Goal: Task Accomplishment & Management: Manage account settings

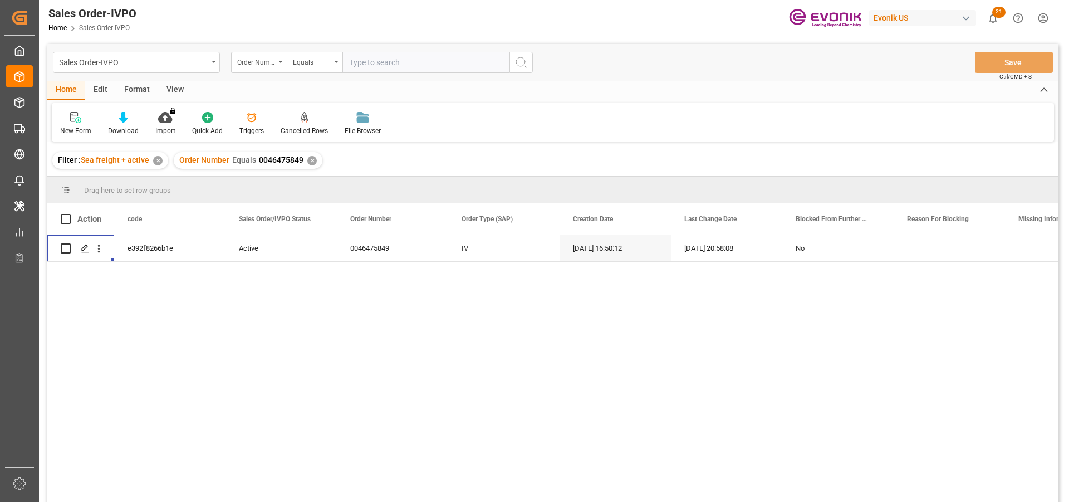
click at [308, 159] on div "✕" at bounding box center [311, 160] width 9 height 9
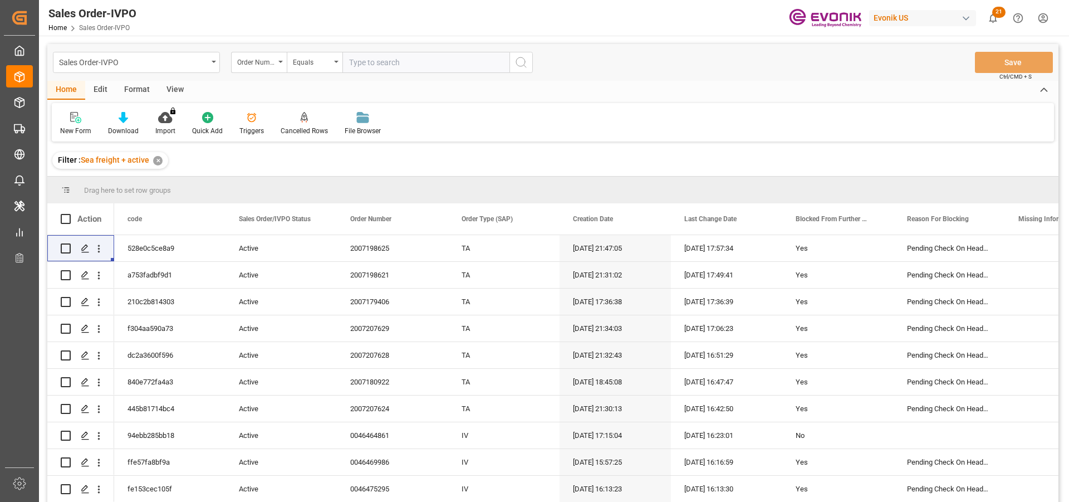
click at [366, 67] on input "text" at bounding box center [425, 62] width 167 height 21
paste input "2007133913"
type input "2007133913"
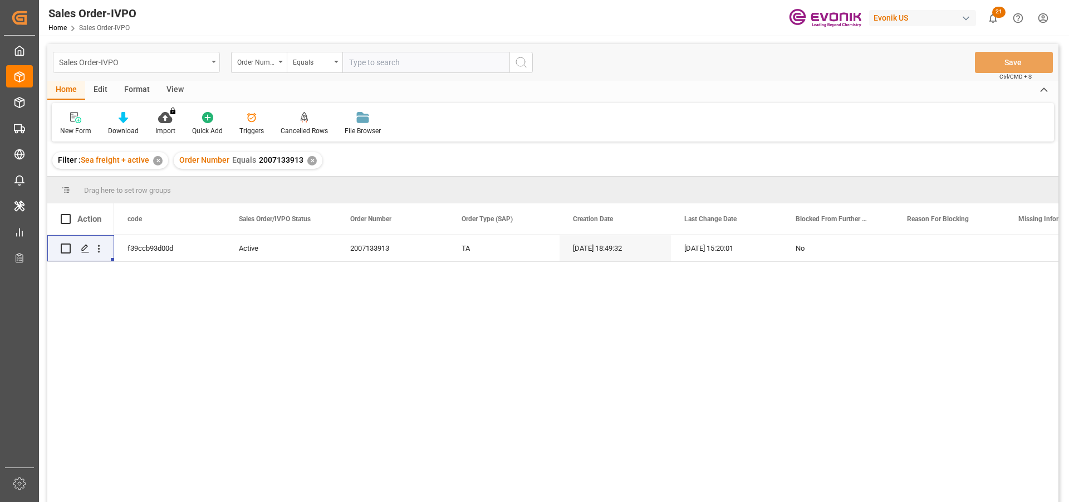
click at [203, 61] on div "Sales Order-IVPO" at bounding box center [133, 62] width 149 height 14
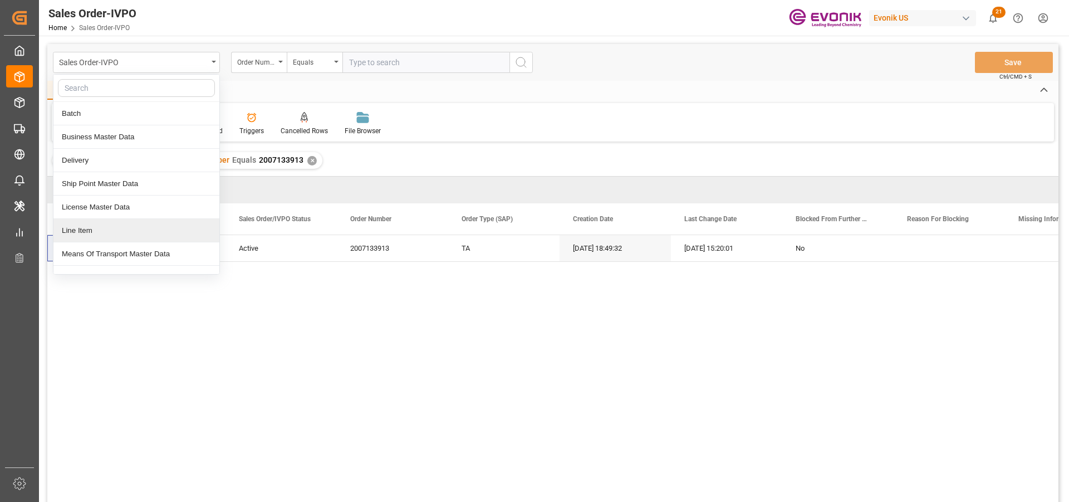
click at [103, 232] on div "Line Item" at bounding box center [136, 230] width 166 height 23
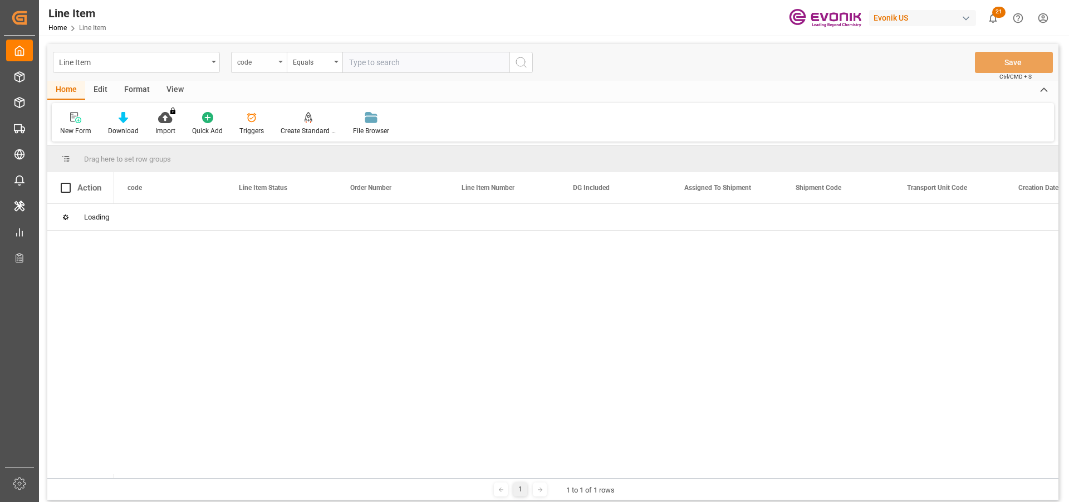
click at [277, 67] on div "code" at bounding box center [259, 62] width 56 height 21
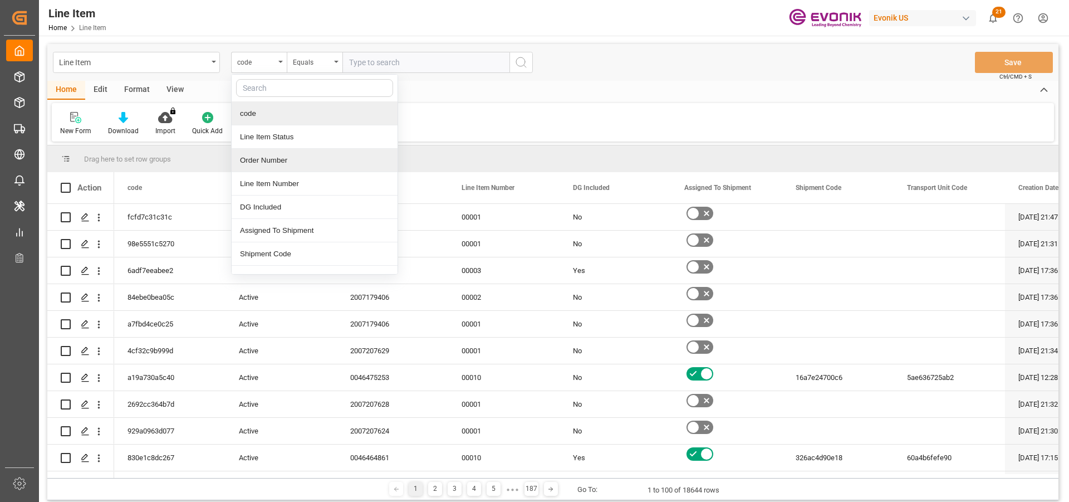
click at [282, 161] on div "Order Number" at bounding box center [315, 160] width 166 height 23
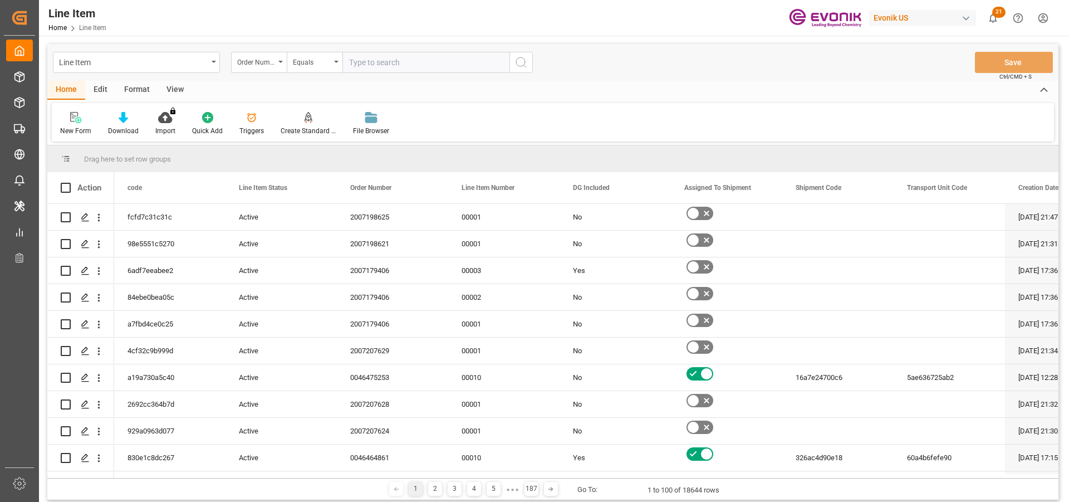
click at [401, 61] on input "text" at bounding box center [425, 62] width 167 height 21
paste input "2007133913"
type input "2007133913"
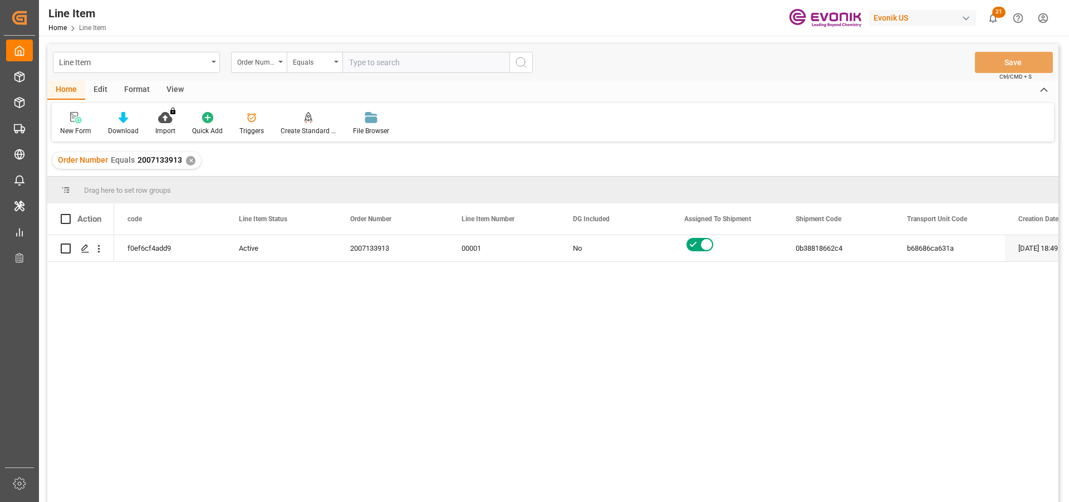
click at [182, 93] on div "View" at bounding box center [175, 90] width 34 height 19
click at [112, 125] on div "Standard Templates" at bounding box center [126, 123] width 72 height 24
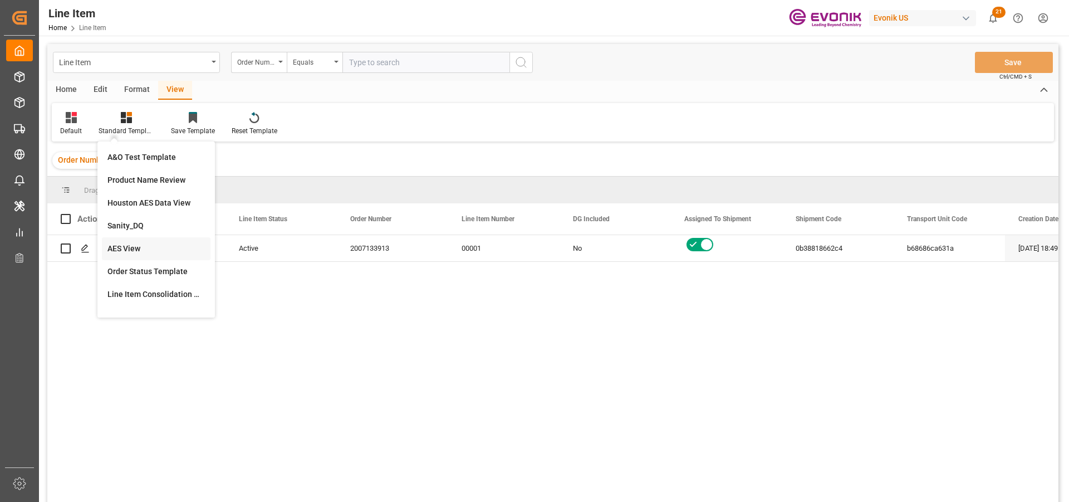
click at [138, 257] on div "AES View" at bounding box center [156, 248] width 109 height 23
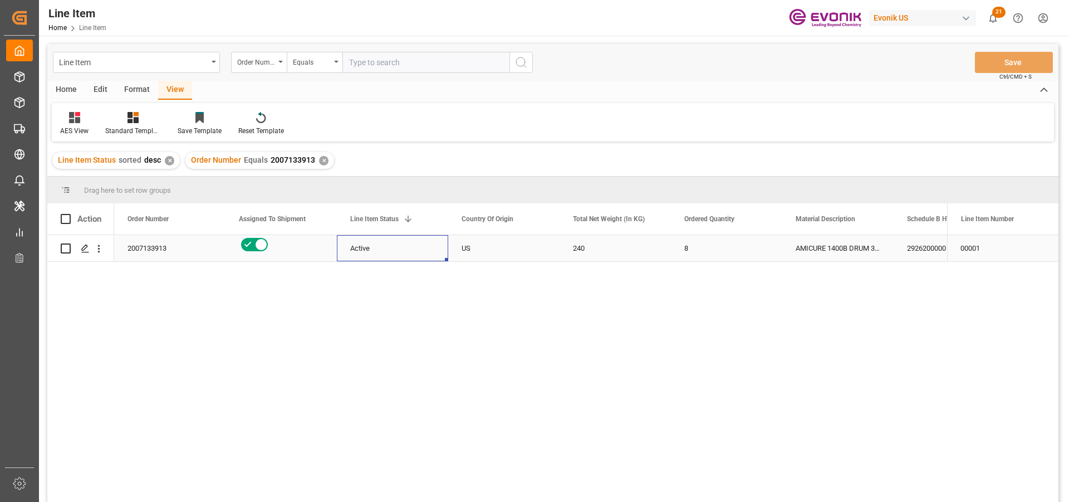
click at [371, 254] on div "Active" at bounding box center [392, 248] width 85 height 26
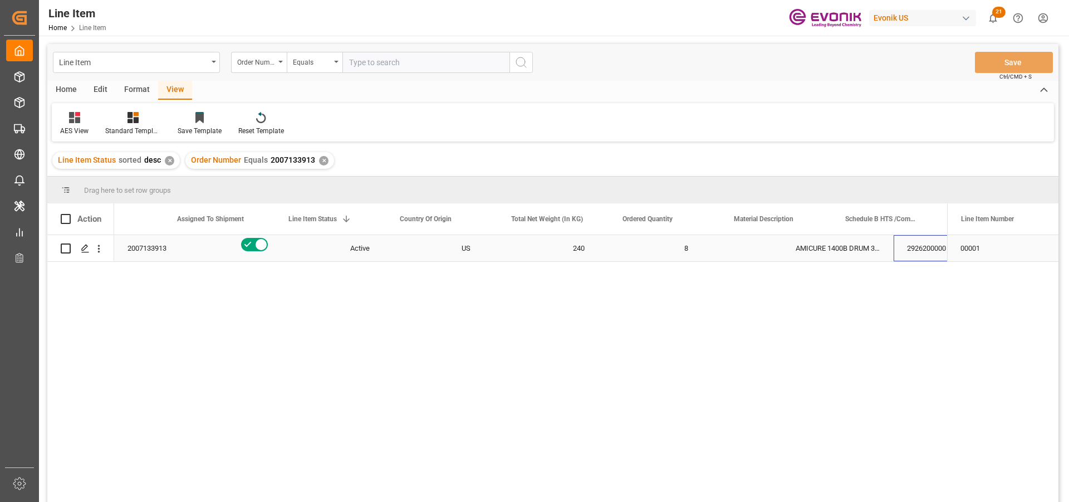
scroll to position [0, 173]
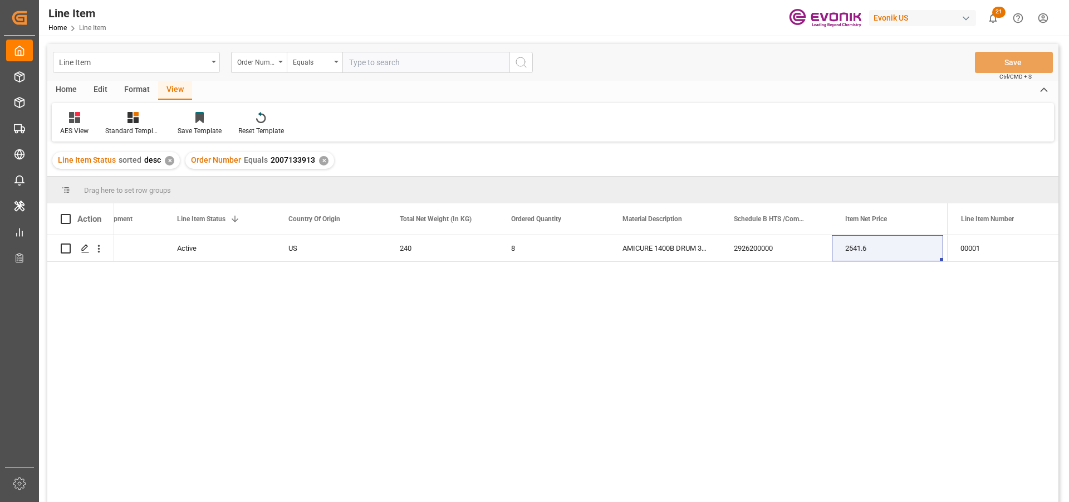
click at [319, 161] on div "✕" at bounding box center [323, 160] width 9 height 9
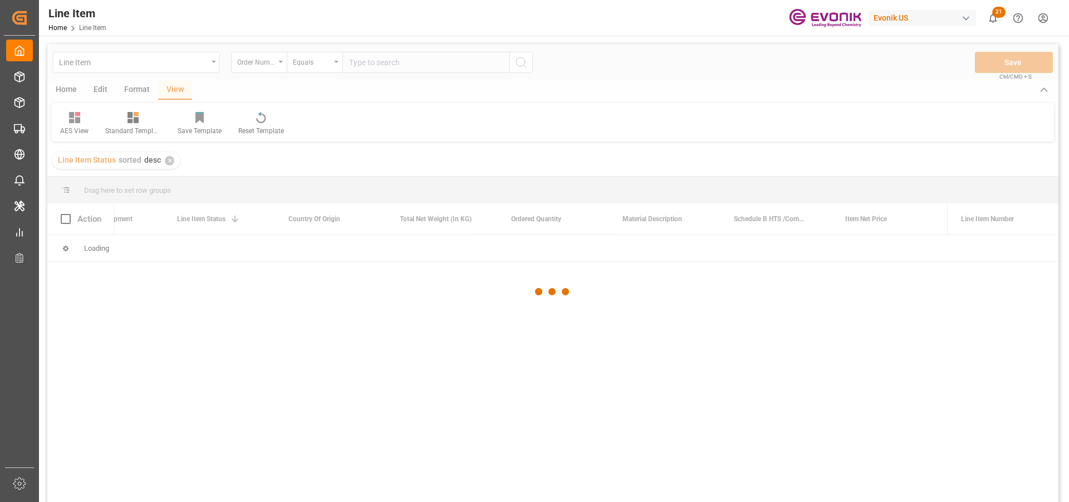
click at [367, 64] on div at bounding box center [552, 291] width 1011 height 495
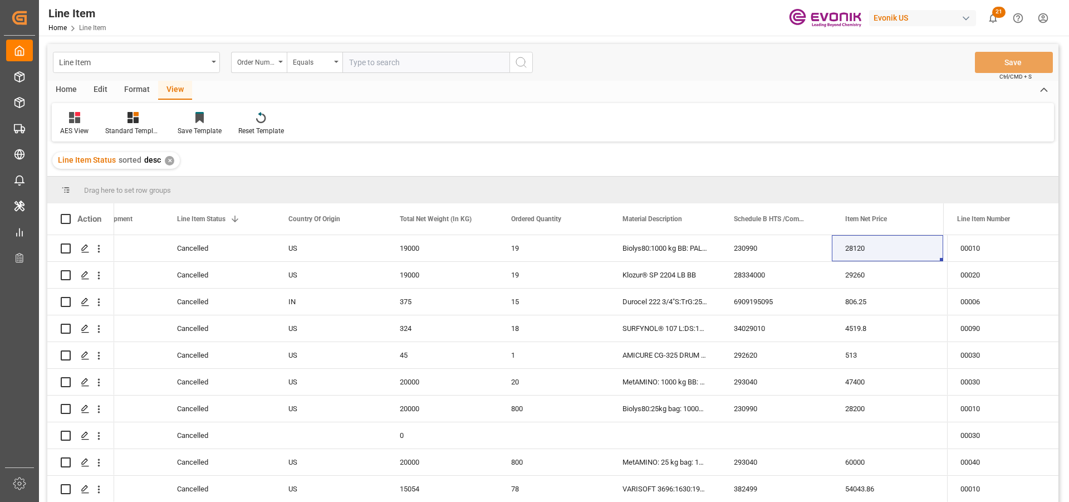
click at [368, 63] on input "text" at bounding box center [425, 62] width 167 height 21
paste input "2007188728"
type input "2007188728"
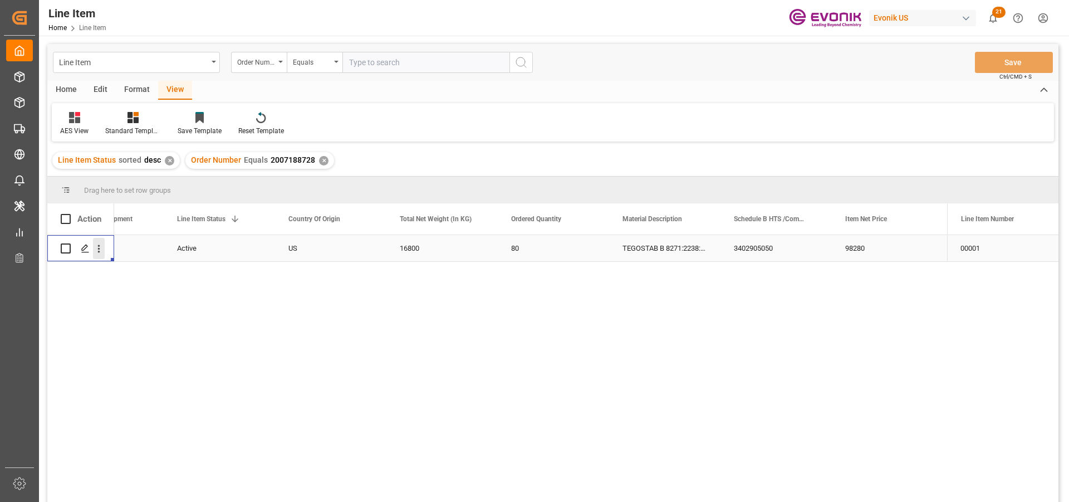
click at [99, 252] on icon "open menu" at bounding box center [99, 249] width 2 height 8
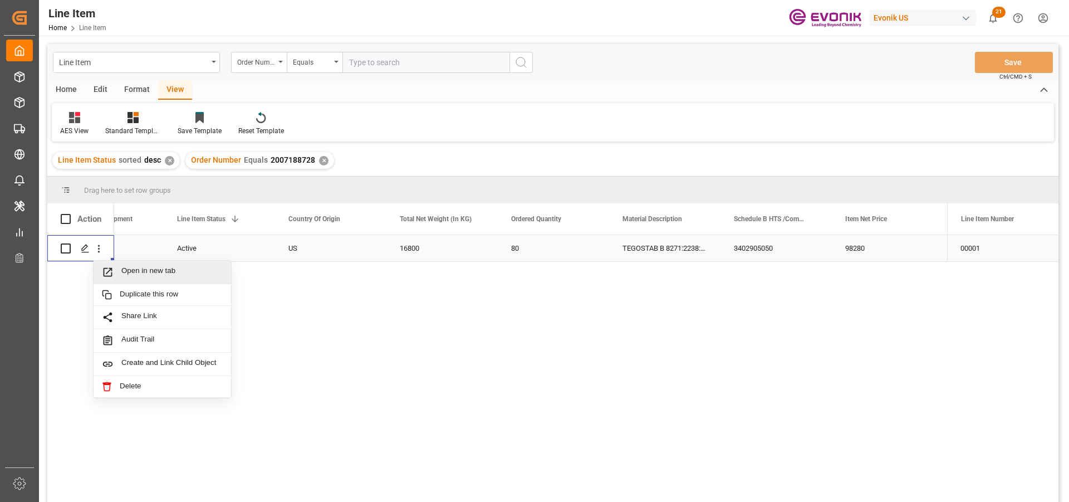
click at [164, 273] on span "Open in new tab" at bounding box center [171, 272] width 101 height 12
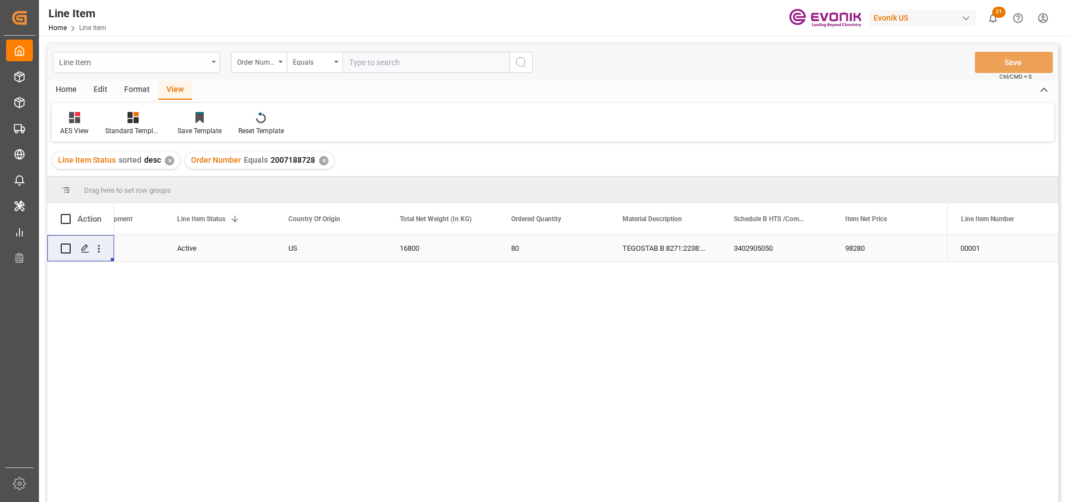
click at [201, 65] on div "Line Item" at bounding box center [133, 62] width 149 height 14
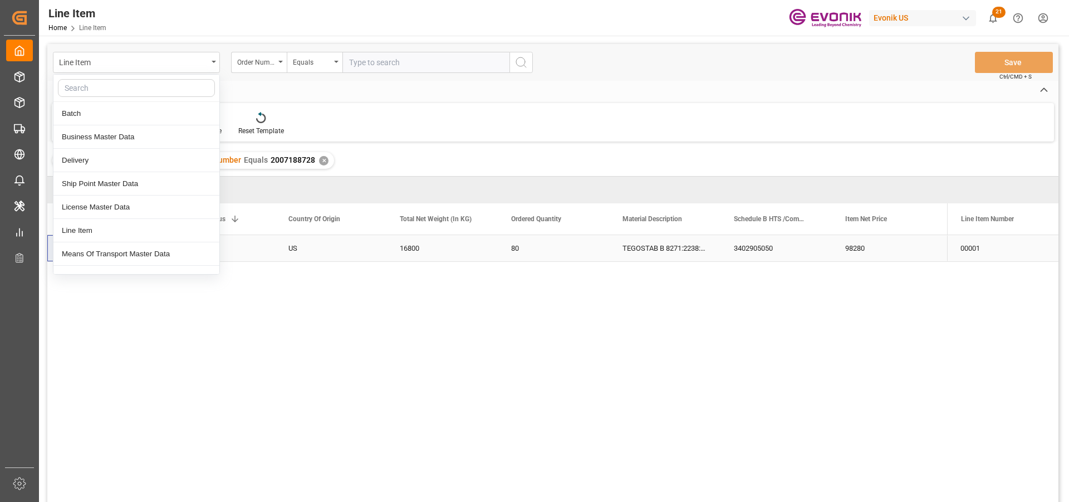
click at [140, 85] on input "text" at bounding box center [136, 88] width 157 height 18
type input "sAL"
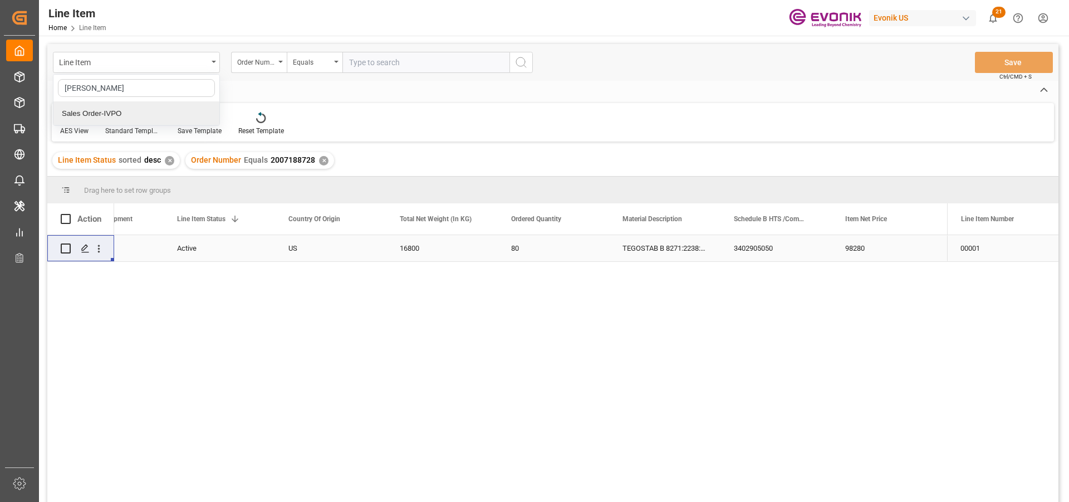
click at [131, 111] on div "Sales Order-IVPO" at bounding box center [136, 113] width 166 height 23
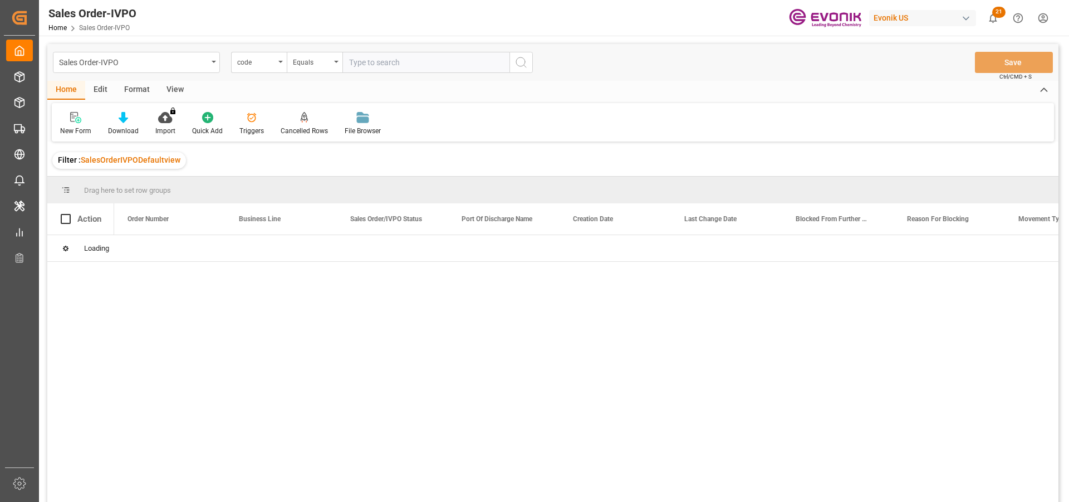
click at [281, 67] on div "code" at bounding box center [259, 62] width 56 height 21
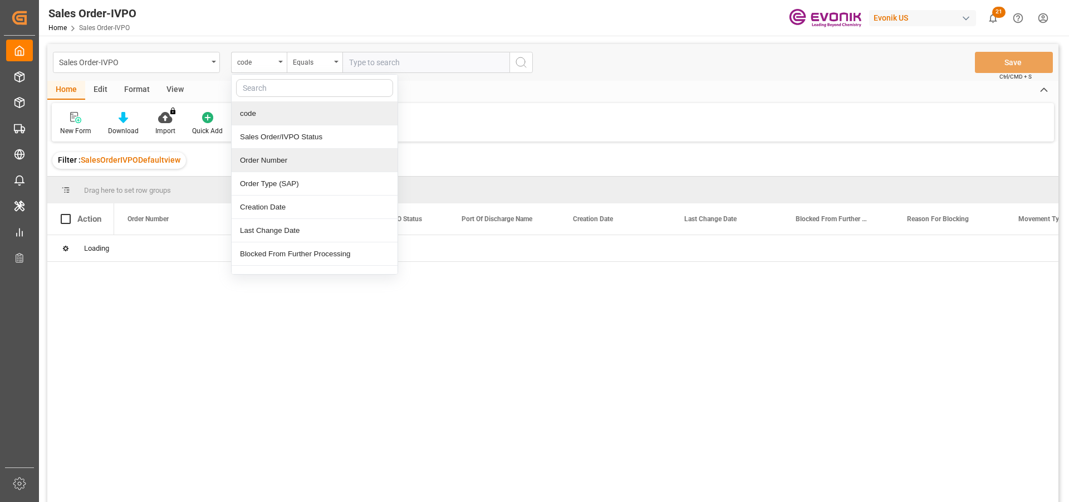
click at [261, 161] on div "Order Number" at bounding box center [315, 160] width 166 height 23
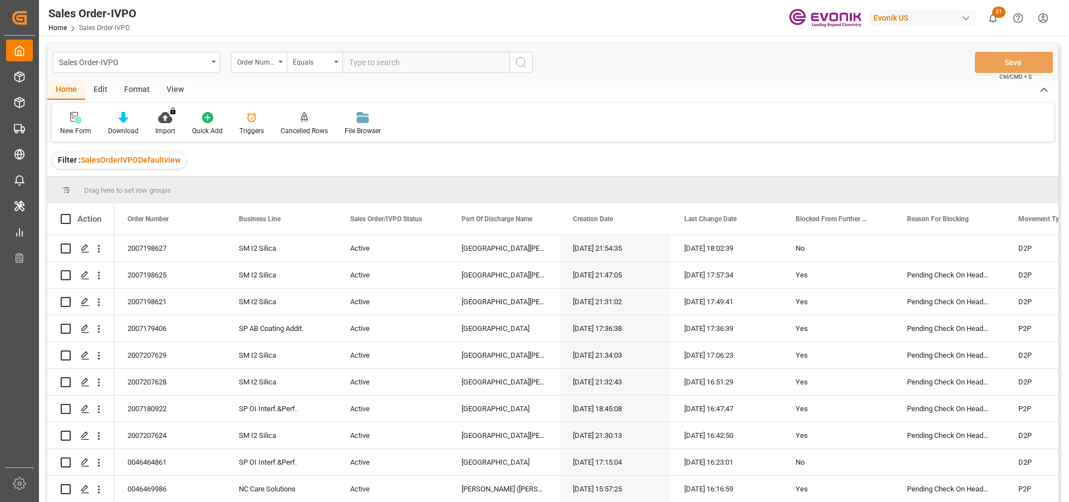
click at [398, 63] on input "text" at bounding box center [425, 62] width 167 height 21
paste input "2007188728"
type input "2007188728"
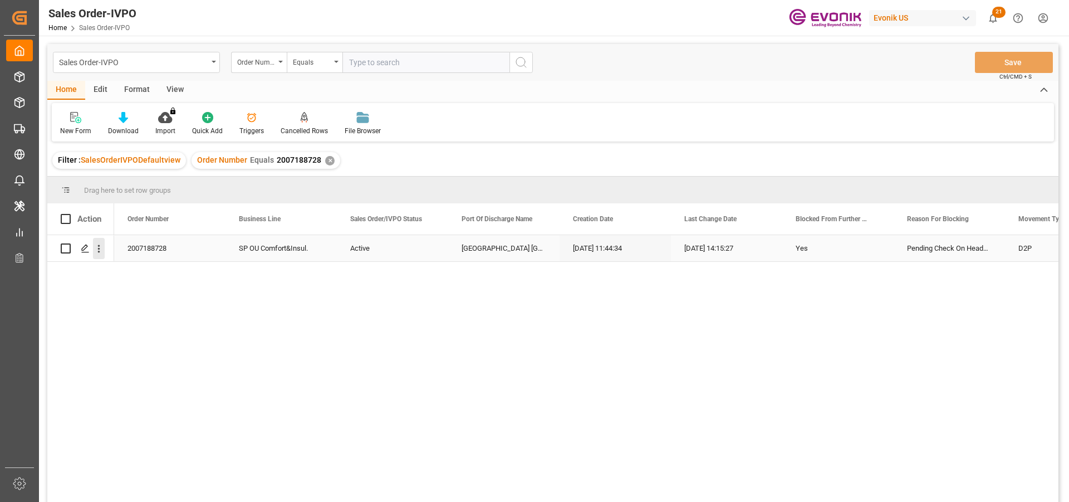
click at [95, 246] on icon "open menu" at bounding box center [99, 249] width 12 height 12
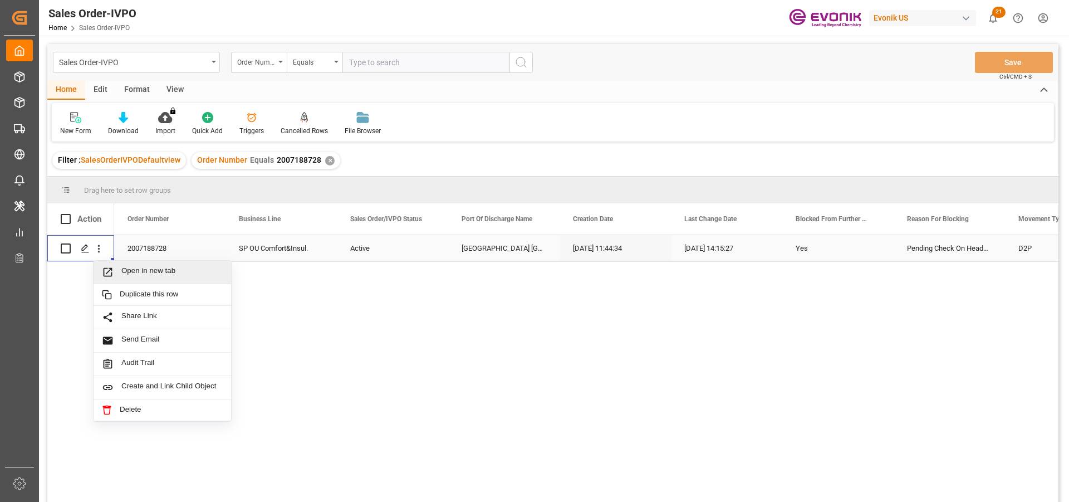
click at [139, 264] on div "Open in new tab" at bounding box center [163, 272] width 138 height 23
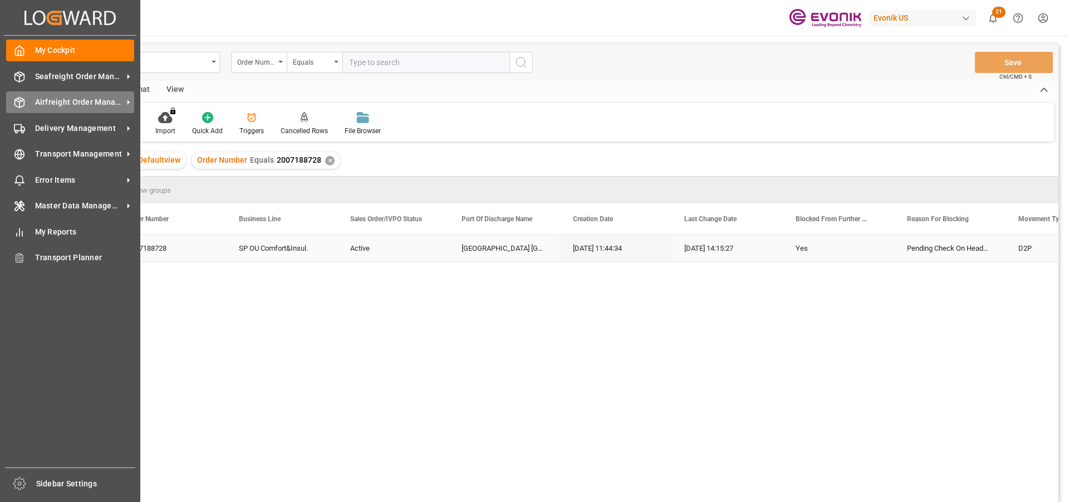
click at [41, 112] on div "Airfreight Order Management Airfreight Order Management" at bounding box center [70, 102] width 128 height 22
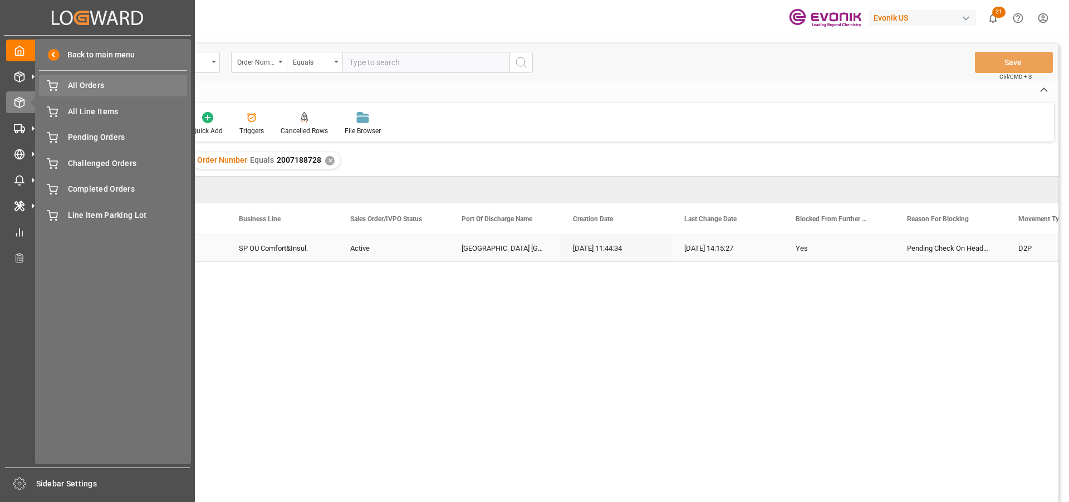
click at [101, 84] on span "All Orders" at bounding box center [128, 86] width 120 height 12
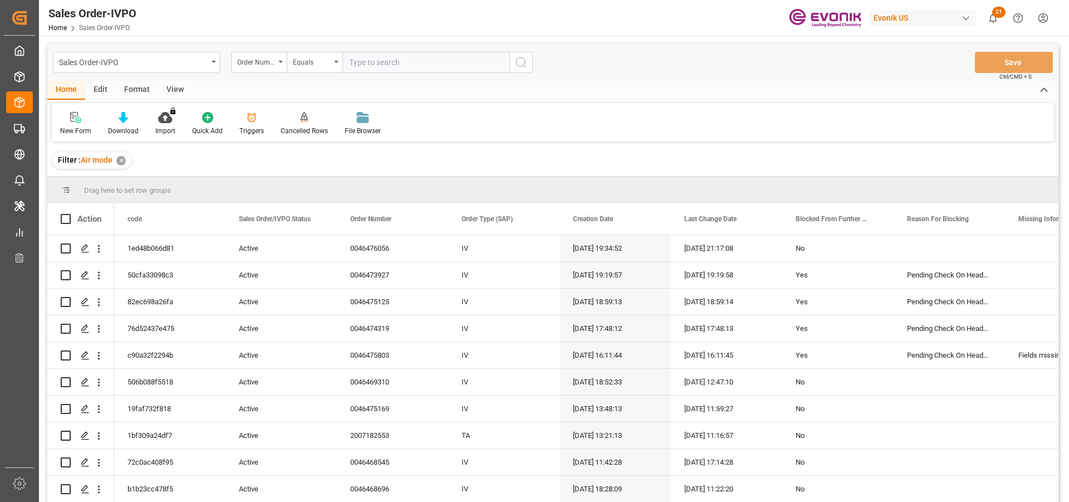
click at [389, 65] on input "text" at bounding box center [425, 62] width 167 height 21
paste input "46476056"
type input "0046476056"
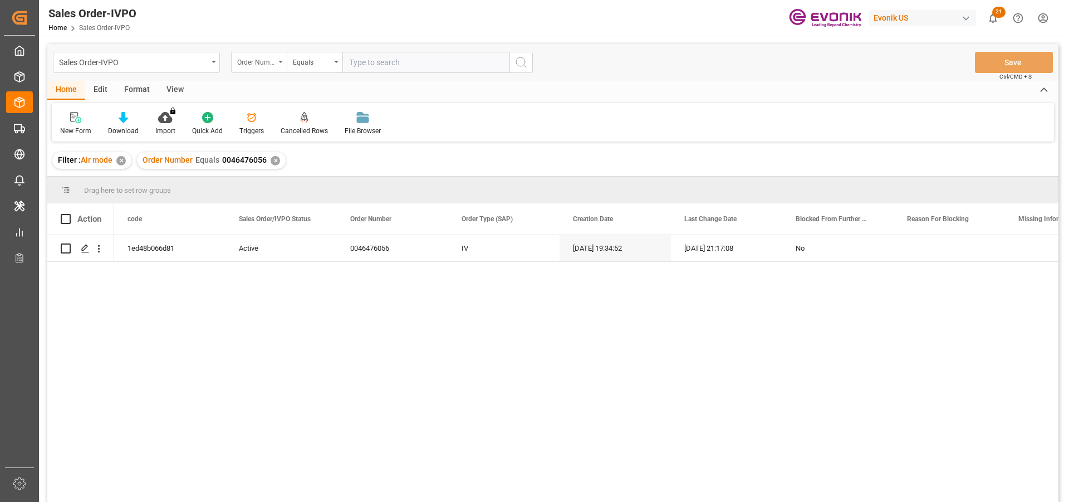
click at [264, 61] on div "Order Number" at bounding box center [256, 61] width 38 height 13
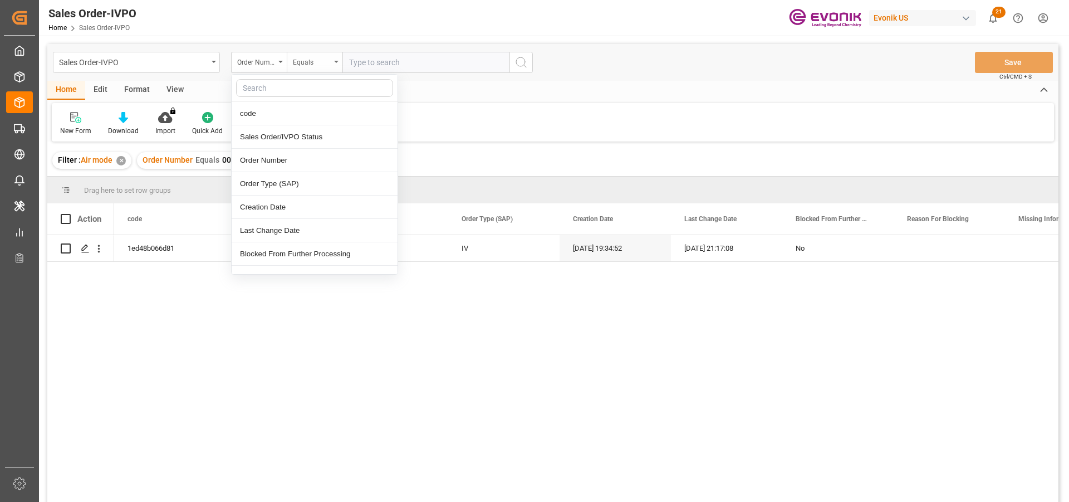
click at [322, 65] on div "Equals" at bounding box center [312, 61] width 38 height 13
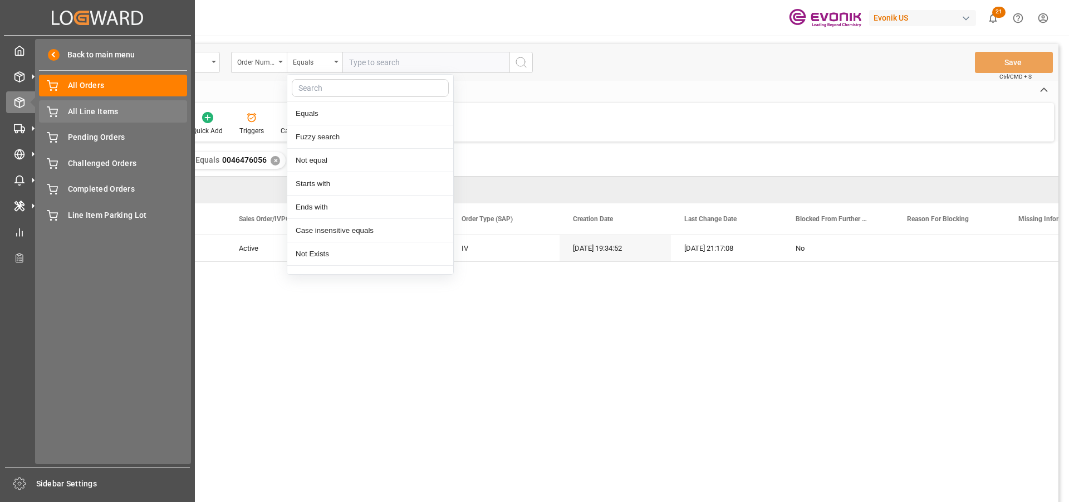
click at [92, 108] on span "All Line Items" at bounding box center [128, 112] width 120 height 12
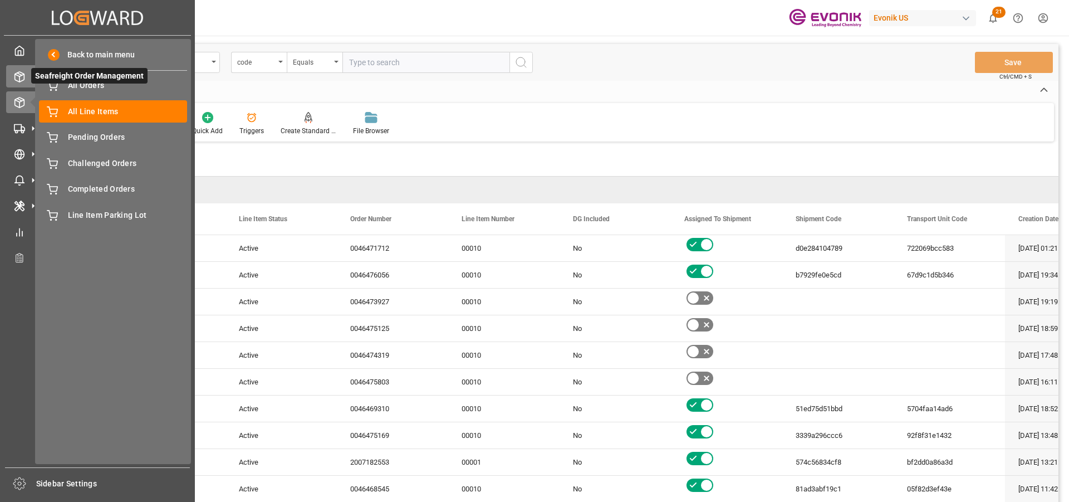
click at [23, 75] on polyline at bounding box center [19, 75] width 9 height 2
click at [73, 84] on span "Seafreight Order Management" at bounding box center [89, 76] width 116 height 16
click at [119, 88] on span "All Orders" at bounding box center [128, 86] width 120 height 12
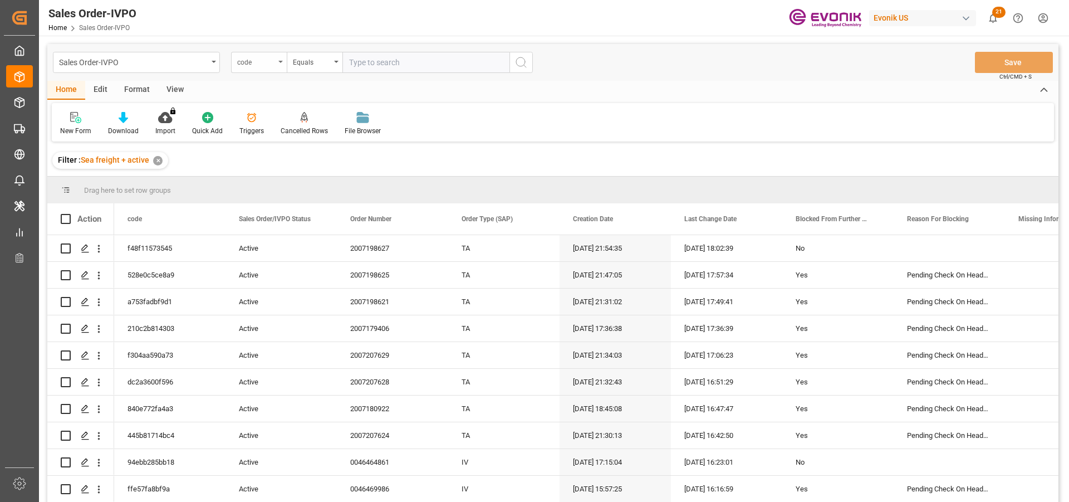
click at [272, 63] on div "code" at bounding box center [256, 61] width 38 height 13
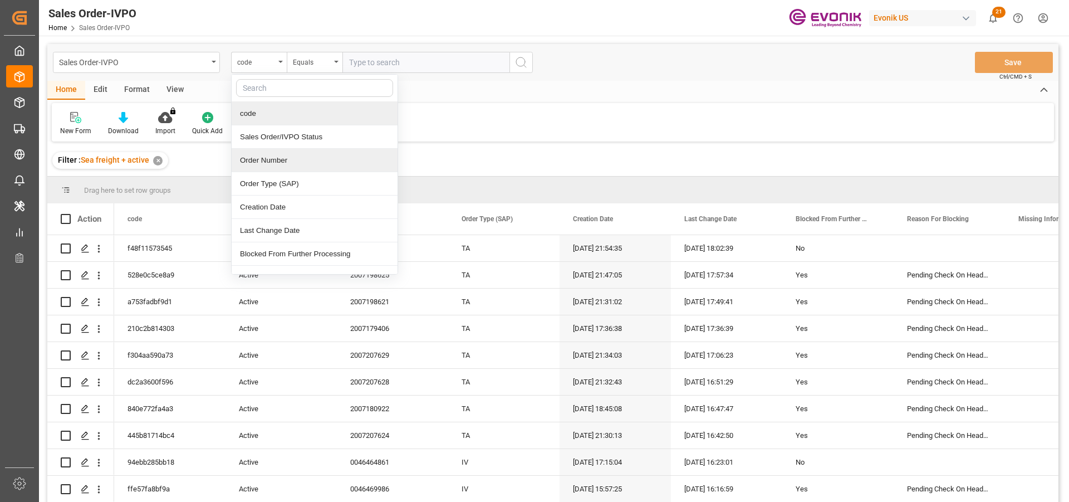
click at [256, 159] on div "Order Number" at bounding box center [315, 160] width 166 height 23
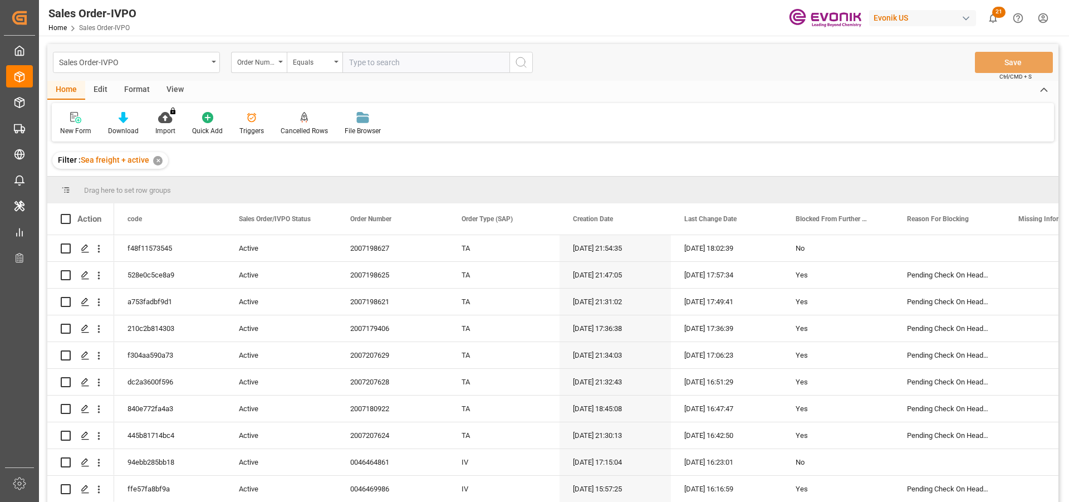
click at [379, 70] on input "text" at bounding box center [425, 62] width 167 height 21
paste input "0046472390"
type input "0046472390"
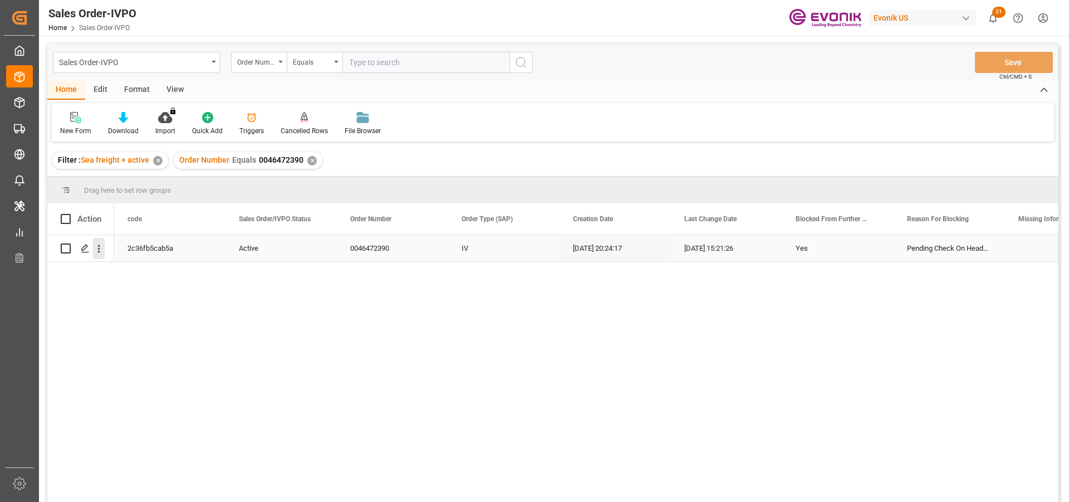
click at [102, 248] on icon "open menu" at bounding box center [99, 249] width 12 height 12
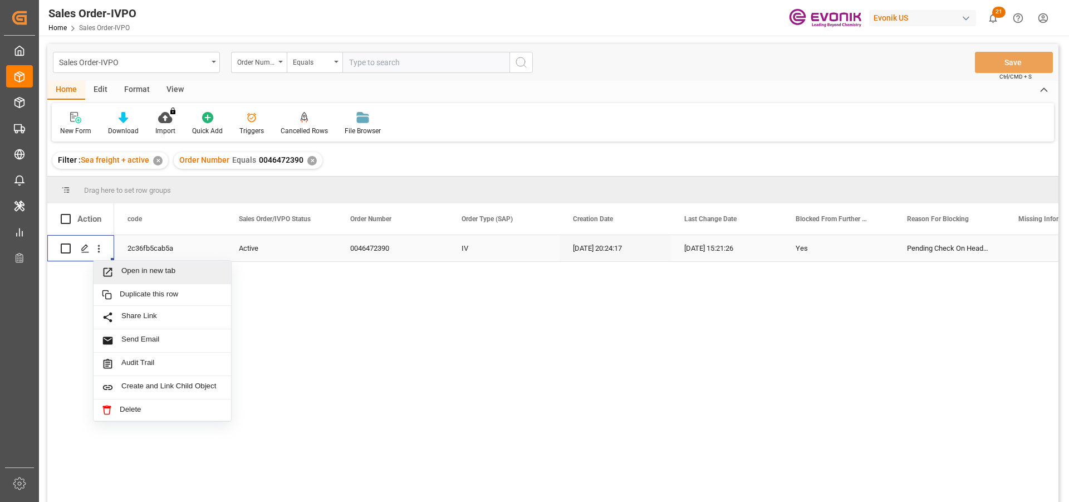
click at [213, 264] on div "Open in new tab" at bounding box center [163, 272] width 138 height 23
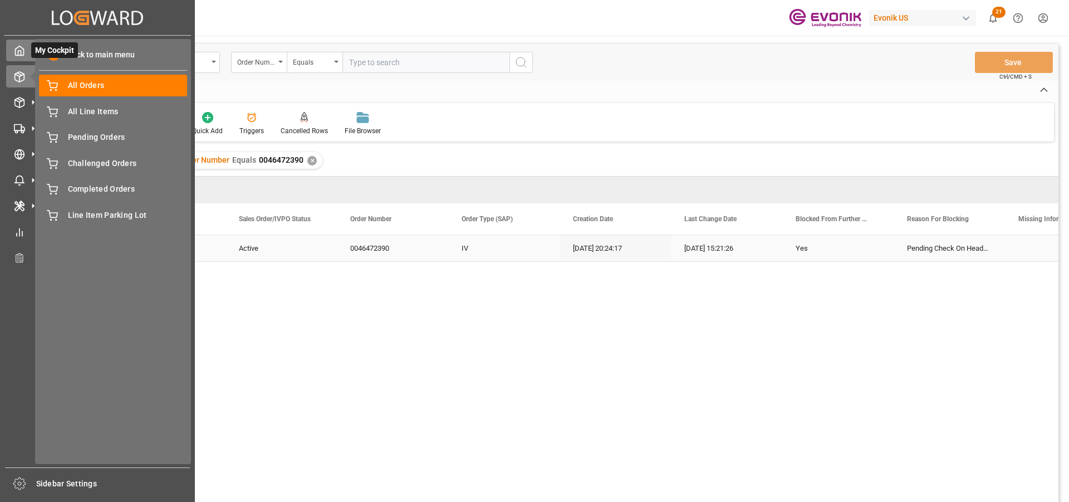
click at [30, 55] on div "My Cockpit My Cockpit" at bounding box center [97, 51] width 183 height 22
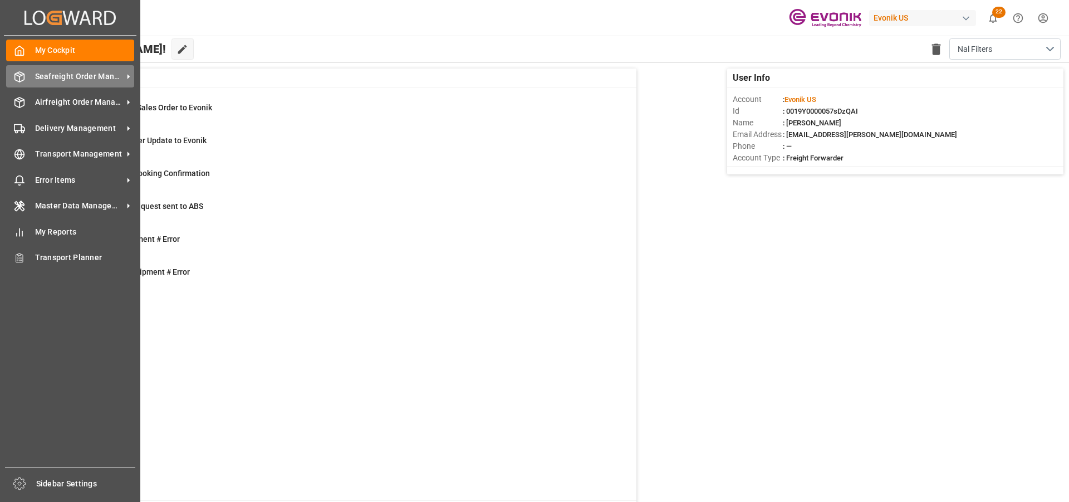
click at [54, 71] on span "Seafreight Order Management" at bounding box center [79, 77] width 88 height 12
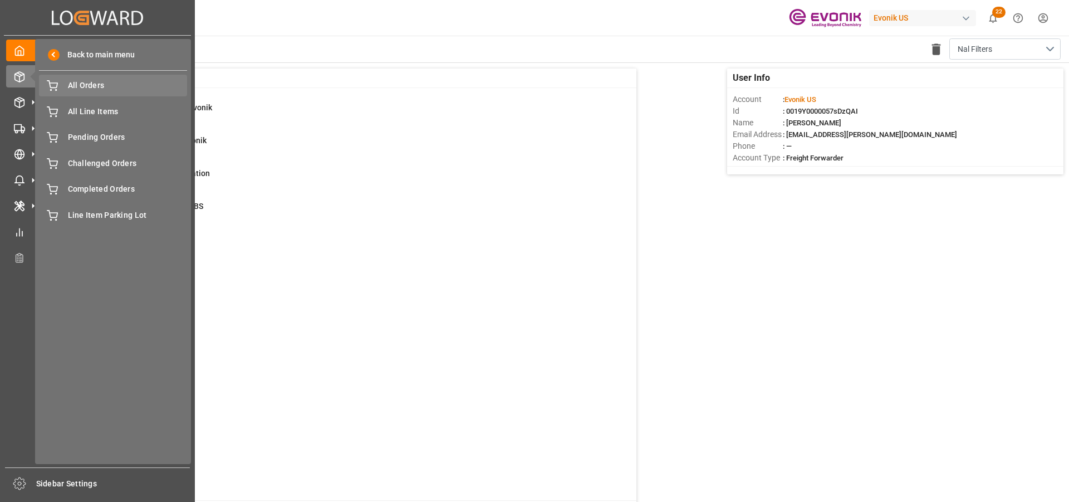
click at [79, 87] on span "All Orders" at bounding box center [128, 86] width 120 height 12
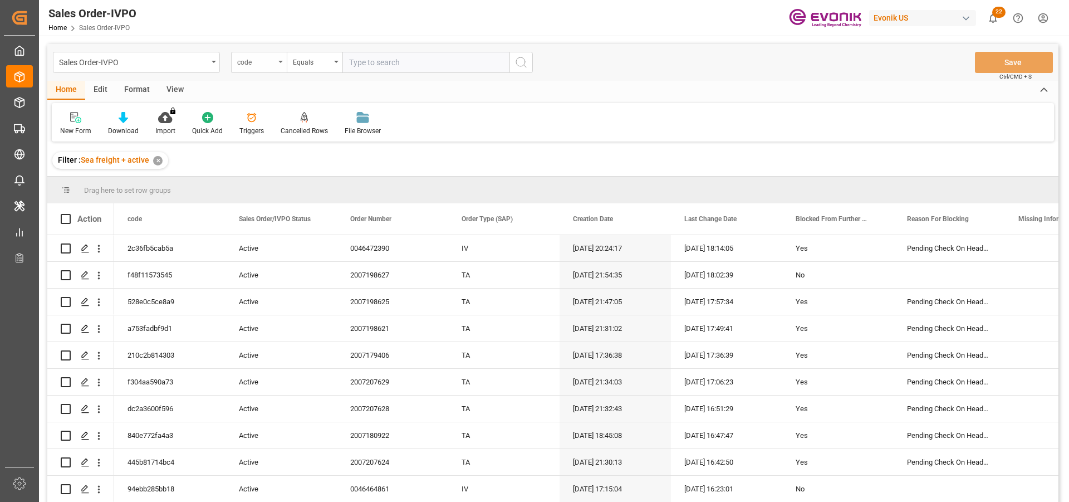
click at [267, 65] on div "code" at bounding box center [256, 61] width 38 height 13
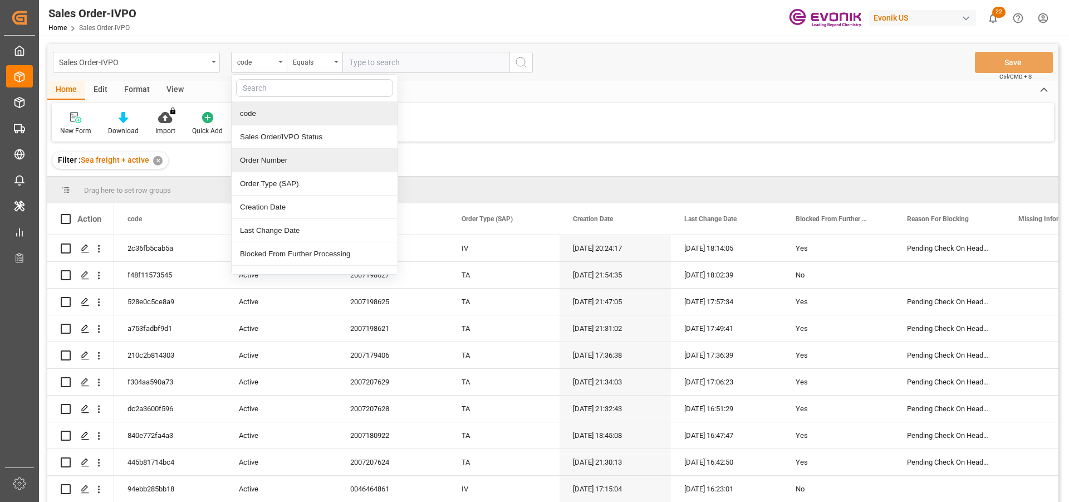
click at [273, 164] on div "Order Number" at bounding box center [315, 160] width 166 height 23
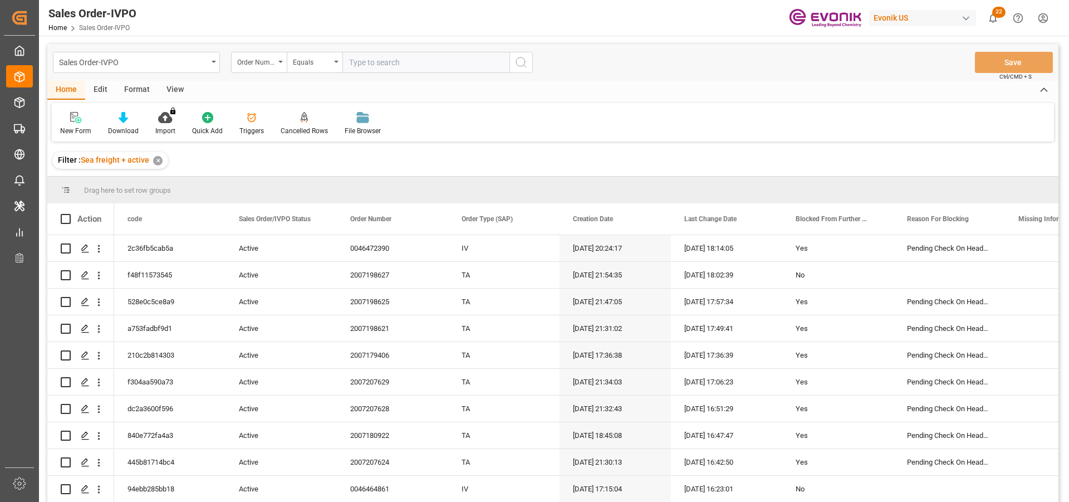
click at [349, 67] on input "text" at bounding box center [425, 62] width 167 height 21
paste input "0046472390"
type input "0046472390"
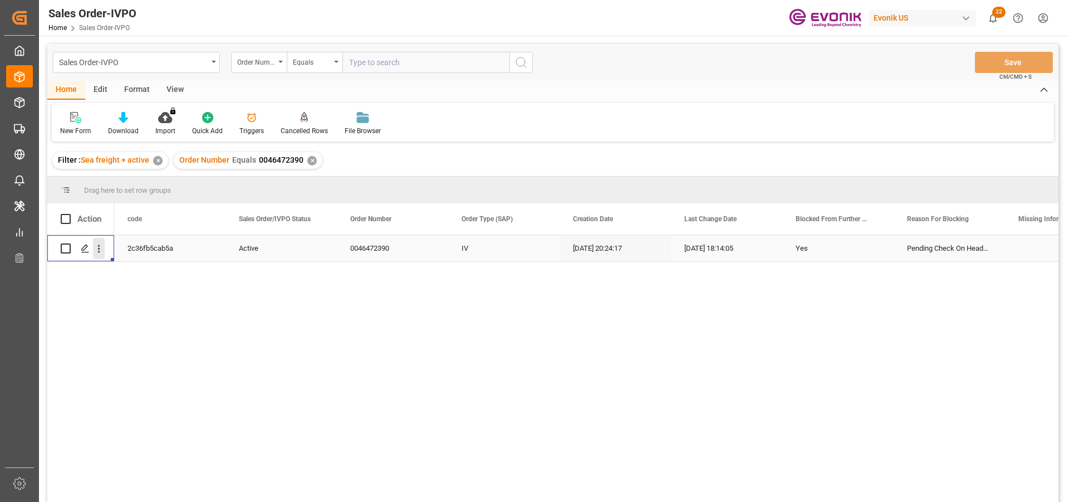
click at [99, 251] on icon "open menu" at bounding box center [99, 249] width 12 height 12
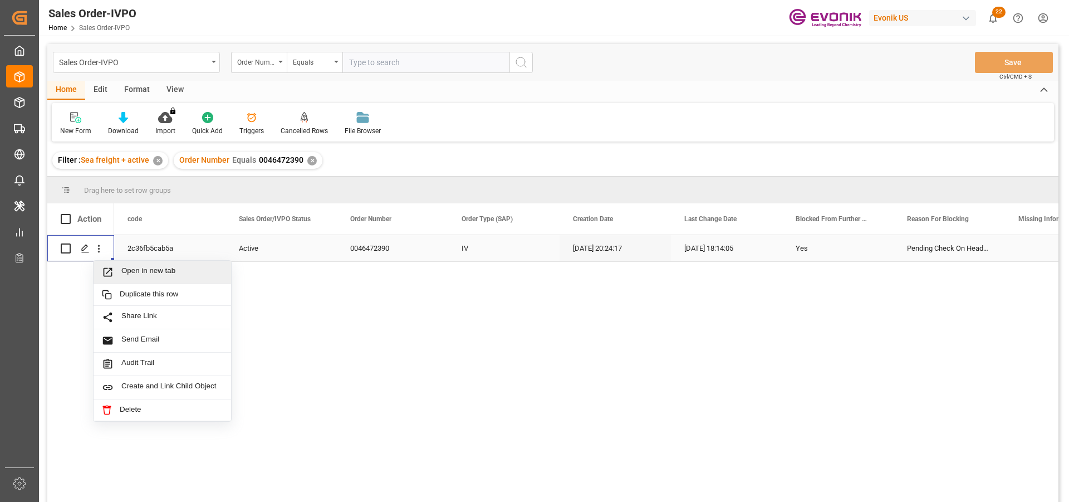
click at [154, 270] on span "Open in new tab" at bounding box center [171, 272] width 101 height 12
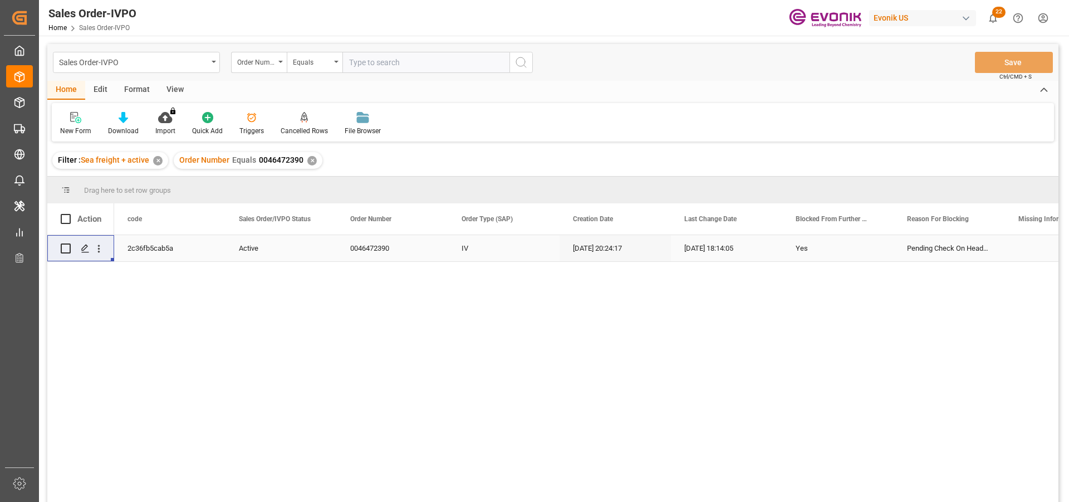
click at [309, 160] on div "✕" at bounding box center [311, 160] width 9 height 9
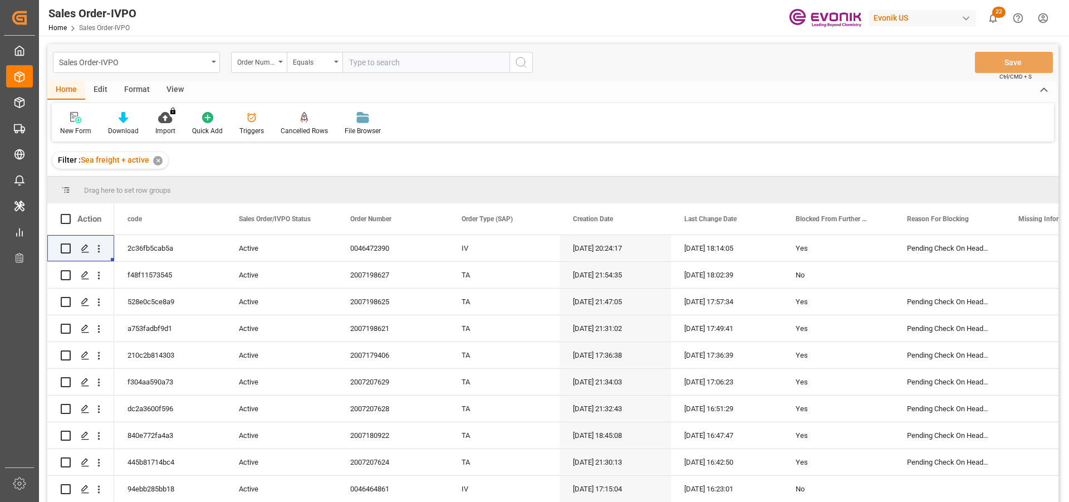
click at [369, 66] on input "text" at bounding box center [425, 62] width 167 height 21
paste input "0046464533"
type input "0046464533"
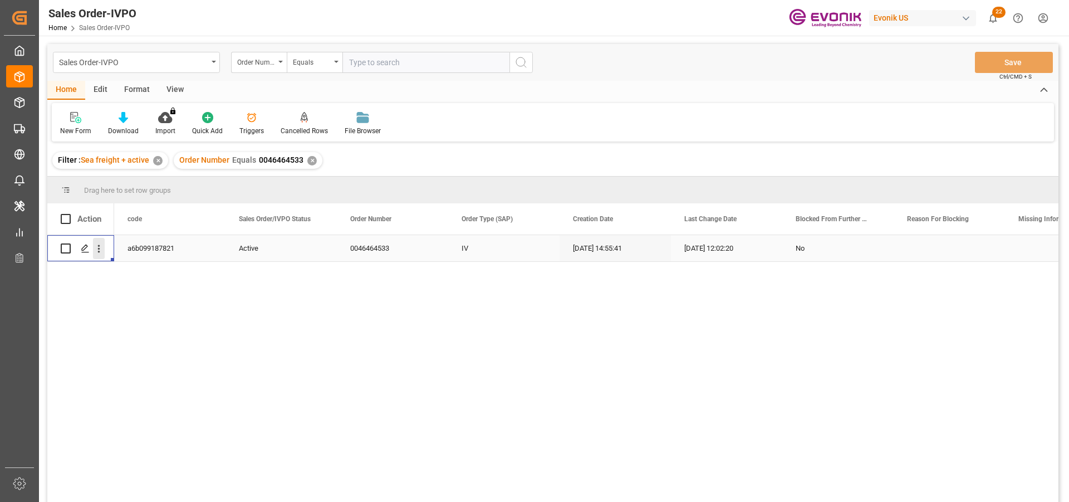
click at [99, 246] on icon "open menu" at bounding box center [99, 249] width 2 height 8
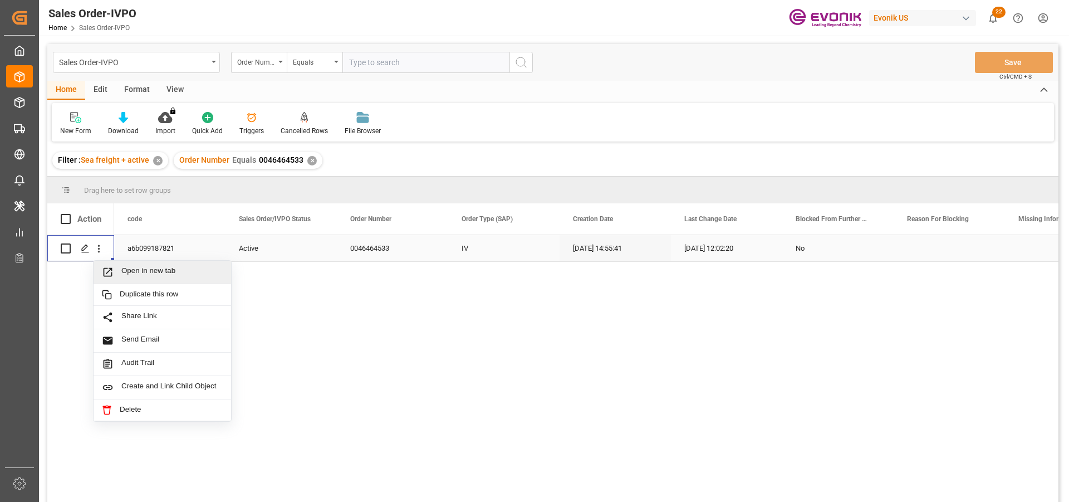
click at [169, 276] on span "Open in new tab" at bounding box center [171, 272] width 101 height 12
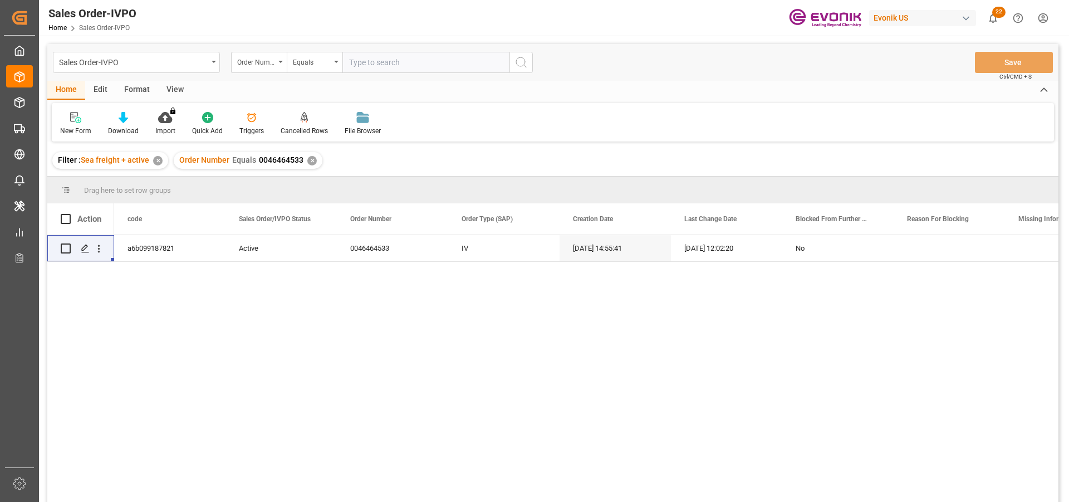
click at [307, 161] on div "✕" at bounding box center [311, 160] width 9 height 9
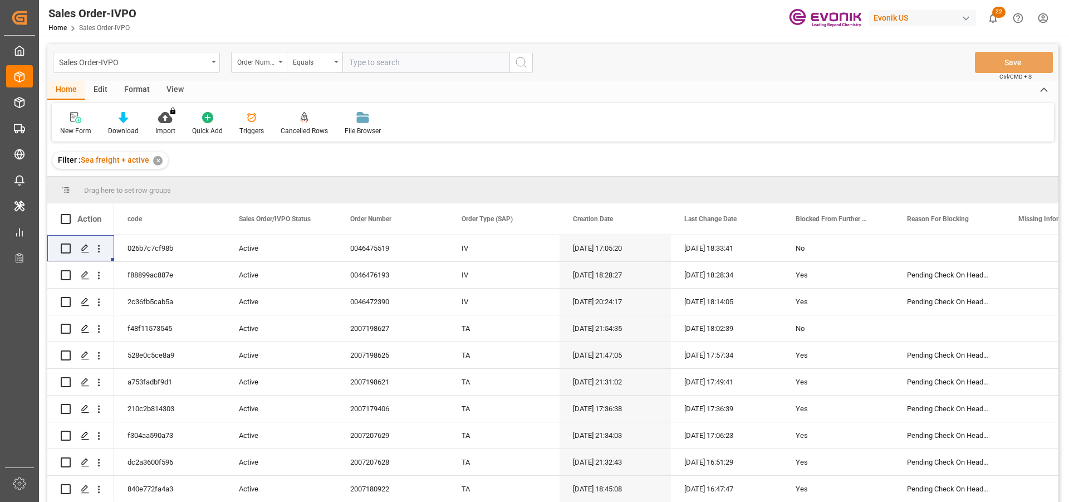
click at [366, 61] on input "text" at bounding box center [425, 62] width 167 height 21
paste input "46472717"
type input "0046472717"
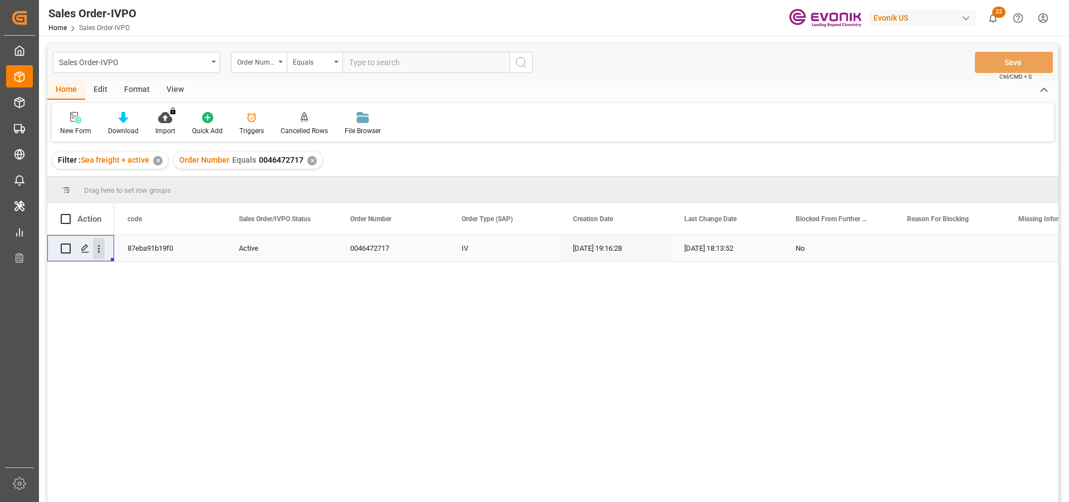
click at [93, 246] on icon "open menu" at bounding box center [99, 249] width 12 height 12
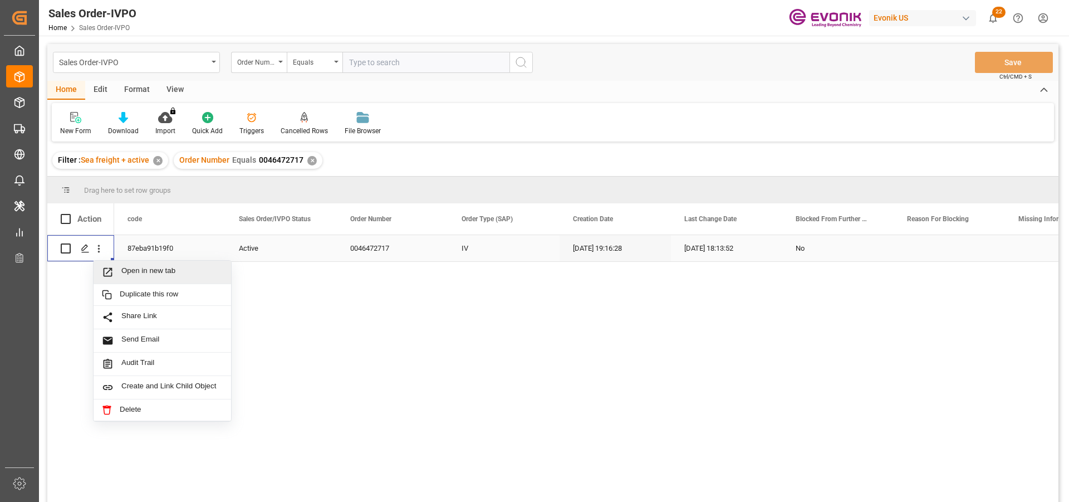
click at [140, 275] on span "Open in new tab" at bounding box center [171, 272] width 101 height 12
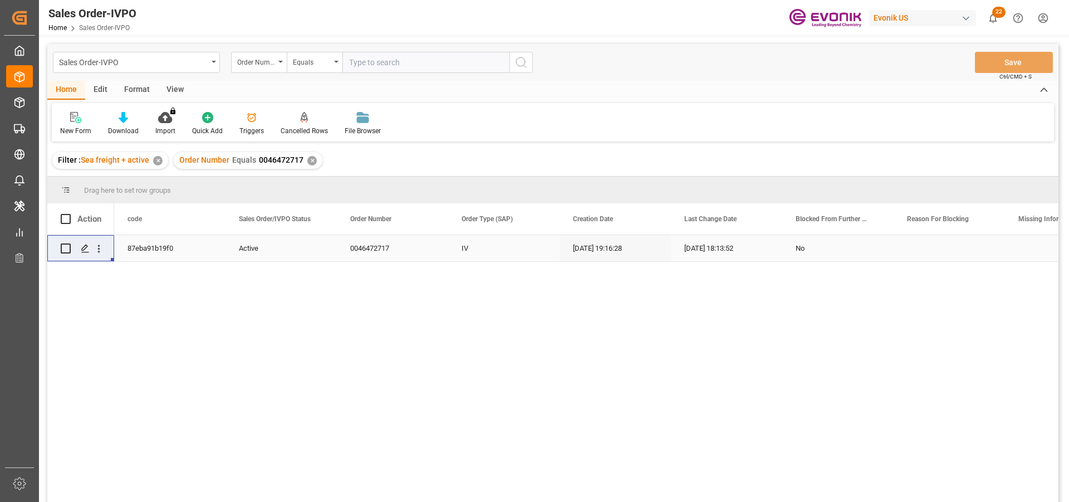
click at [403, 62] on input "text" at bounding box center [425, 62] width 167 height 21
click at [307, 160] on div "✕" at bounding box center [311, 160] width 9 height 9
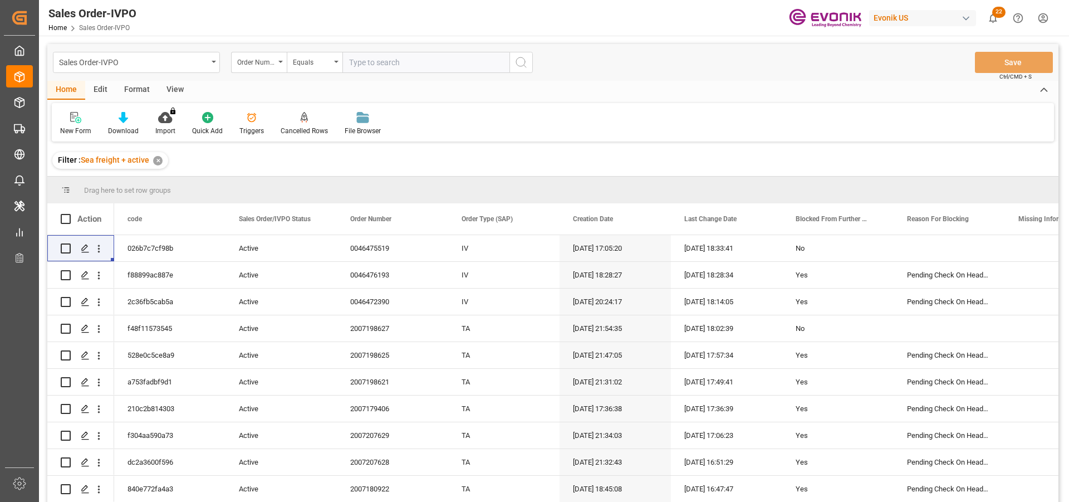
click at [404, 63] on input "text" at bounding box center [425, 62] width 167 height 21
paste input "0046469401"
type input "0046469401"
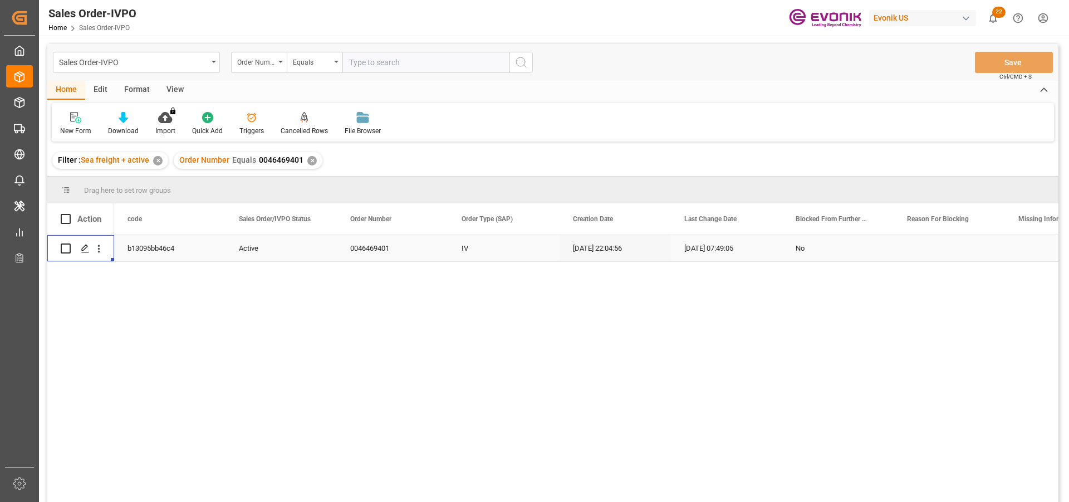
click at [108, 249] on div "Press SPACE to select this row." at bounding box center [99, 248] width 28 height 21
click at [104, 250] on div "Press SPACE to select this row." at bounding box center [99, 248] width 28 height 21
click at [94, 248] on icon "open menu" at bounding box center [99, 249] width 12 height 12
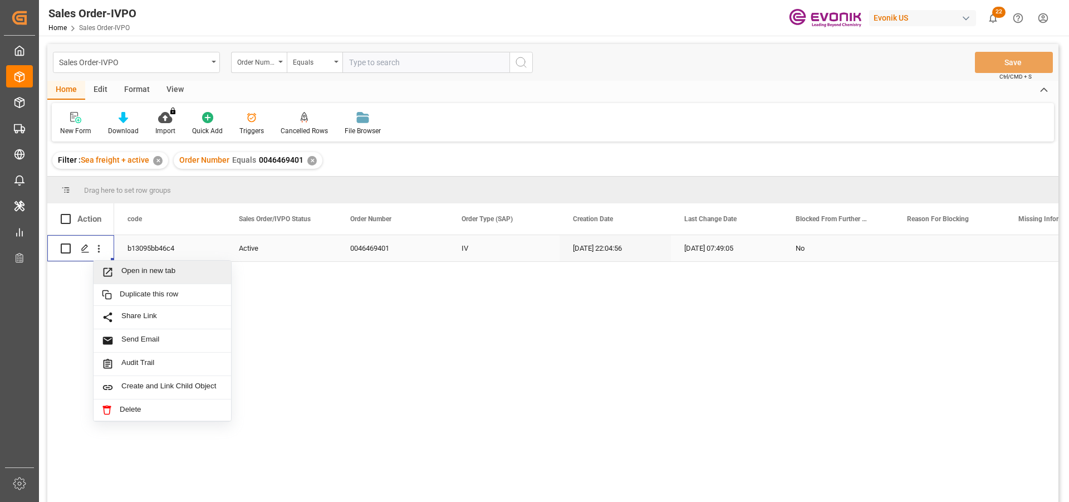
click at [143, 270] on span "Open in new tab" at bounding box center [171, 272] width 101 height 12
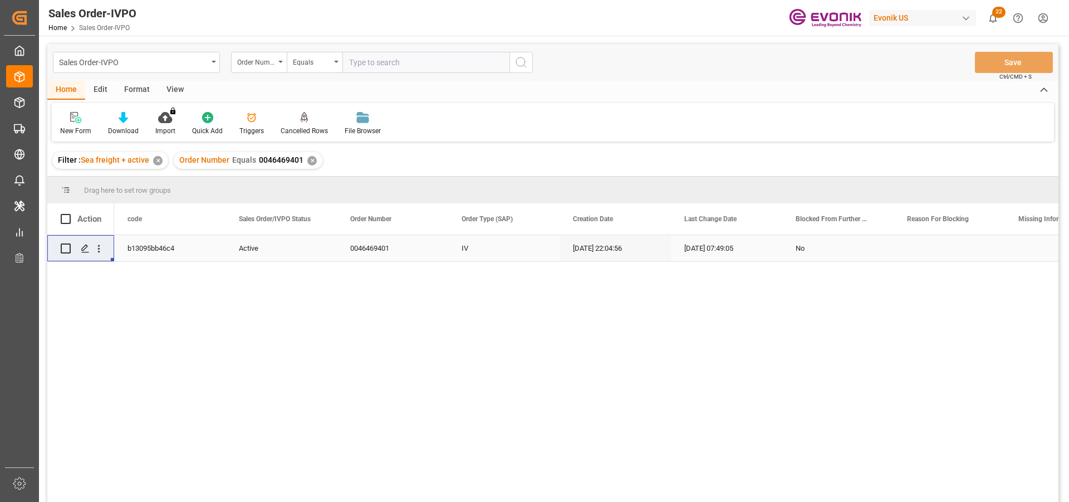
click at [308, 161] on div "✕" at bounding box center [311, 160] width 9 height 9
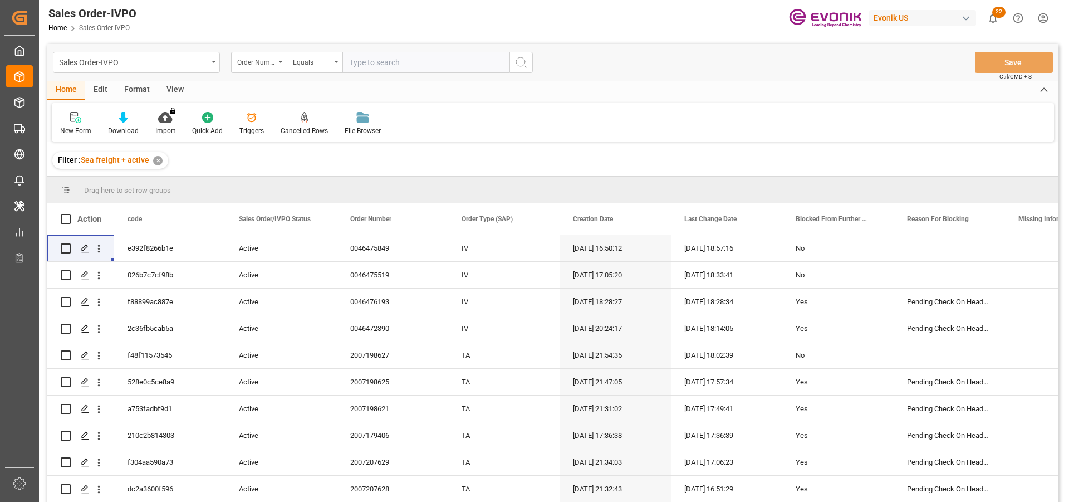
click at [395, 58] on input "text" at bounding box center [425, 62] width 167 height 21
paste input "2007054749"
type input "2007054749"
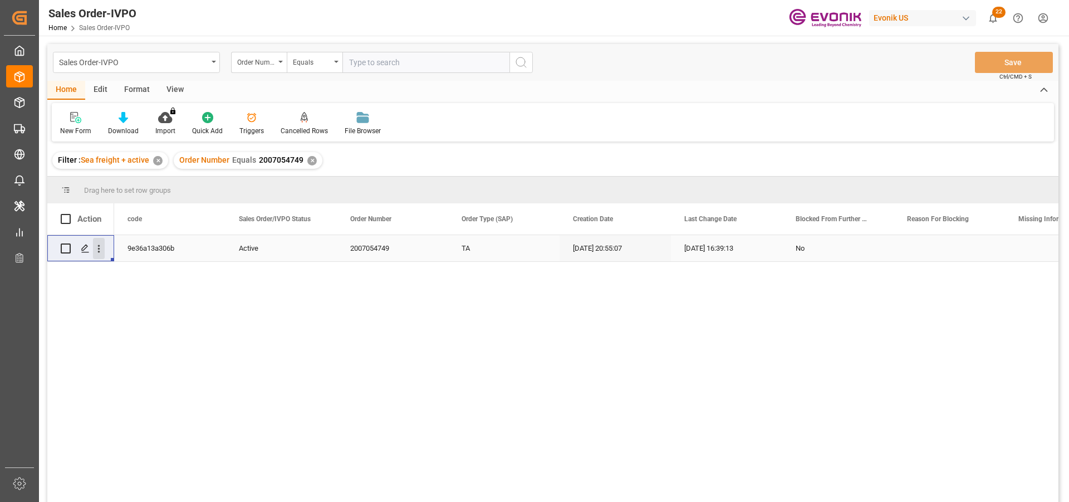
click at [100, 247] on icon "open menu" at bounding box center [99, 249] width 12 height 12
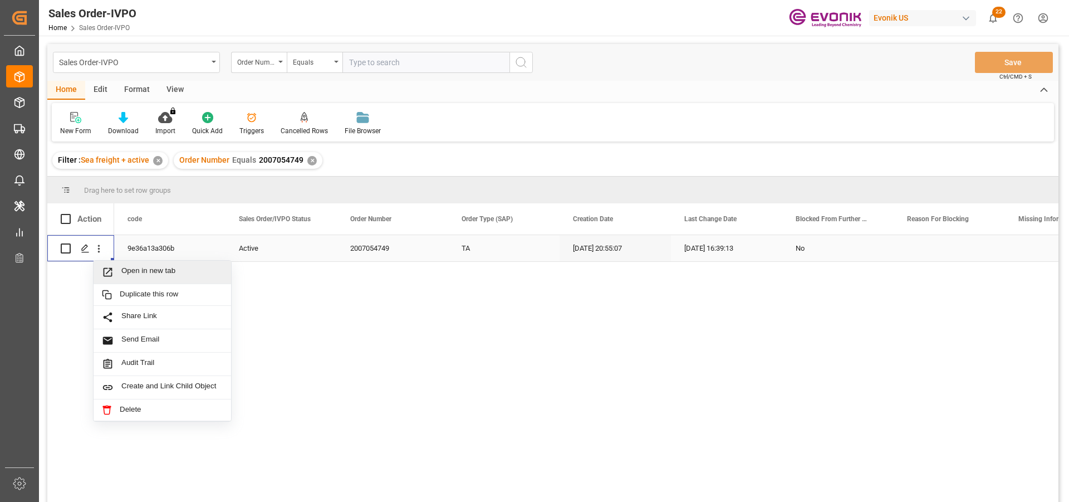
click at [169, 269] on span "Open in new tab" at bounding box center [171, 272] width 101 height 12
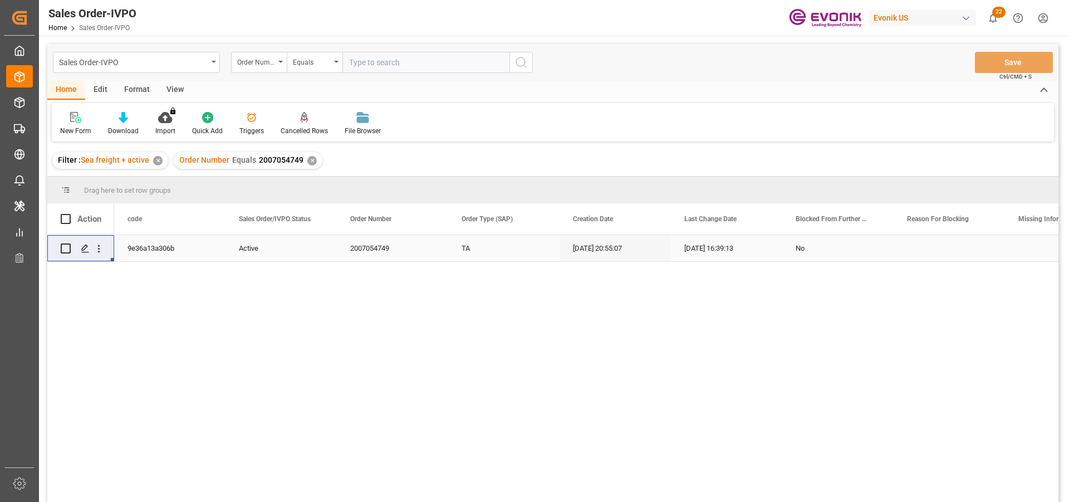
click at [313, 160] on div "✕" at bounding box center [311, 160] width 9 height 9
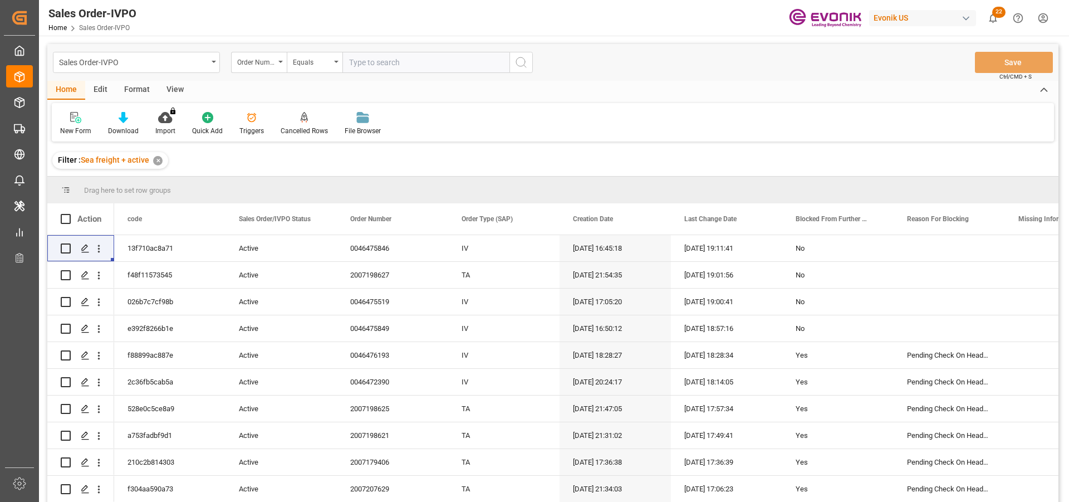
click at [380, 63] on input "text" at bounding box center [425, 62] width 167 height 21
paste input "2007147879"
type input "2007147879"
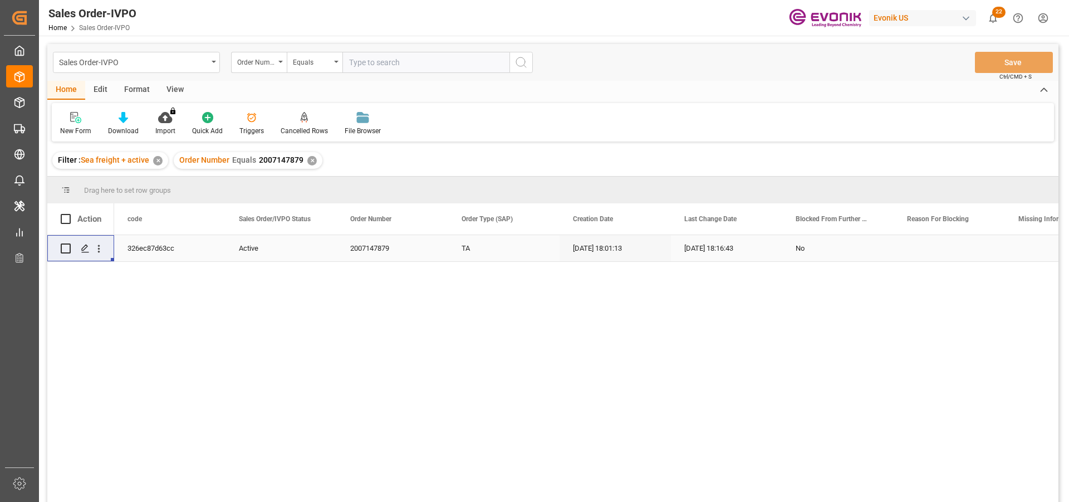
click at [105, 251] on div "Press SPACE to select this row." at bounding box center [99, 248] width 28 height 21
click at [98, 251] on icon "open menu" at bounding box center [99, 249] width 12 height 12
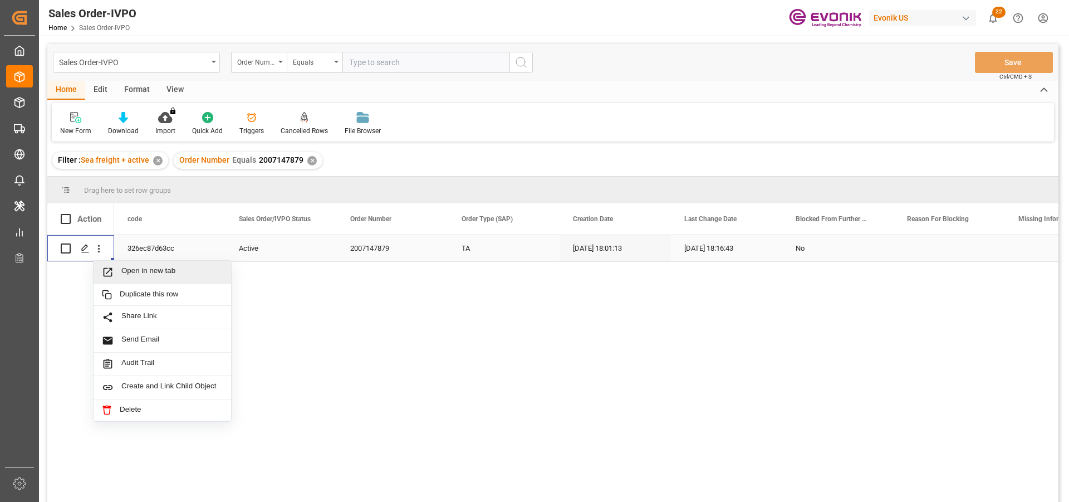
click at [117, 268] on span "Press SPACE to select this row." at bounding box center [111, 272] width 19 height 12
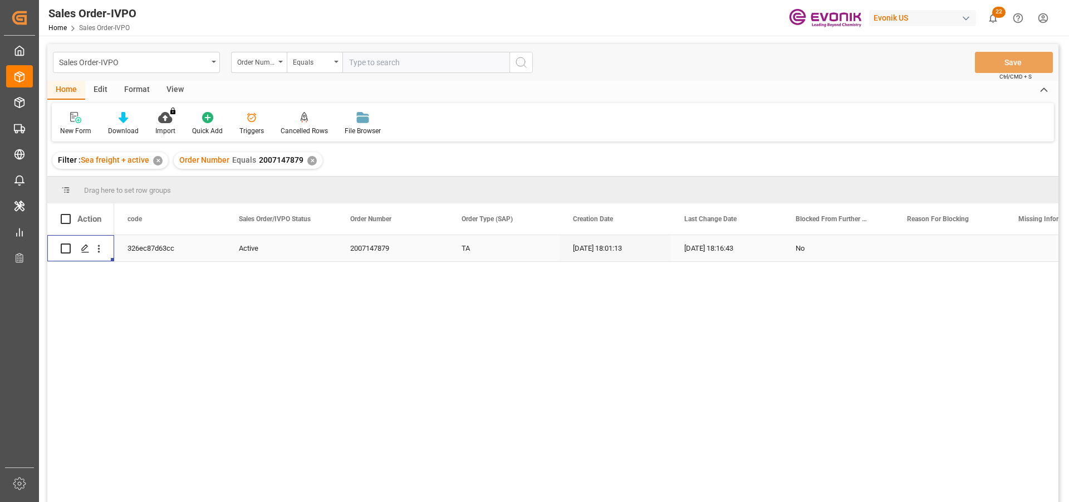
click at [307, 158] on div "✕" at bounding box center [311, 160] width 9 height 9
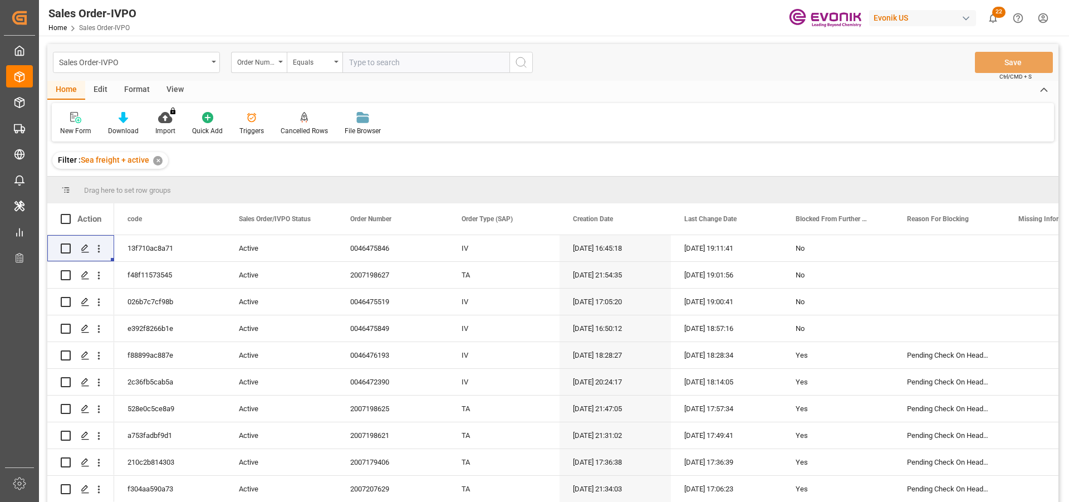
click at [375, 64] on input "text" at bounding box center [425, 62] width 167 height 21
paste input "2007147880"
type input "2007147880"
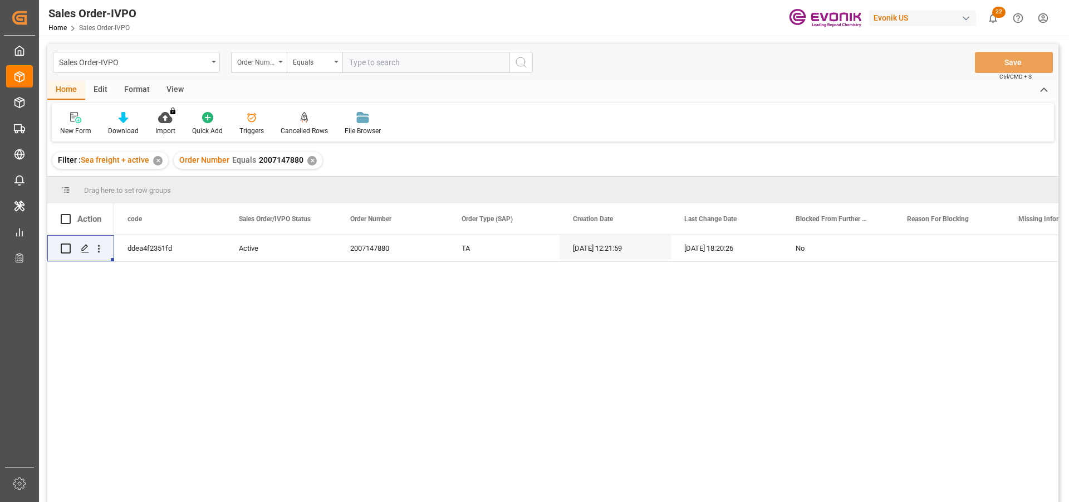
click at [364, 63] on input "text" at bounding box center [425, 62] width 167 height 21
paste input "2007147880"
type input "2007147880"
click at [310, 158] on div "✕" at bounding box center [311, 160] width 9 height 9
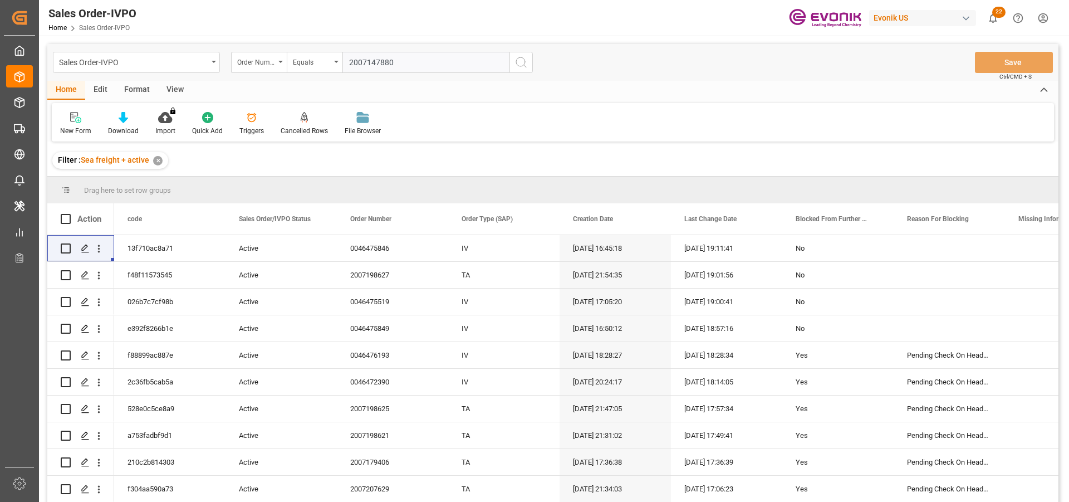
click at [441, 56] on input "2007147880" at bounding box center [425, 62] width 167 height 21
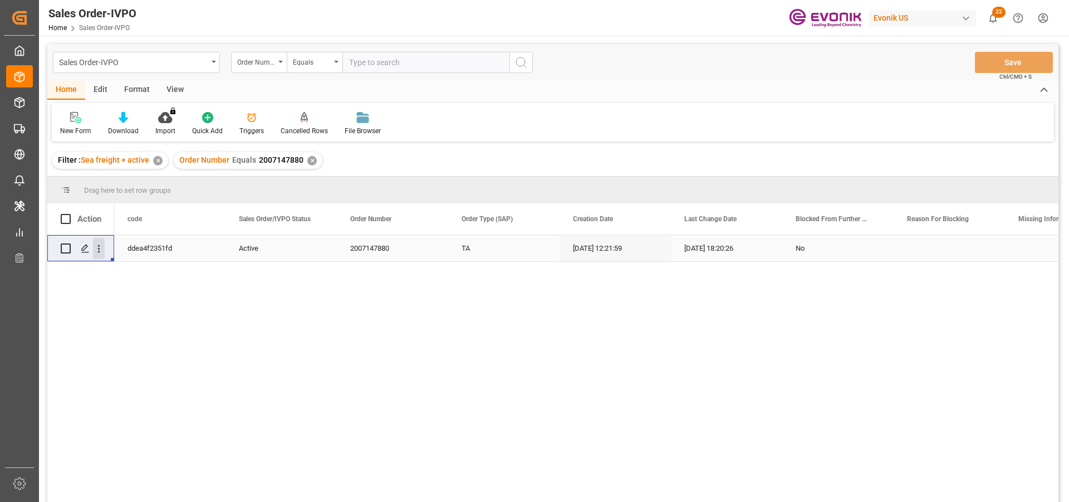
click at [99, 249] on icon "open menu" at bounding box center [99, 249] width 2 height 8
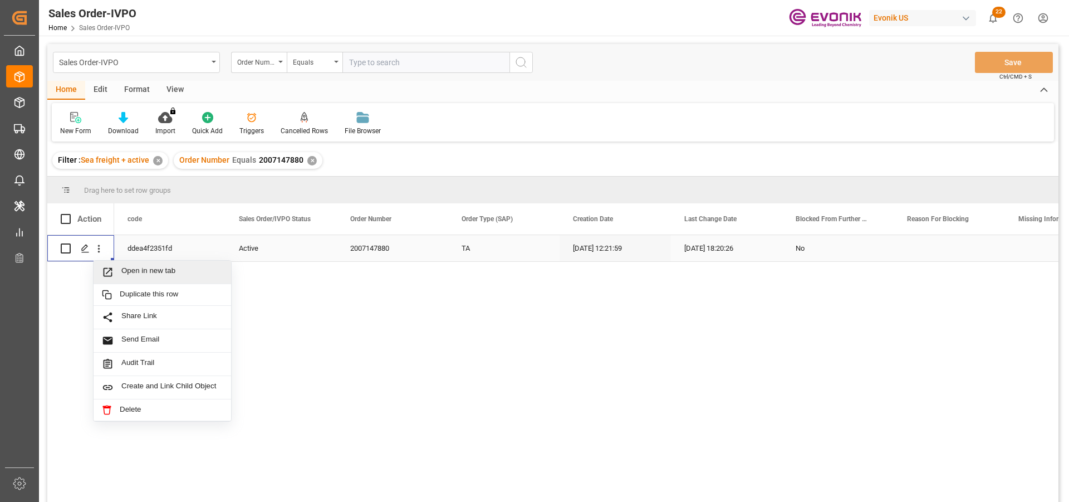
click at [154, 266] on div "Open in new tab" at bounding box center [163, 272] width 138 height 23
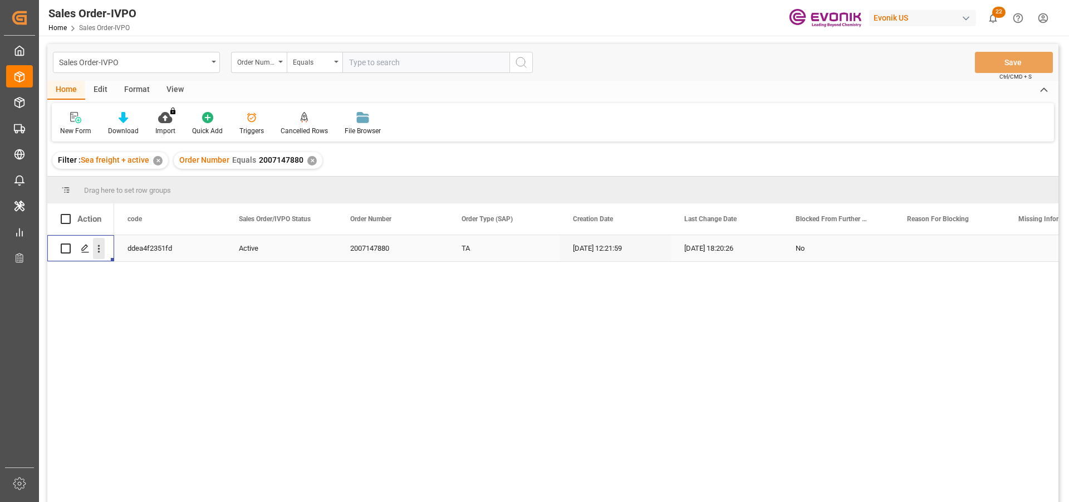
click at [104, 250] on icon "open menu" at bounding box center [99, 249] width 12 height 12
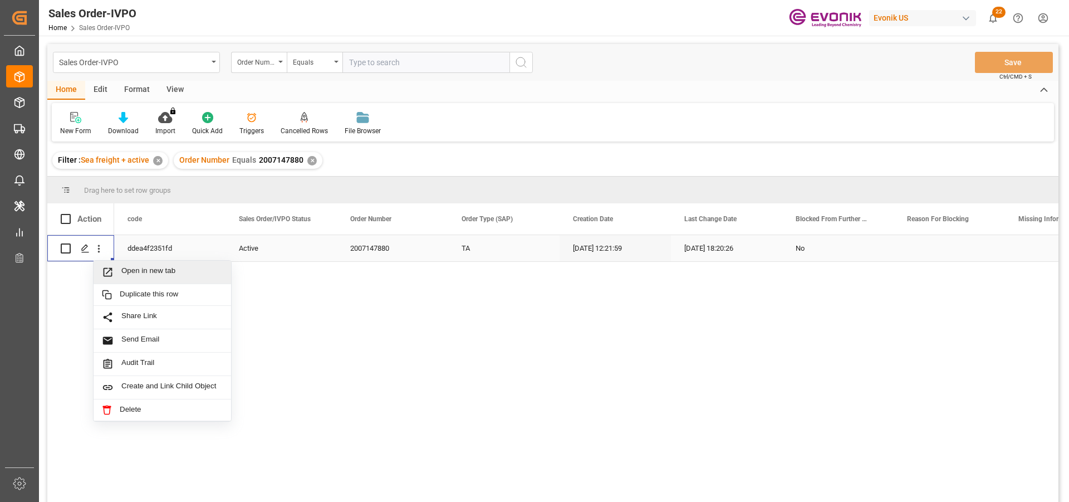
click at [136, 272] on span "Open in new tab" at bounding box center [171, 272] width 101 height 12
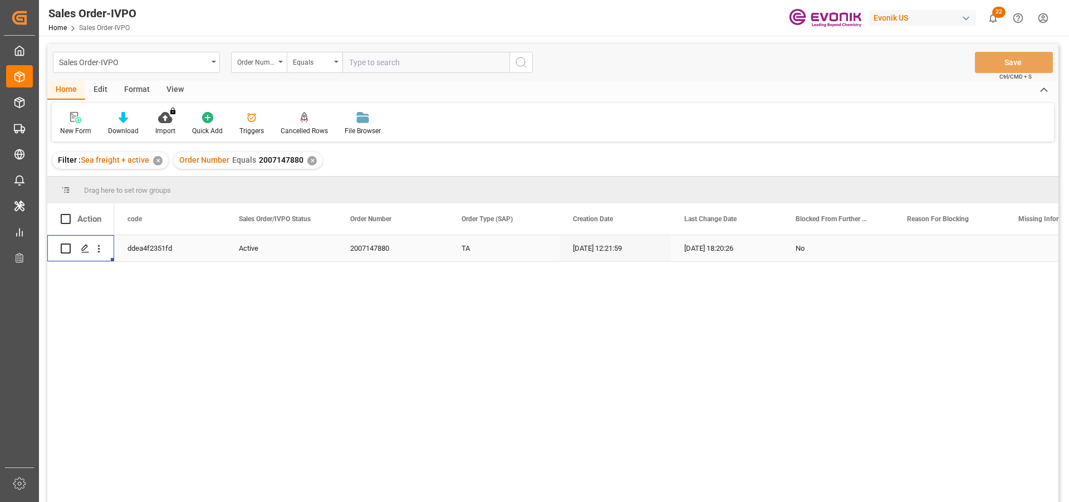
click at [308, 159] on div "✕" at bounding box center [311, 160] width 9 height 9
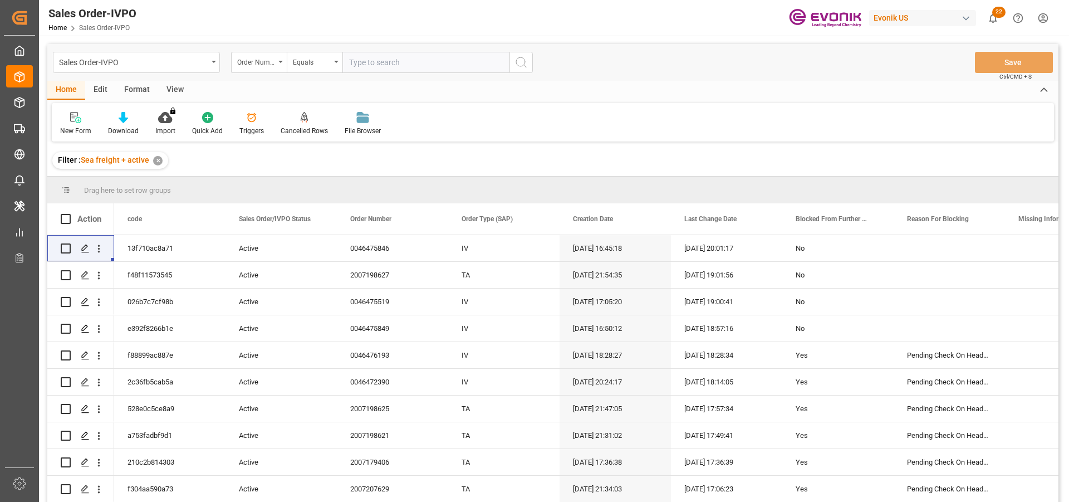
click at [405, 63] on input "text" at bounding box center [425, 62] width 167 height 21
paste input "0046475519"
type input "0046475519"
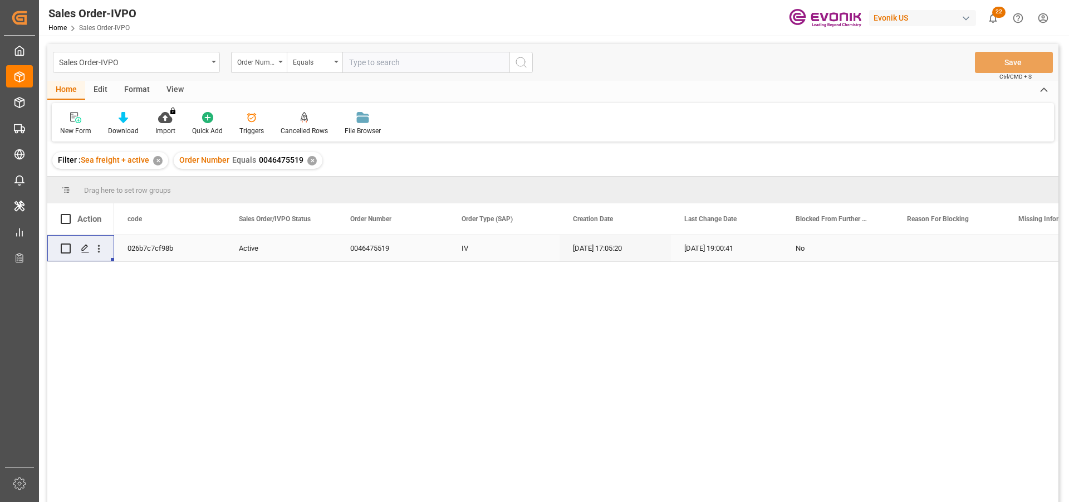
click at [105, 247] on div "Press SPACE to select this row." at bounding box center [99, 248] width 28 height 21
click at [102, 247] on icon "open menu" at bounding box center [99, 249] width 12 height 12
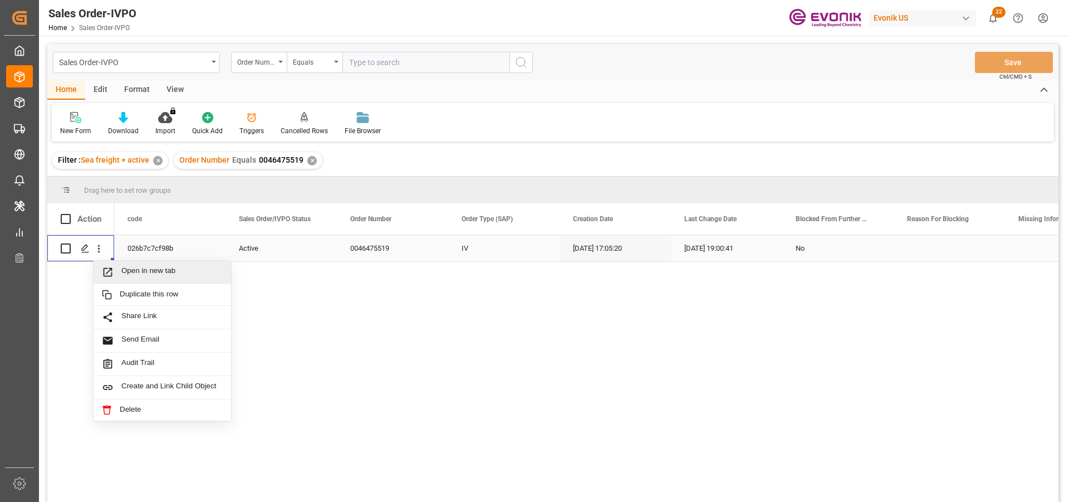
click at [145, 266] on span "Open in new tab" at bounding box center [171, 272] width 101 height 12
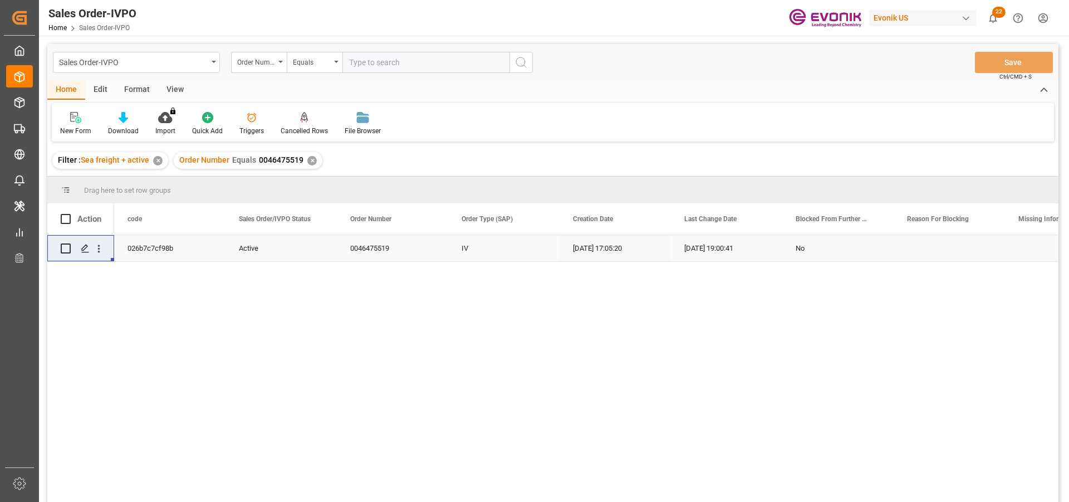
click at [307, 165] on div "Order Number Equals 0046475519 ✕" at bounding box center [248, 160] width 149 height 17
click at [307, 163] on div "✕" at bounding box center [311, 160] width 9 height 9
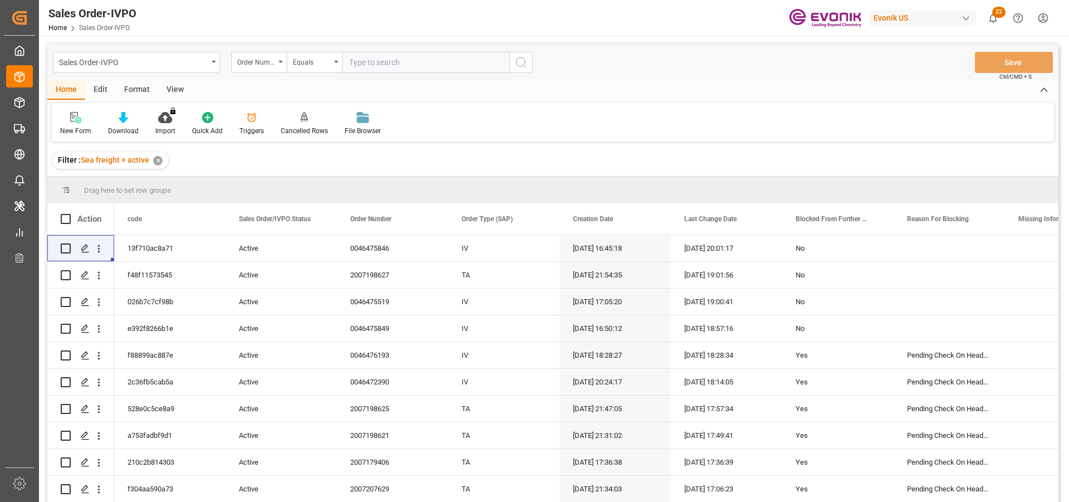
click at [416, 65] on input "text" at bounding box center [425, 62] width 167 height 21
paste input "2163141590"
type input "2163141590"
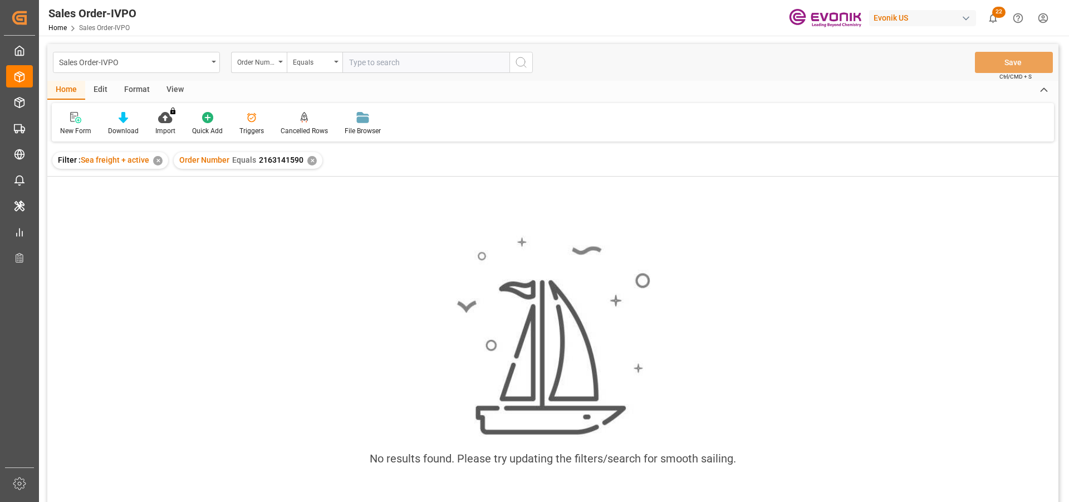
click at [310, 159] on div "✕" at bounding box center [311, 160] width 9 height 9
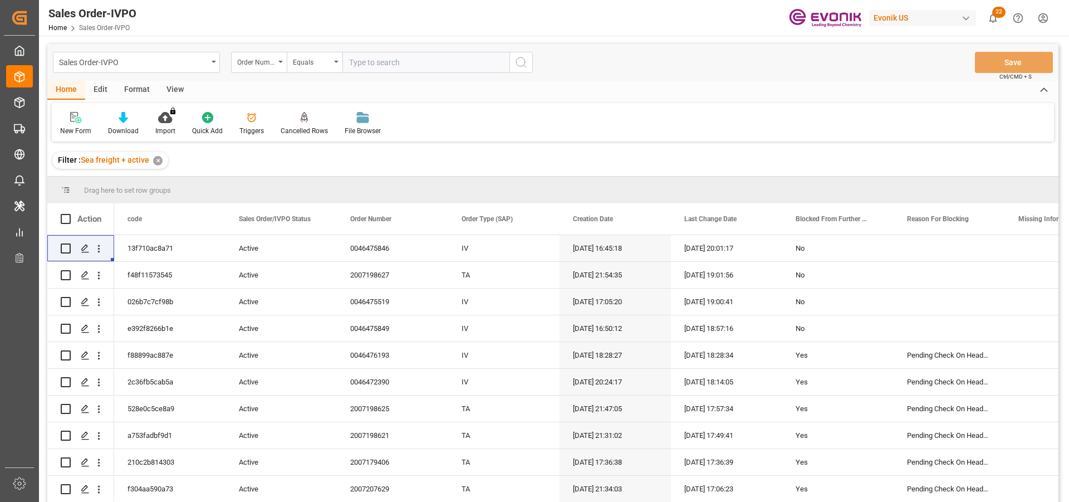
click at [383, 61] on input "text" at bounding box center [425, 62] width 167 height 21
paste input "0046475519"
type input "0046475519"
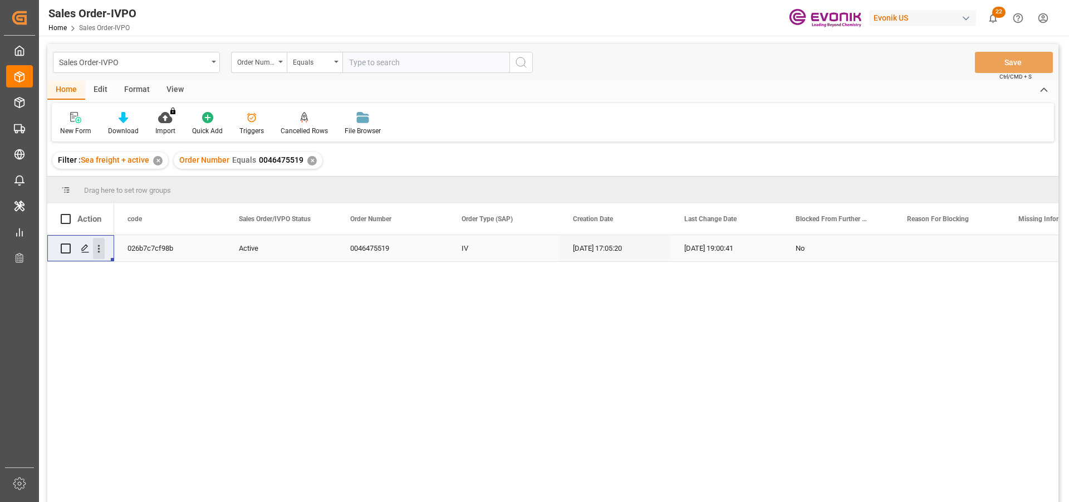
click at [96, 243] on icon "open menu" at bounding box center [99, 249] width 12 height 12
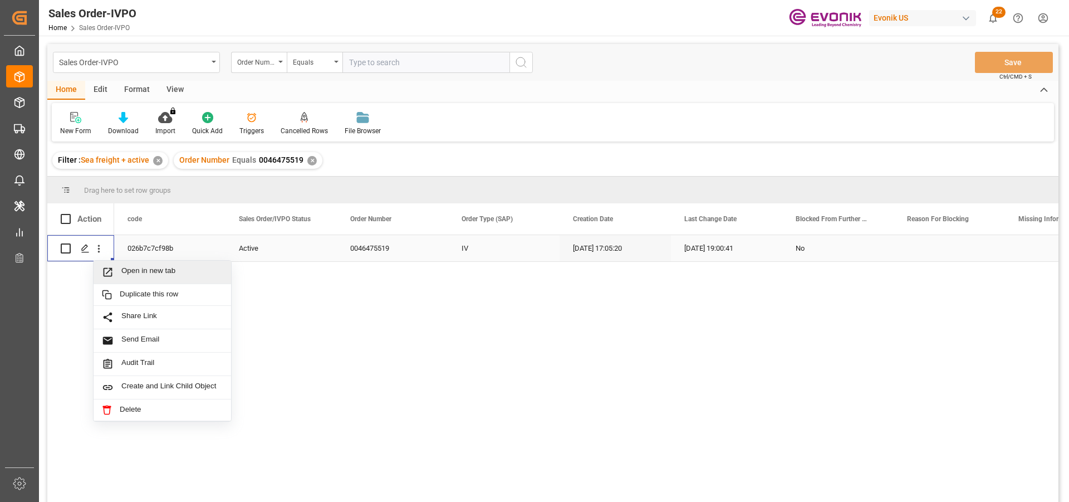
click at [129, 274] on span "Open in new tab" at bounding box center [171, 272] width 101 height 12
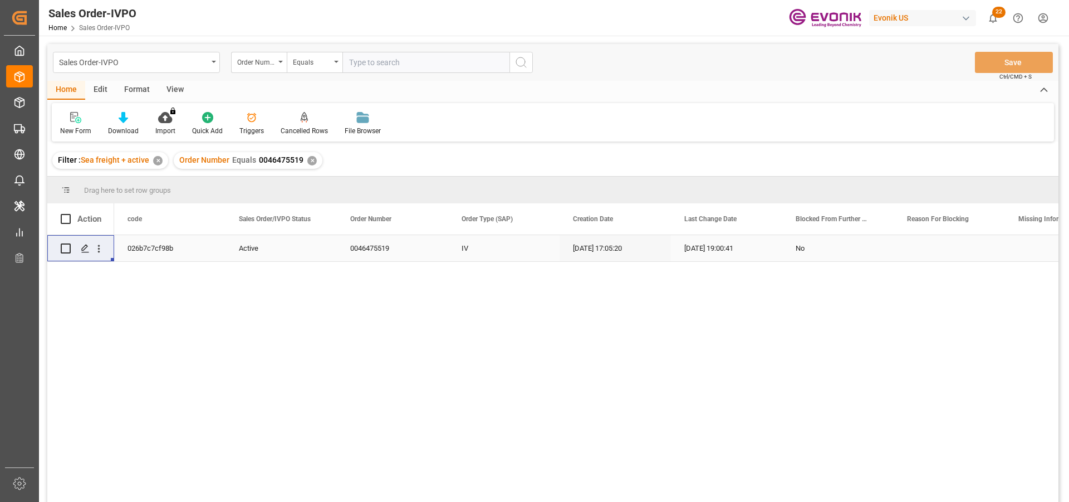
click at [308, 164] on div "✕" at bounding box center [311, 160] width 9 height 9
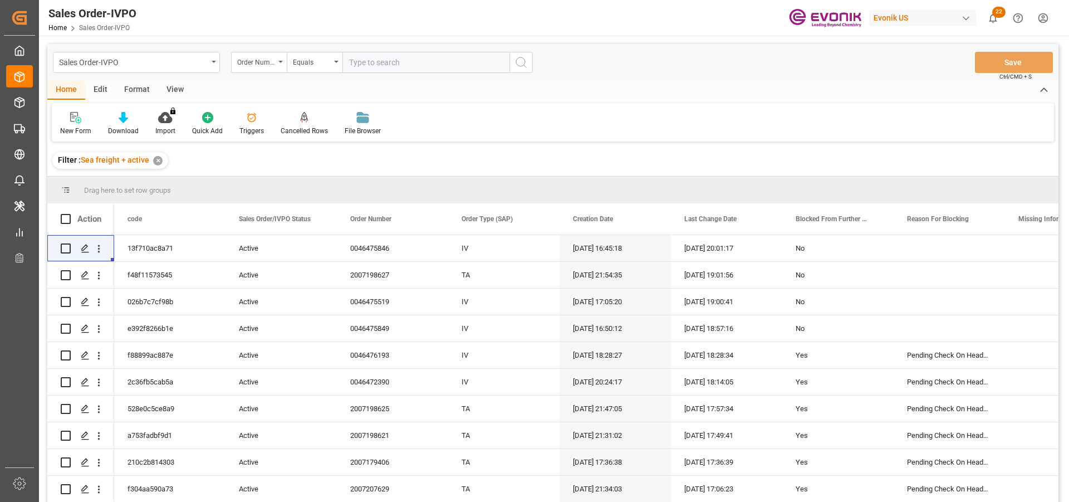
click at [387, 62] on input "text" at bounding box center [425, 62] width 167 height 21
paste input "0046475519"
type input "0046475519"
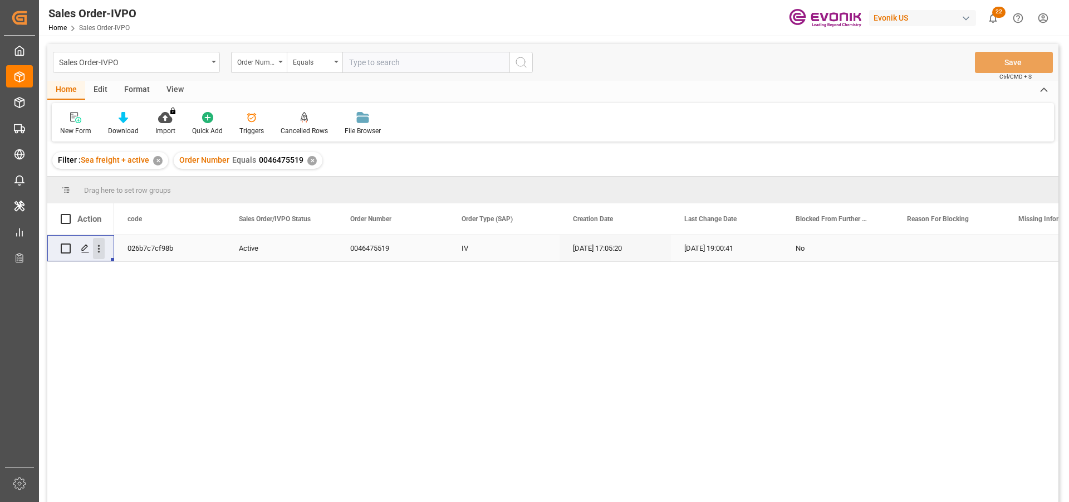
click at [101, 248] on icon "open menu" at bounding box center [99, 249] width 12 height 12
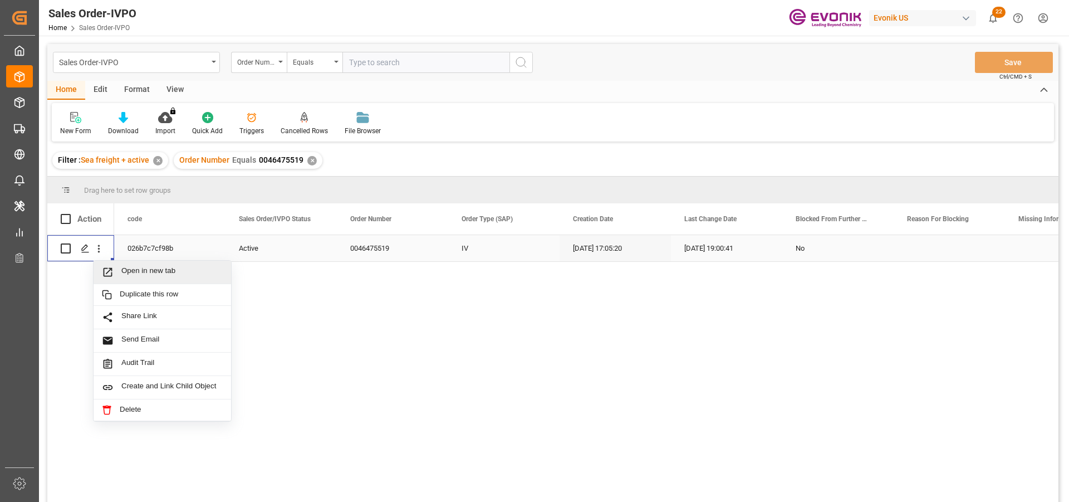
click at [154, 273] on span "Open in new tab" at bounding box center [171, 272] width 101 height 12
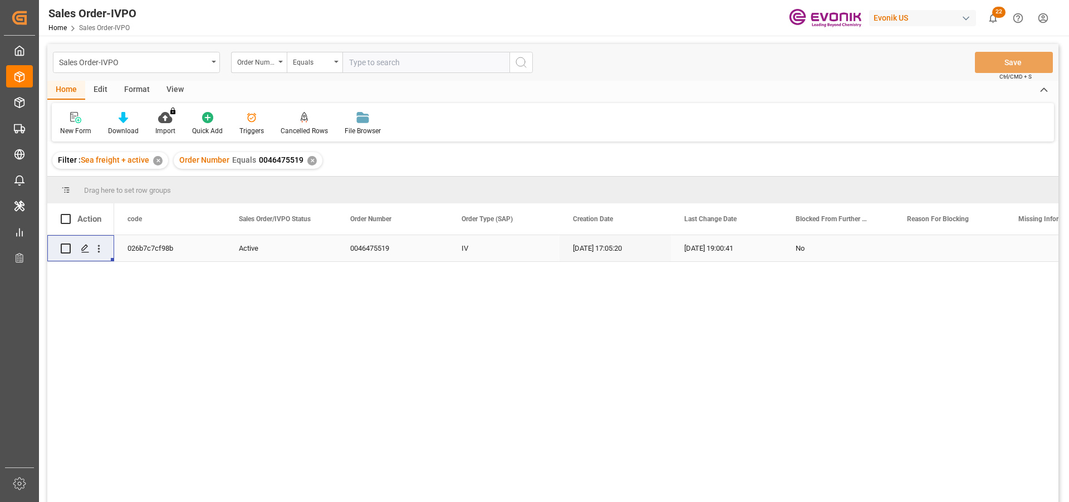
click at [310, 159] on div "✕" at bounding box center [311, 160] width 9 height 9
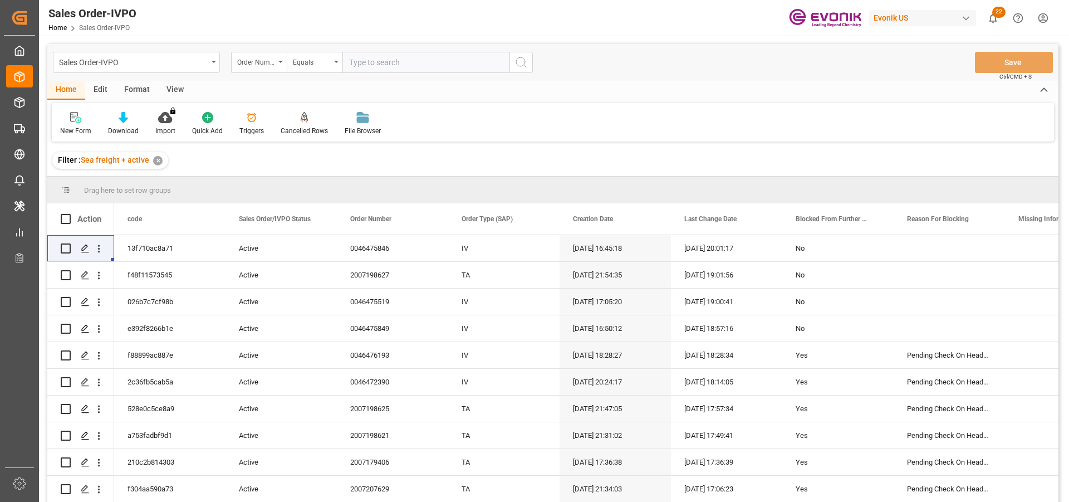
click at [388, 63] on input "text" at bounding box center [425, 62] width 167 height 21
paste input "2007080265"
type input "2007080265"
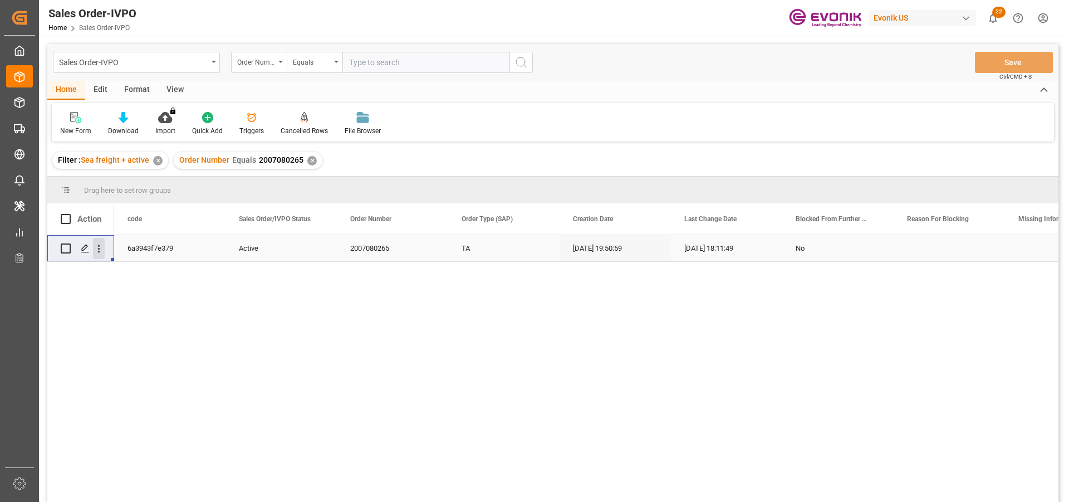
click at [103, 249] on icon "open menu" at bounding box center [99, 249] width 12 height 12
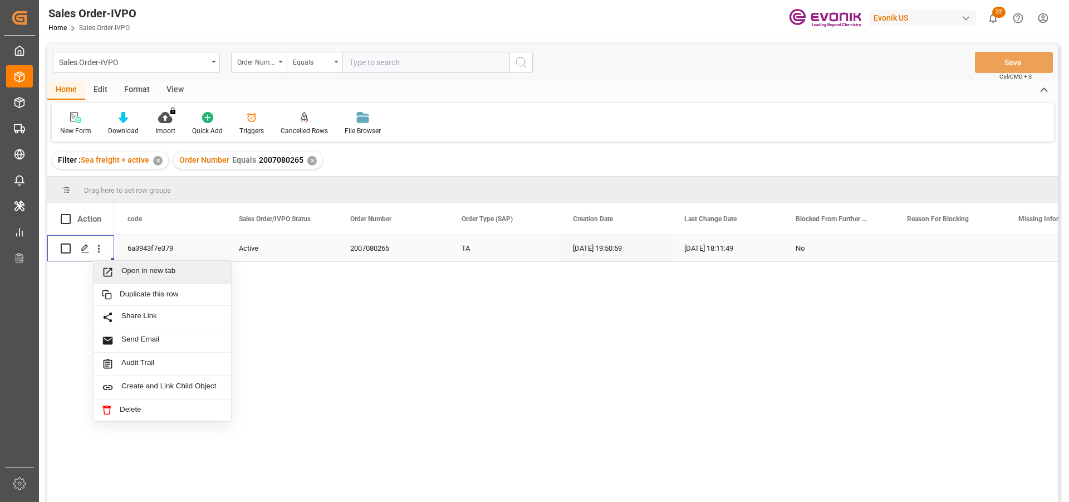
click at [161, 266] on span "Open in new tab" at bounding box center [171, 272] width 101 height 12
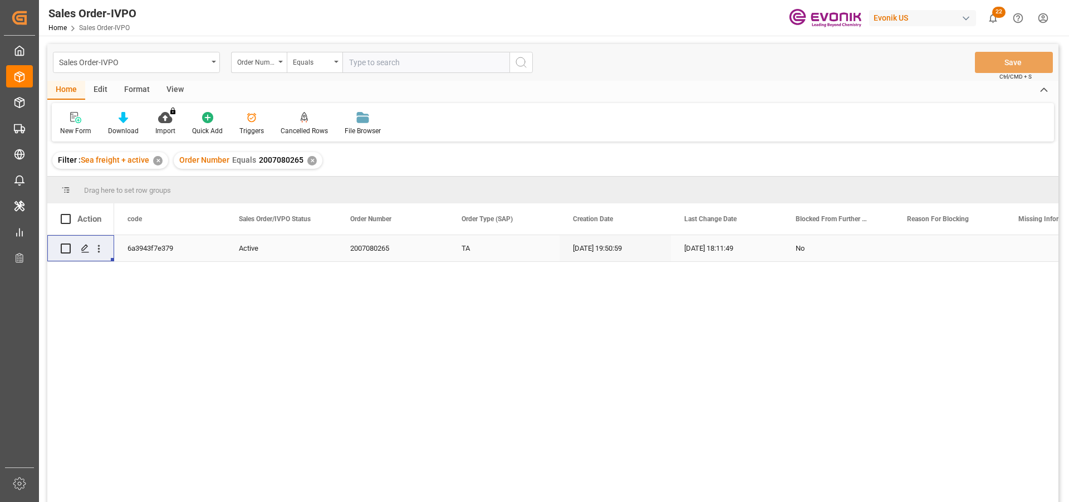
click at [307, 160] on div "✕" at bounding box center [311, 160] width 9 height 9
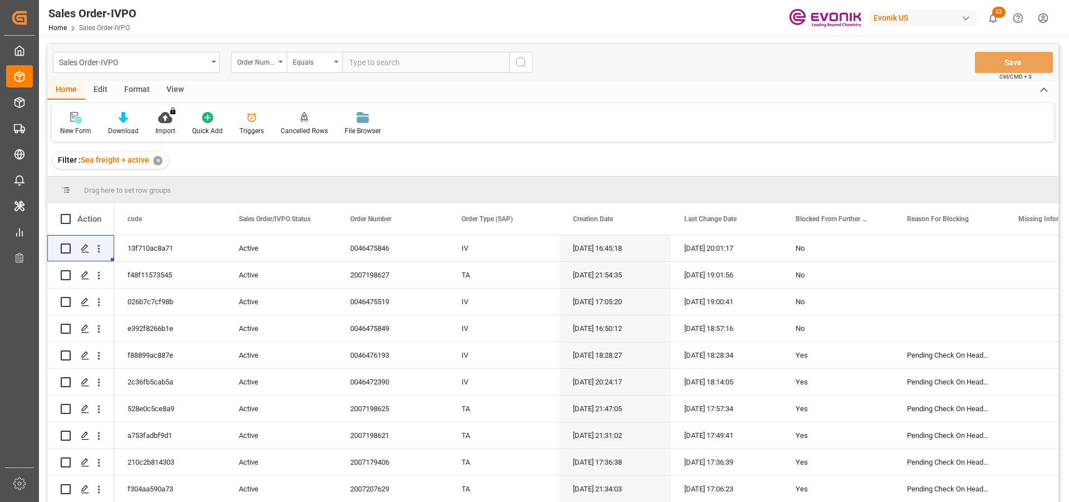
click at [391, 66] on input "text" at bounding box center [425, 62] width 167 height 21
paste input "0046461989"
type input "0046461989"
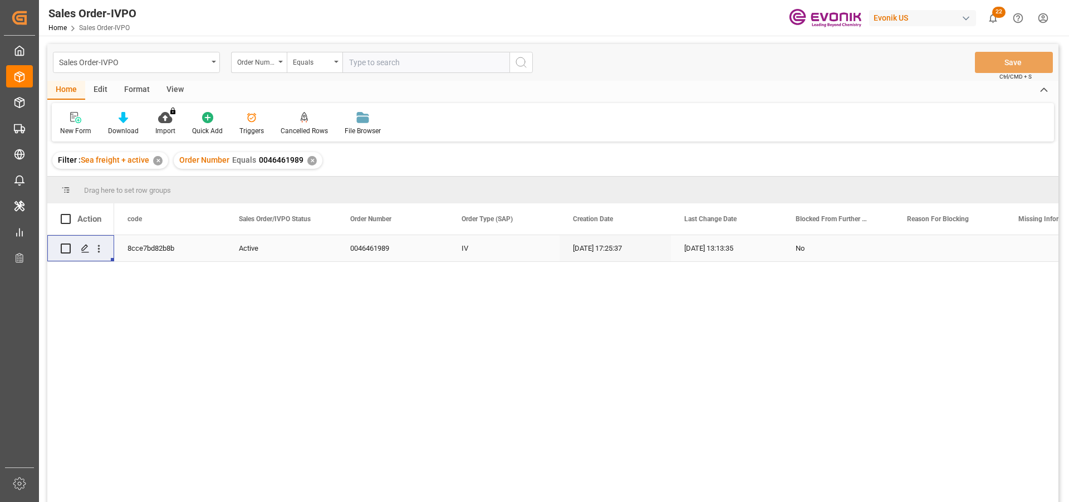
click at [105, 246] on div "Press SPACE to select this row." at bounding box center [99, 248] width 28 height 21
click at [101, 249] on icon "open menu" at bounding box center [99, 249] width 12 height 12
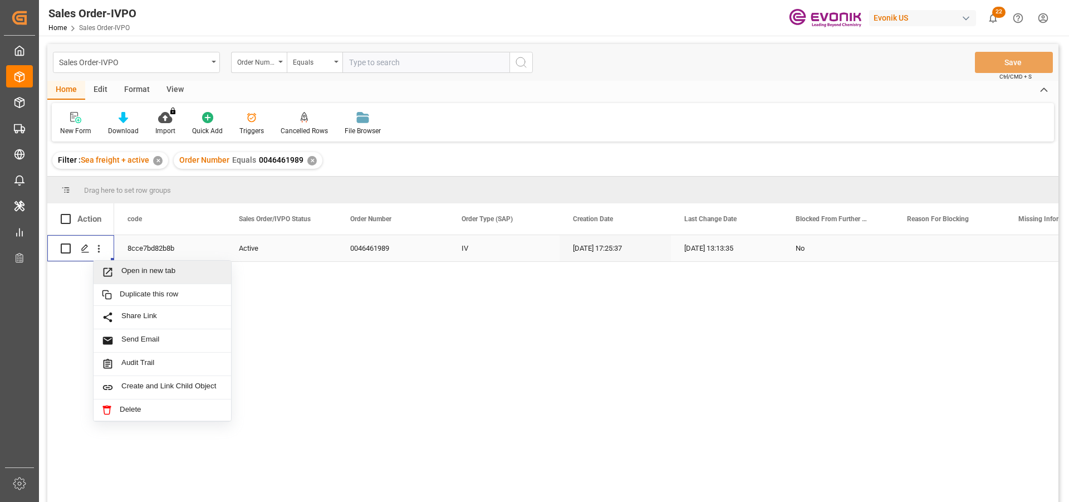
click at [157, 275] on span "Open in new tab" at bounding box center [171, 272] width 101 height 12
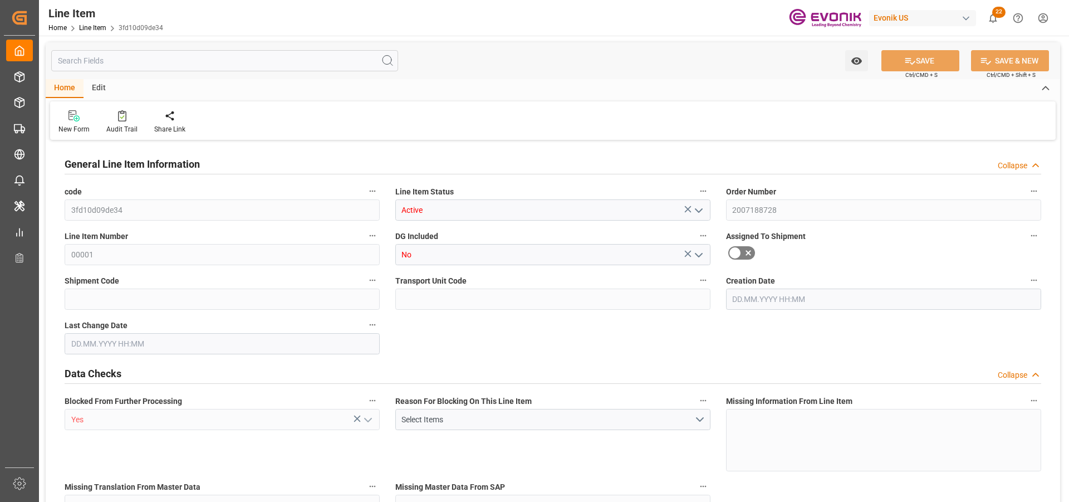
type input "20"
type input "18240"
type input "16800"
type input "27.0742"
type input "80"
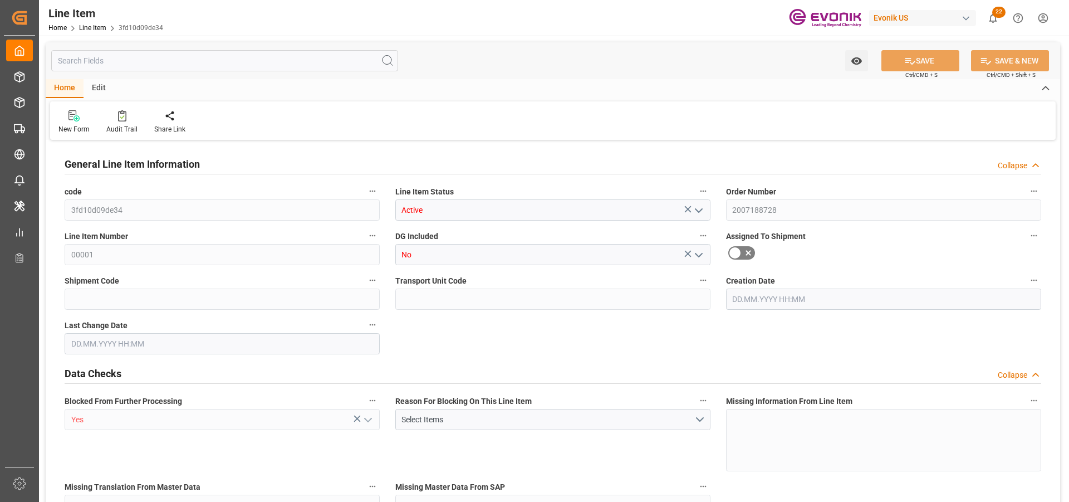
type input "98280"
type input "80"
type input "18240"
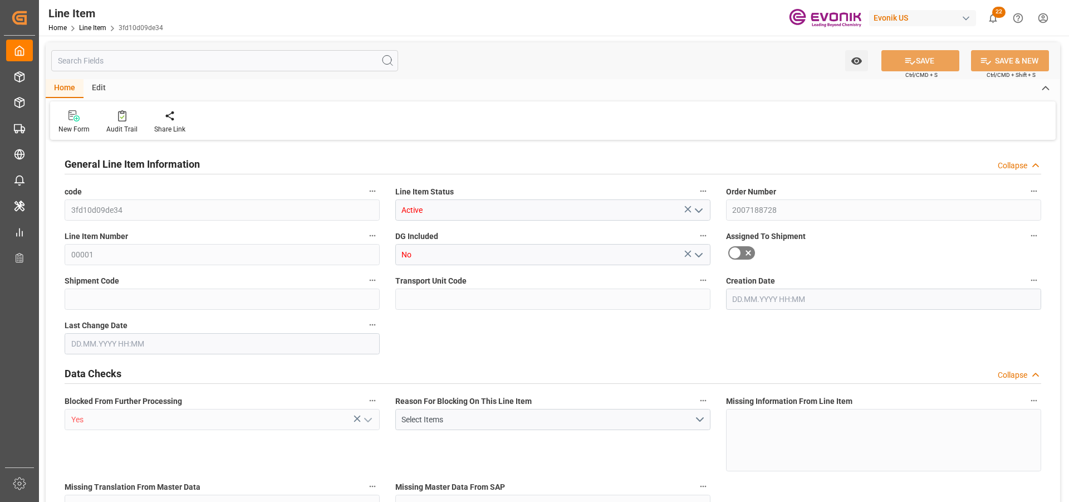
type input "18960"
type input "16800"
type input "27.0742"
type input "27074.24"
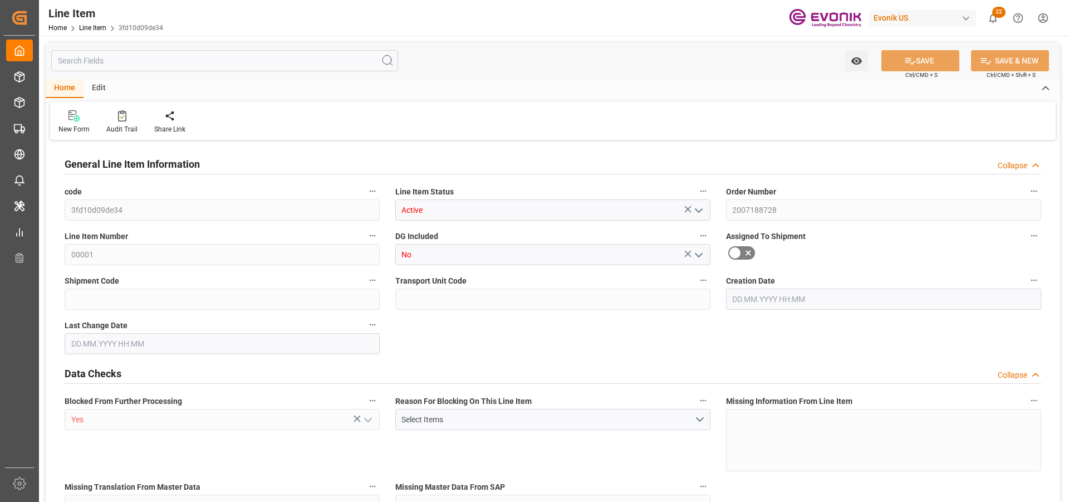
type input "0"
type input "18.09.2025 11:44"
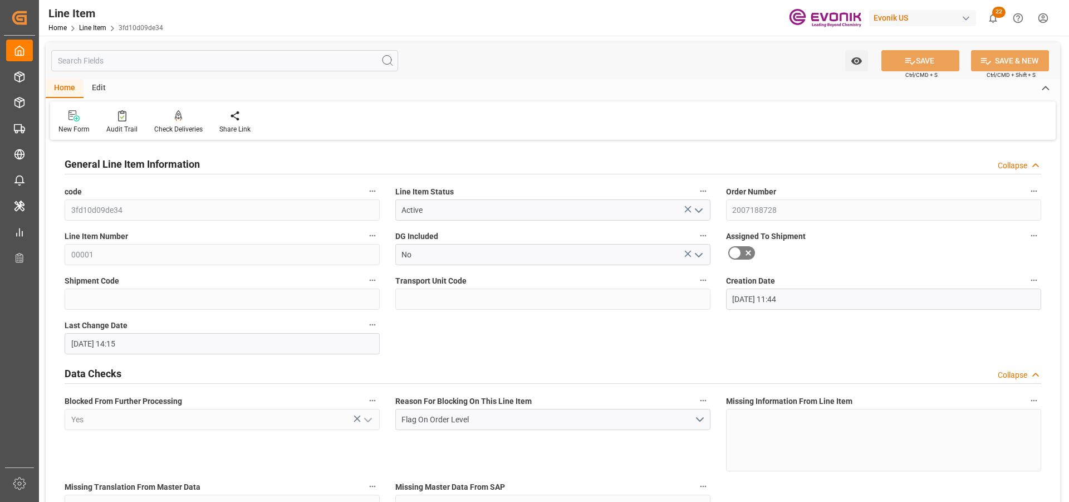
type input "03.10.2025 14:15"
type input "15.11.2025"
type input "10.10.2025"
type input "28.10.2025"
type input "03.10.2025"
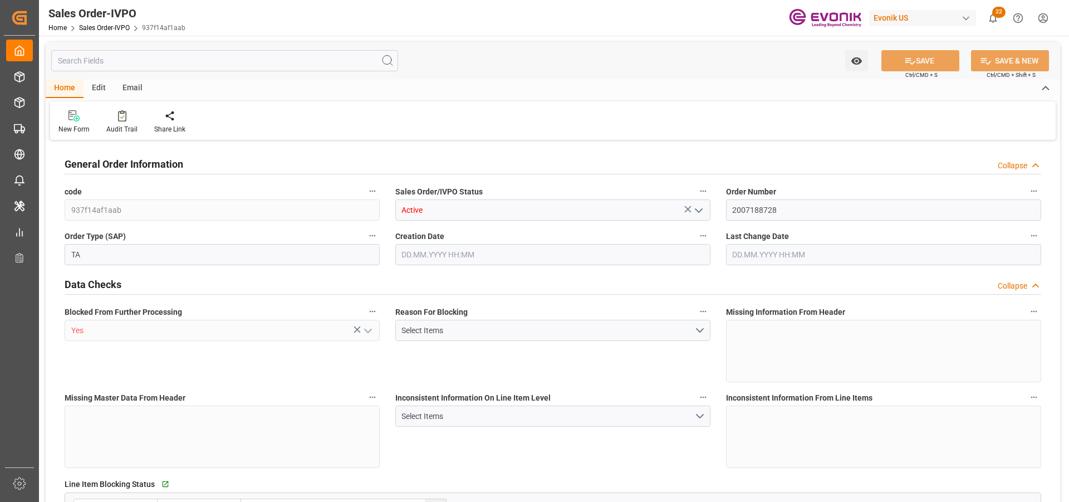
type input "PHMNN"
type input "0"
type input "1"
type input "2"
type input "1"
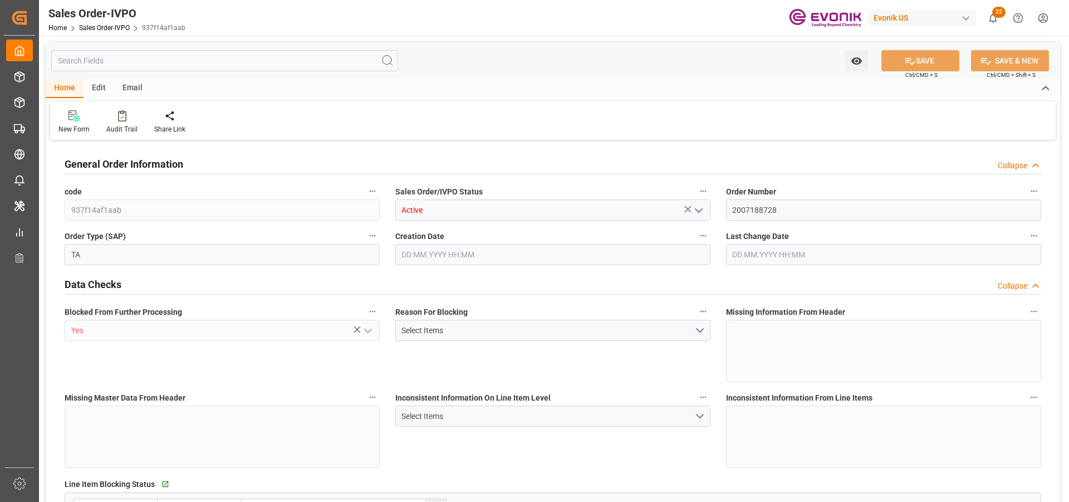
type input "18960"
type input "27.0742"
type input "17000"
type input "30"
type input "[DATE] 11:44"
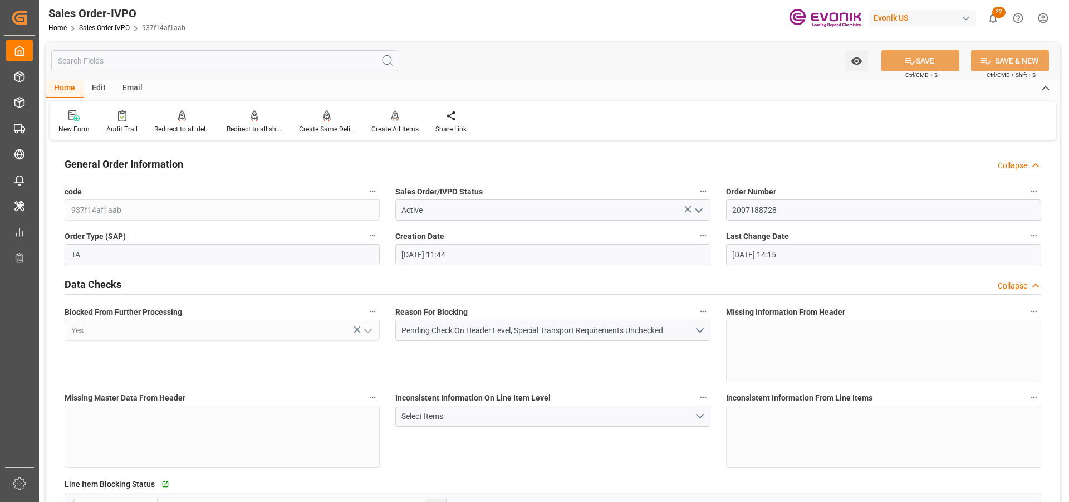
type input "[DATE] 14:15"
click at [257, 124] on div "Redirect to all shipments" at bounding box center [254, 122] width 72 height 24
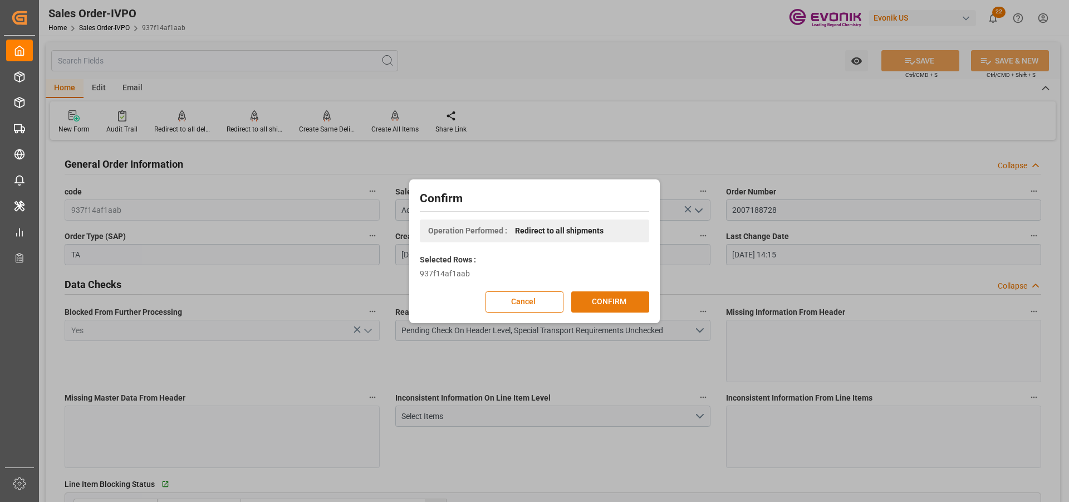
click at [621, 306] on button "CONFIRM" at bounding box center [610, 301] width 78 height 21
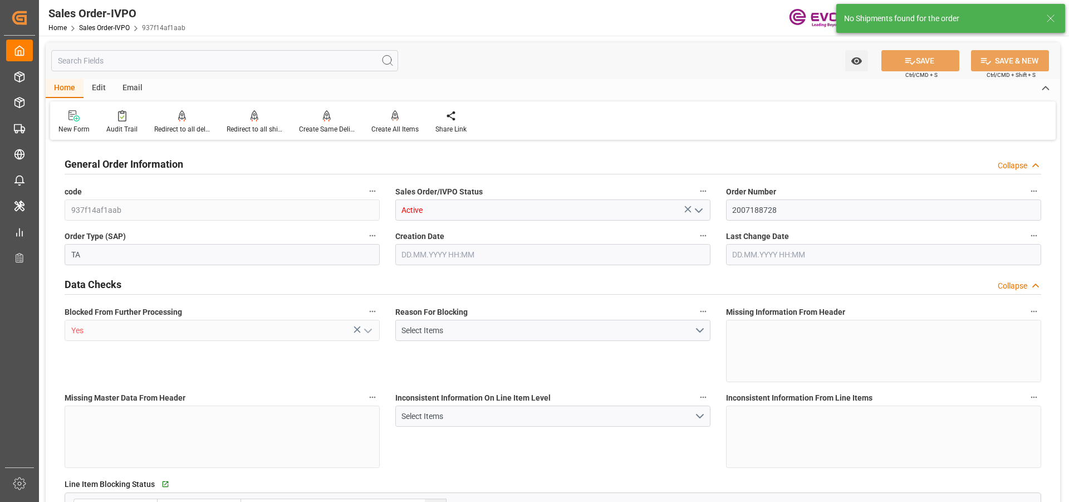
type input "PHMNN"
type input "0"
type input "1"
type input "2"
type input "1"
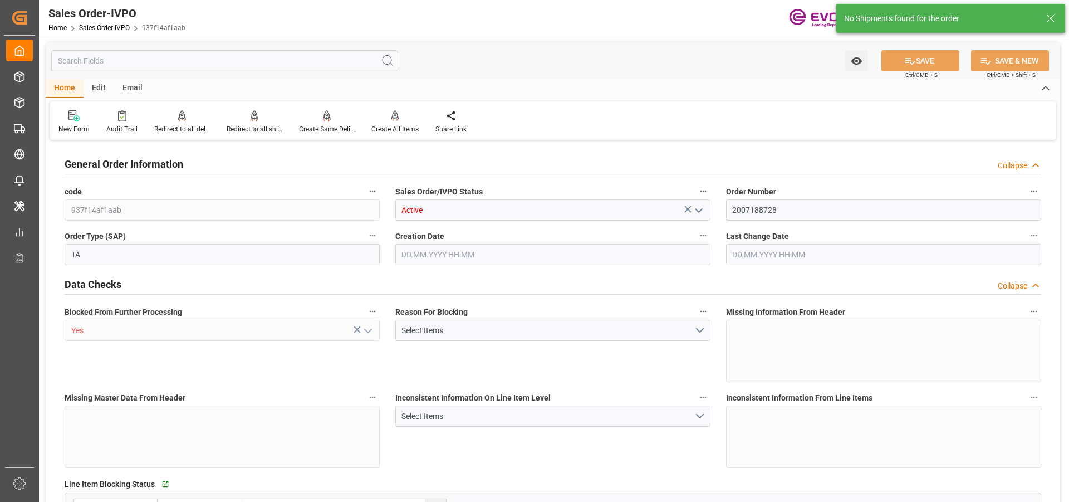
type input "18960"
type input "27.0742"
type input "17000"
type input "30"
type input "[DATE] 11:44"
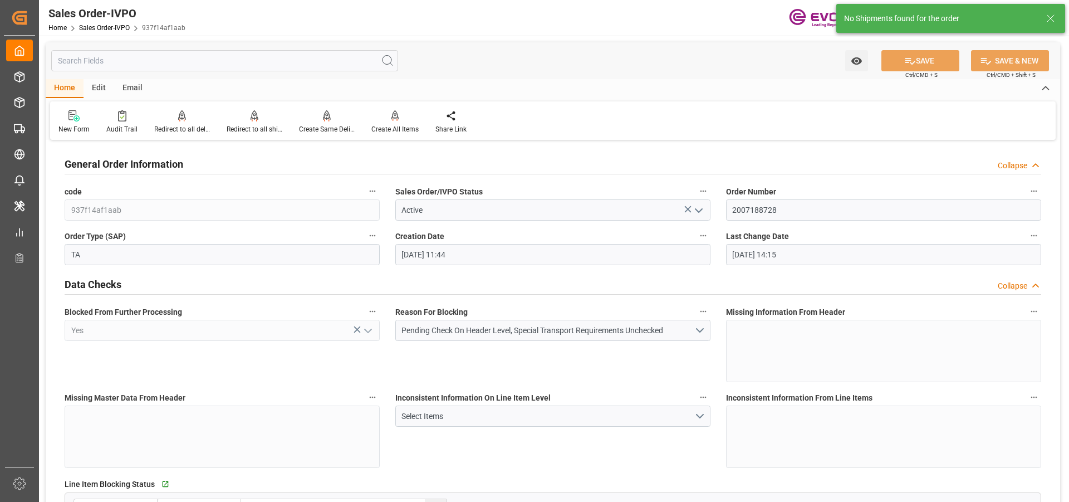
type input "[DATE] 14:15"
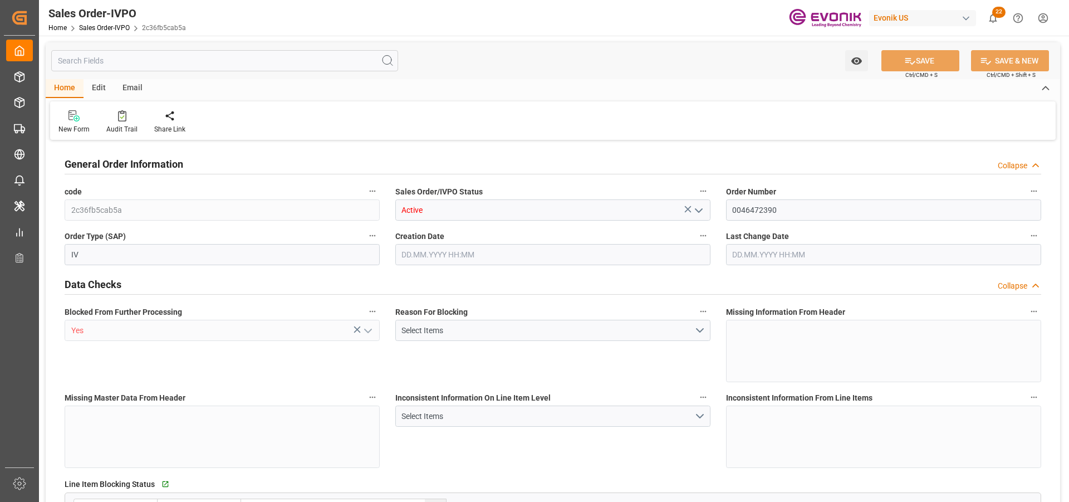
type input "JPYOK"
type input "0"
type input "1"
type input "1770.16"
type input "30.09.2025 20:24"
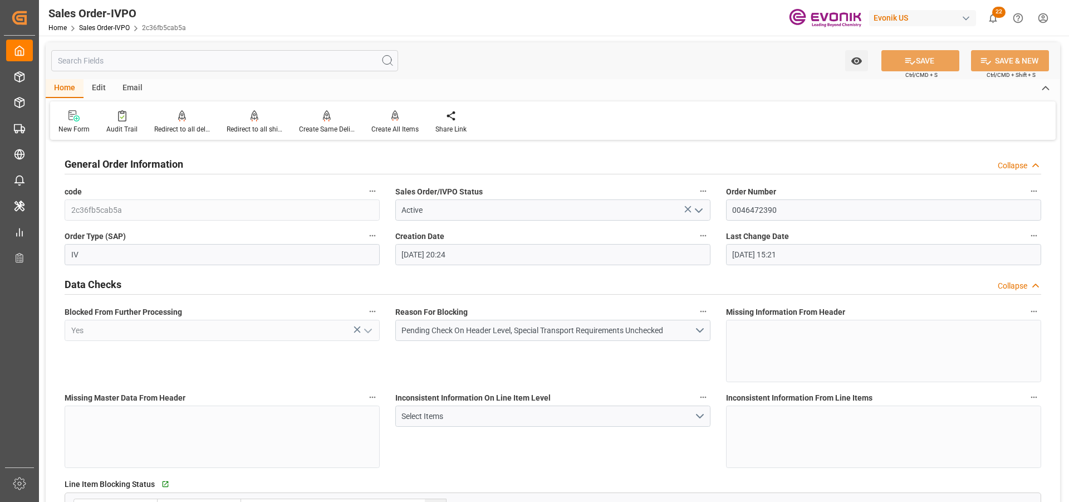
type input "01.10.2025 15:21"
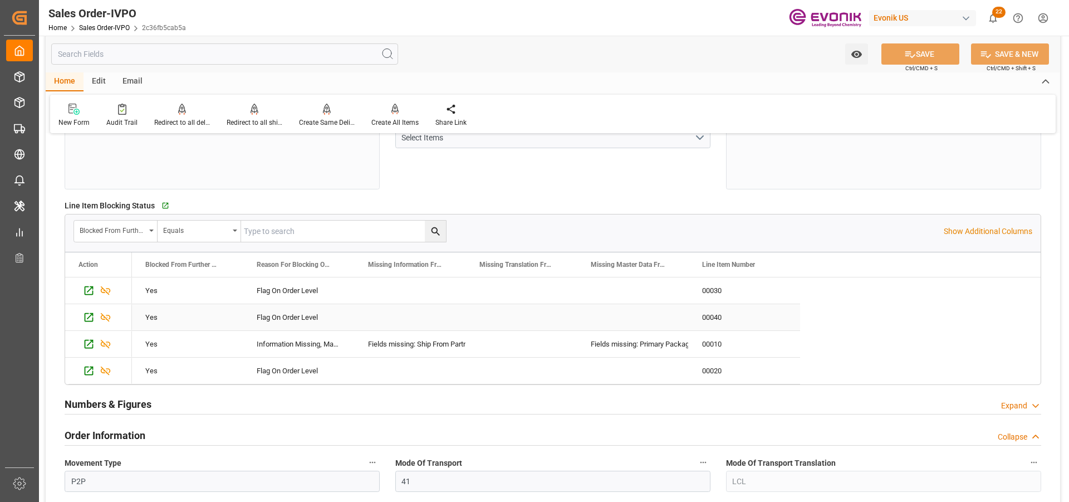
scroll to position [501, 0]
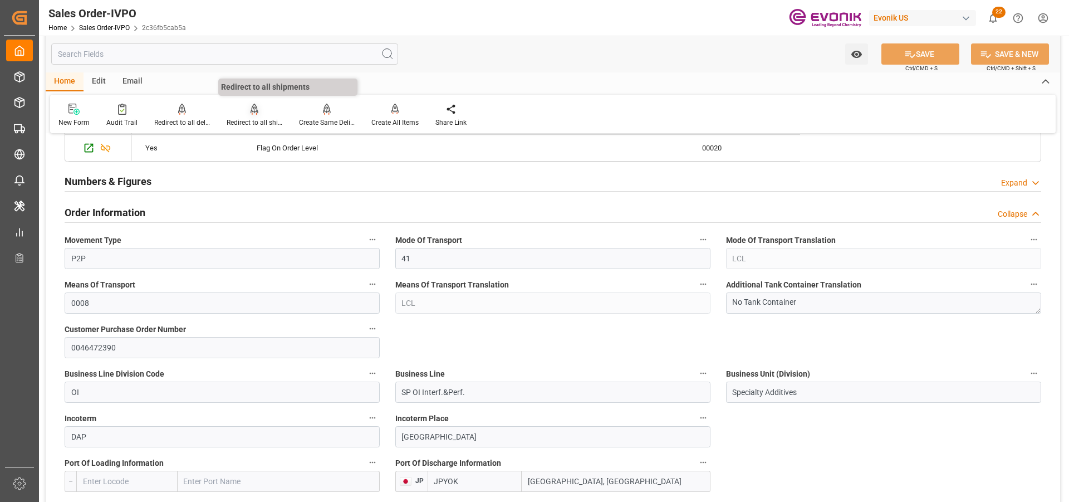
click at [259, 121] on div "Redirect to all shipments" at bounding box center [255, 122] width 56 height 10
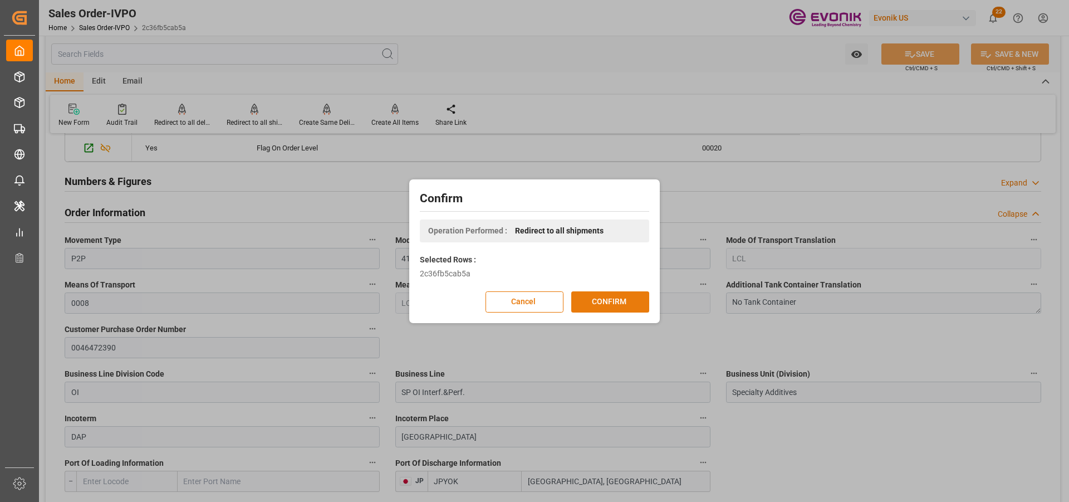
click at [595, 297] on button "CONFIRM" at bounding box center [610, 301] width 78 height 21
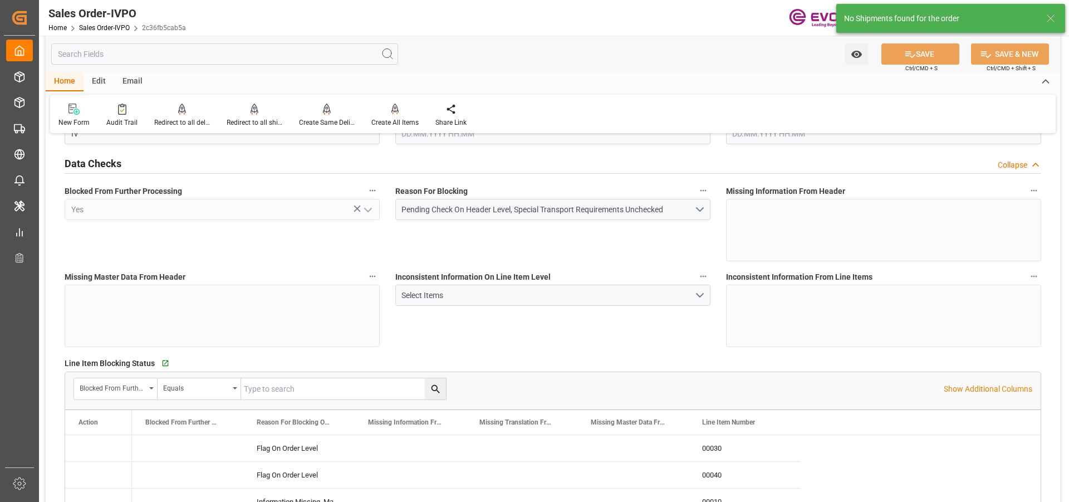
type input "JPYOK"
type input "0"
type input "1"
type input "1770.16"
type input "30.09.2025 20:24"
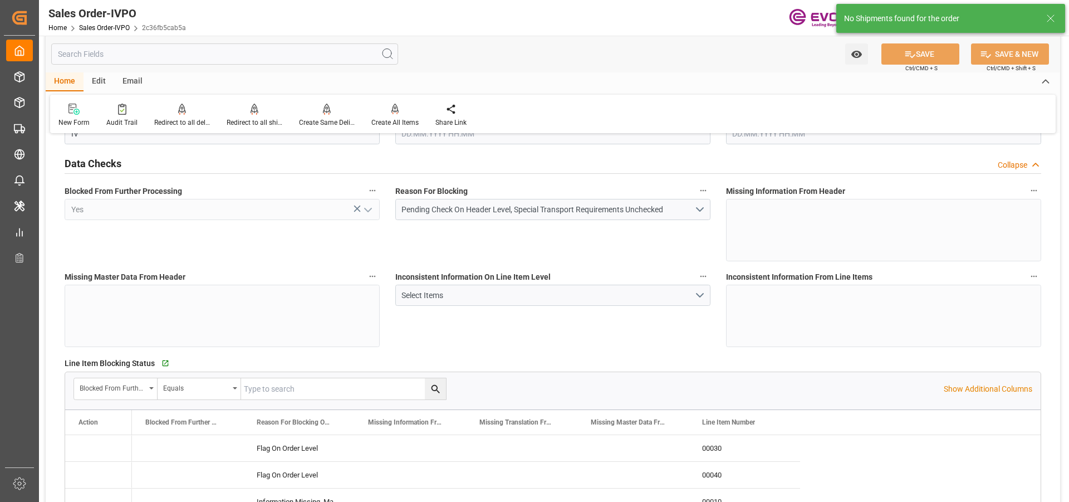
type input "01.10.2025 15:21"
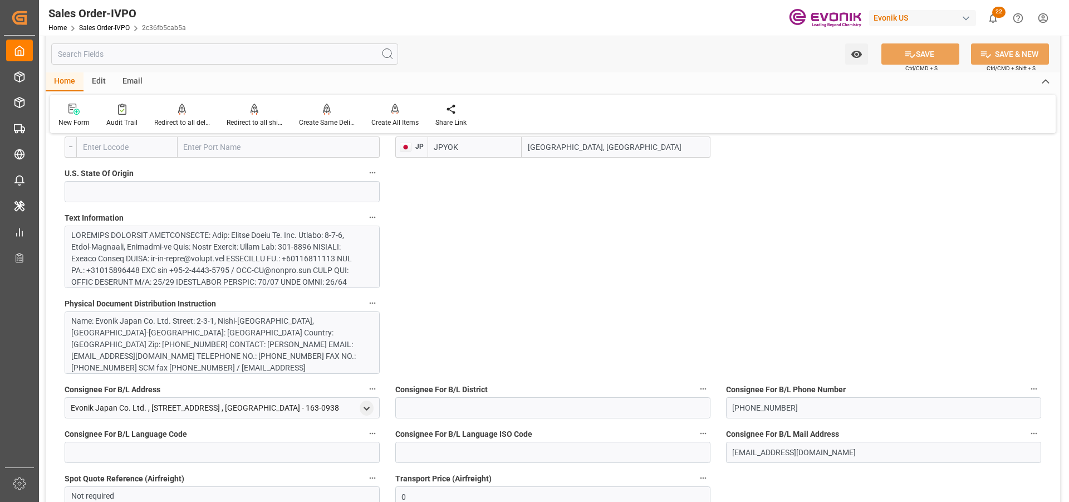
scroll to position [612, 0]
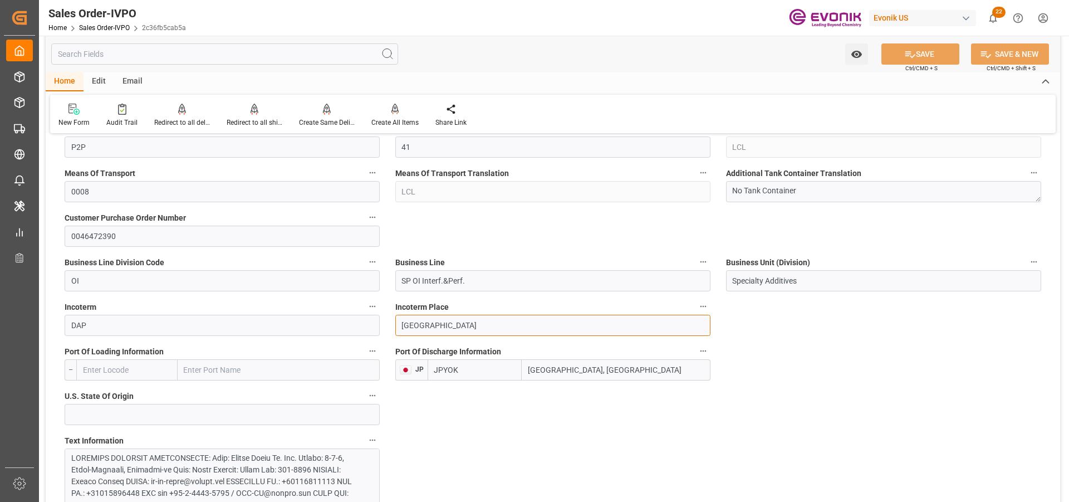
drag, startPoint x: 448, startPoint y: 321, endPoint x: 343, endPoint y: 322, distance: 104.7
click at [628, 367] on input "Nagoya, Aichi" at bounding box center [616, 369] width 189 height 21
drag, startPoint x: 585, startPoint y: 366, endPoint x: 462, endPoint y: 359, distance: 123.8
click at [462, 359] on div "JPYOK Nagoya, Aichi" at bounding box center [569, 369] width 283 height 21
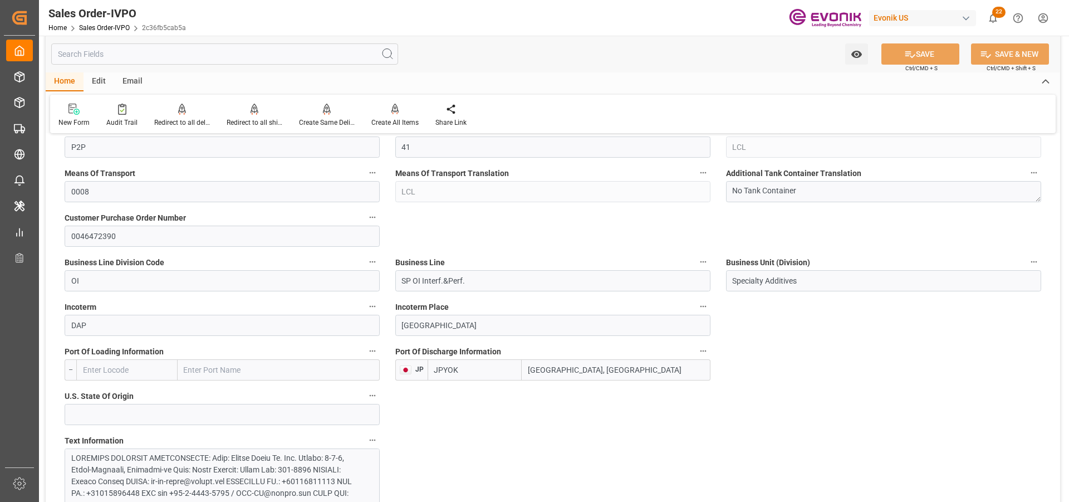
paste input "[GEOGRAPHIC_DATA]"
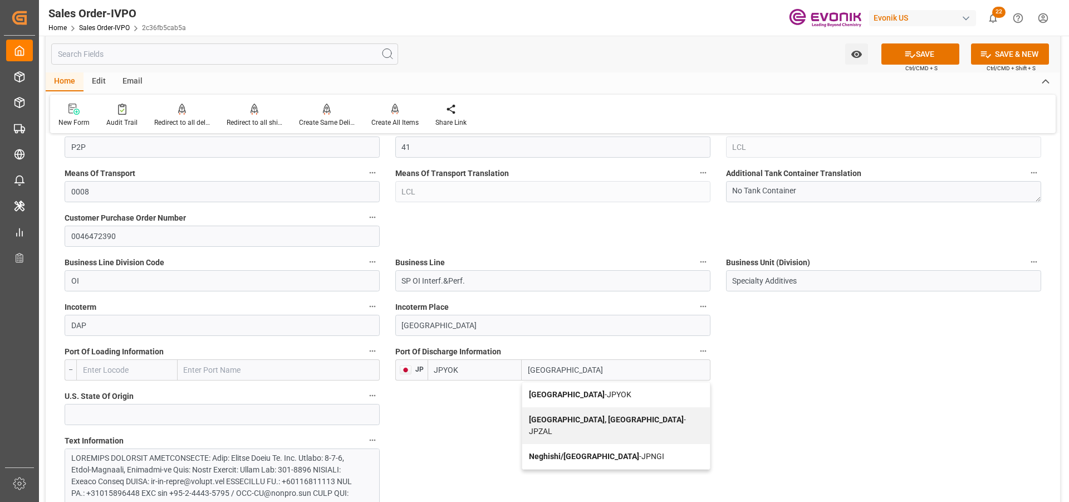
click at [552, 387] on div "Yokohama - JPYOK" at bounding box center [616, 394] width 188 height 25
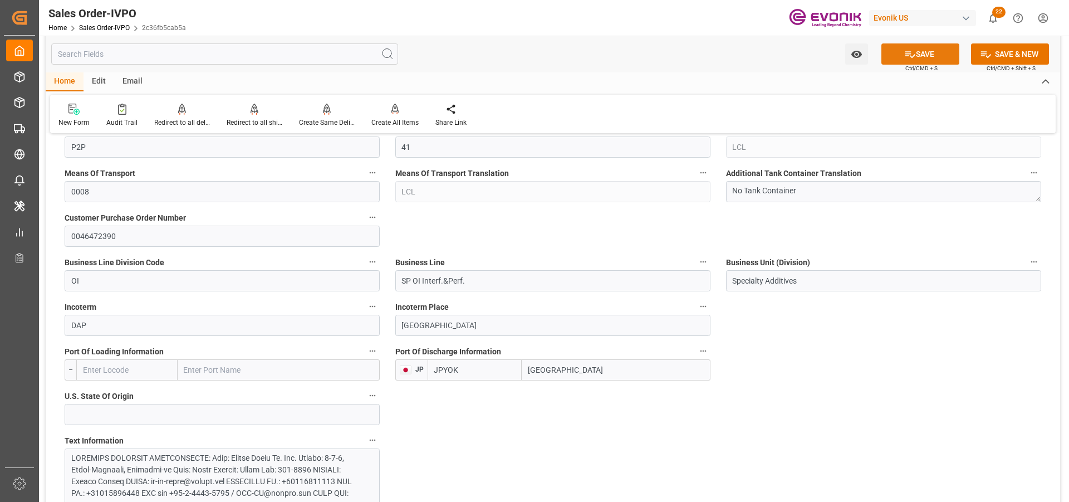
type input "[GEOGRAPHIC_DATA]"
click at [935, 58] on button "SAVE" at bounding box center [920, 53] width 78 height 21
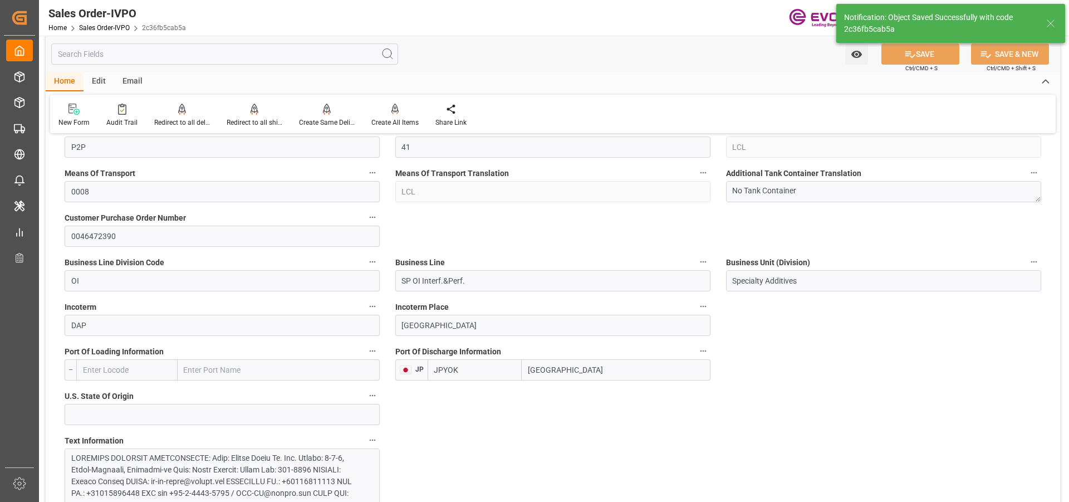
type input "[DATE] 18:14"
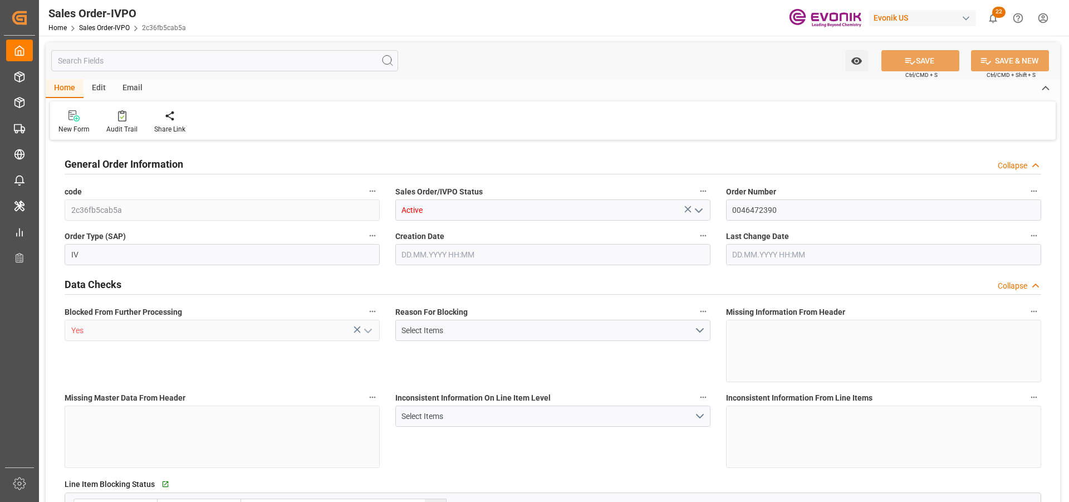
type input "JPYOK"
type input "0"
type input "1"
type input "1770.16"
type input "30.09.2025 20:24"
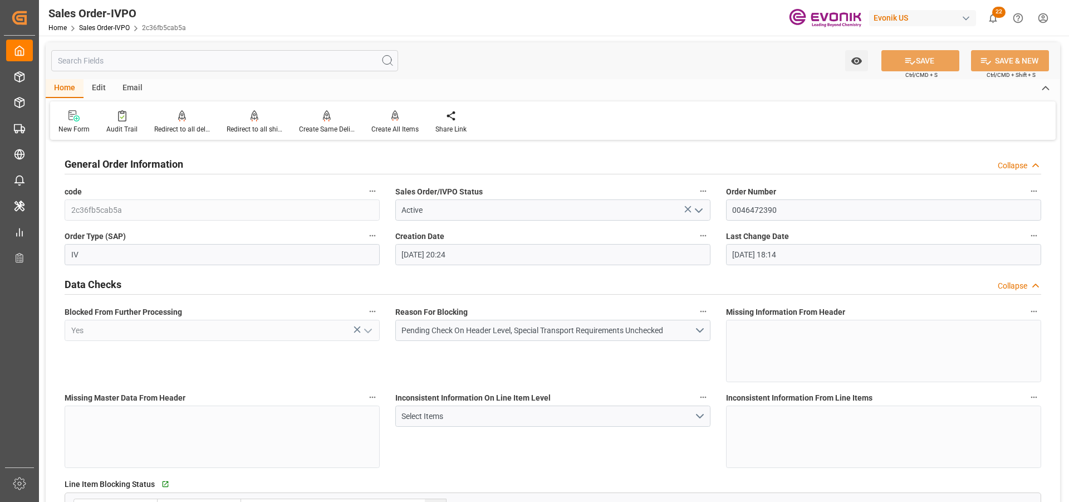
type input "03.10.2025 18:14"
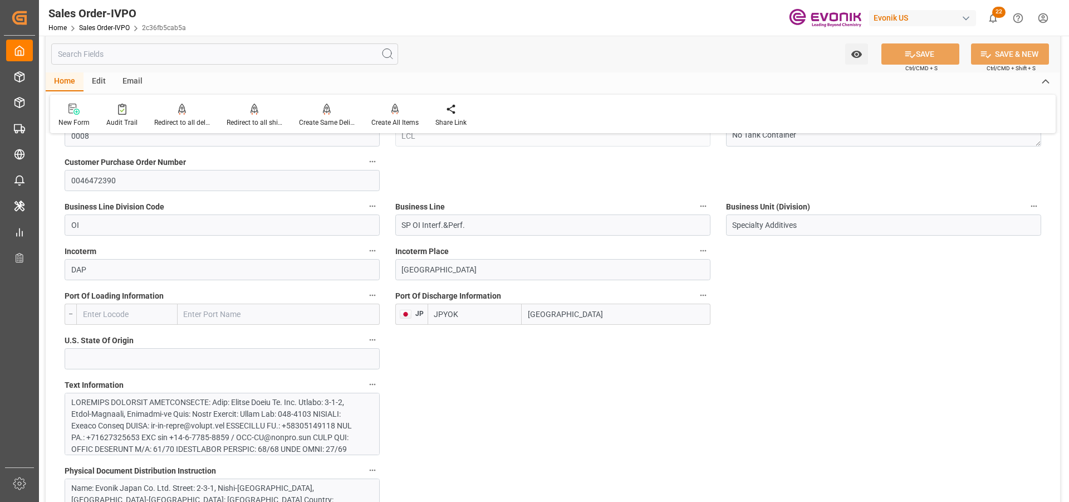
scroll to position [612, 0]
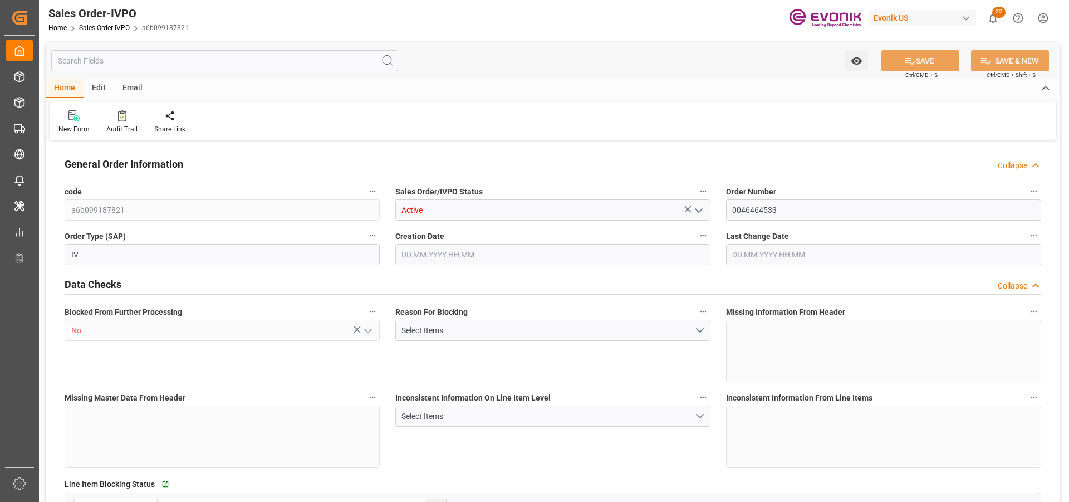
type input "CNNKG"
type input "0"
type input "1"
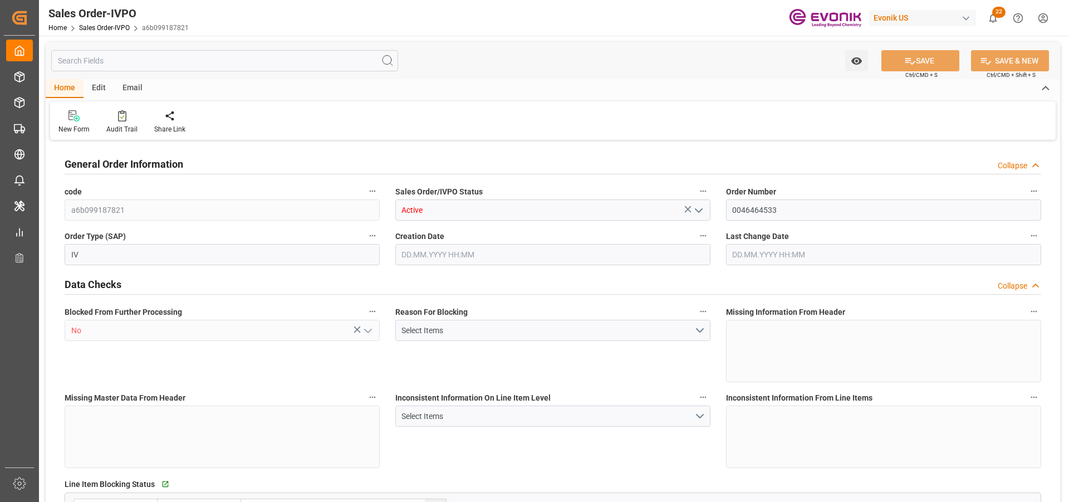
type input "6369.6"
type input "18.0368"
type input "17000"
type input "30"
type input "[DATE] 14:55"
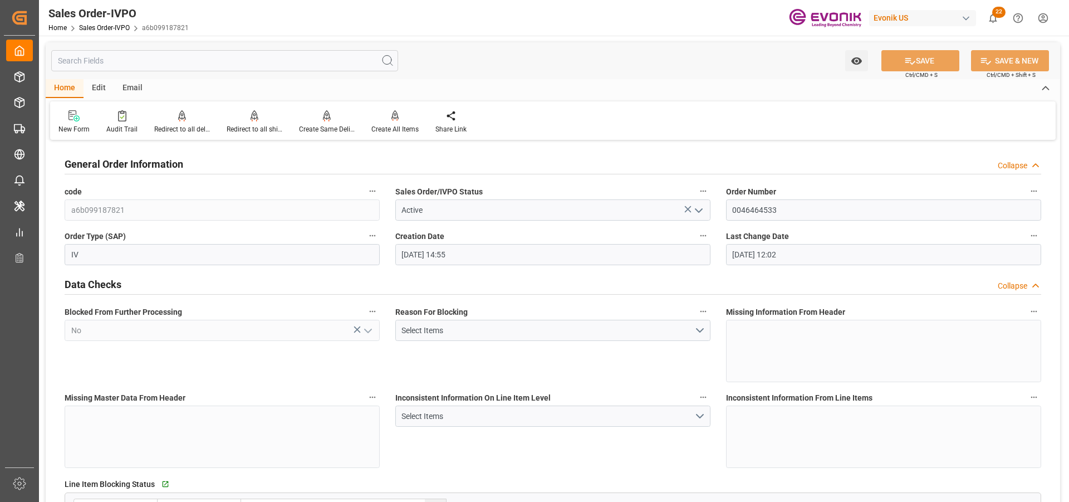
type input "[DATE] 12:02"
click at [246, 121] on div at bounding box center [255, 116] width 56 height 12
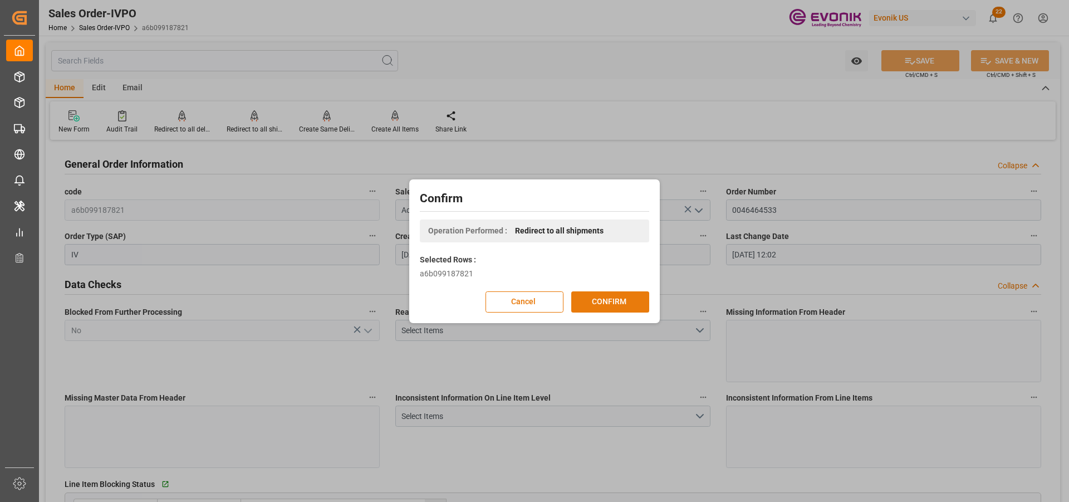
click at [607, 297] on button "CONFIRM" at bounding box center [610, 301] width 78 height 21
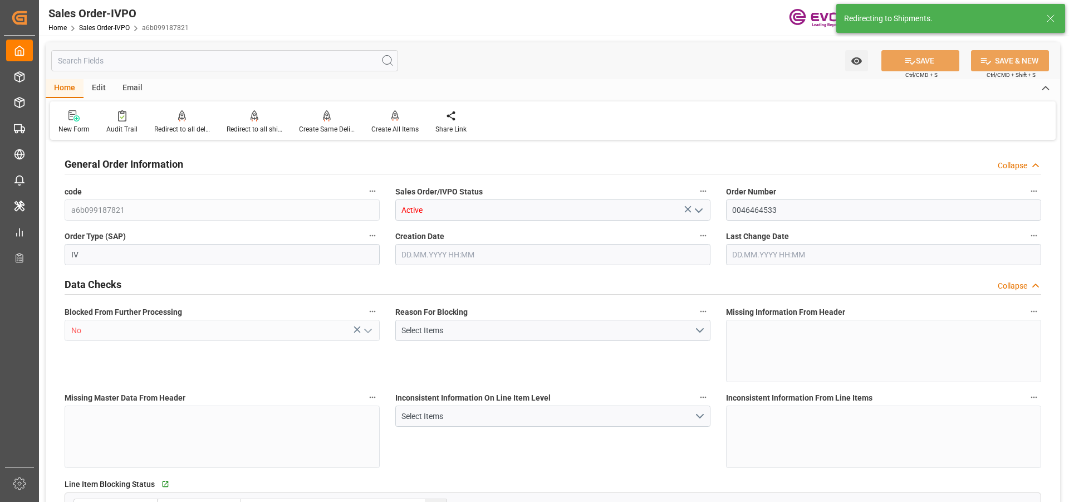
type input "CNNKG"
type input "0"
type input "1"
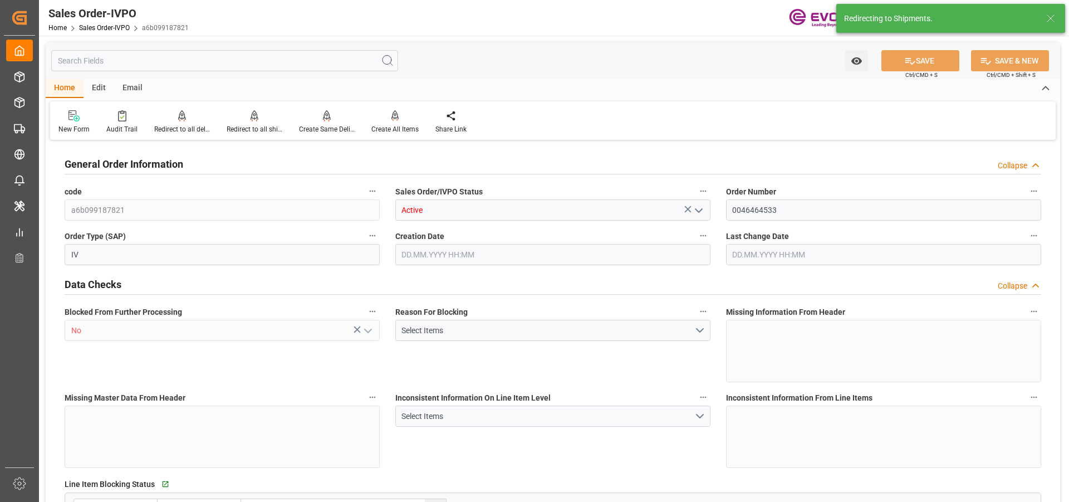
type input "6369.6"
type input "18.0368"
type input "17000"
type input "30"
type input "18.07.2025 14:55"
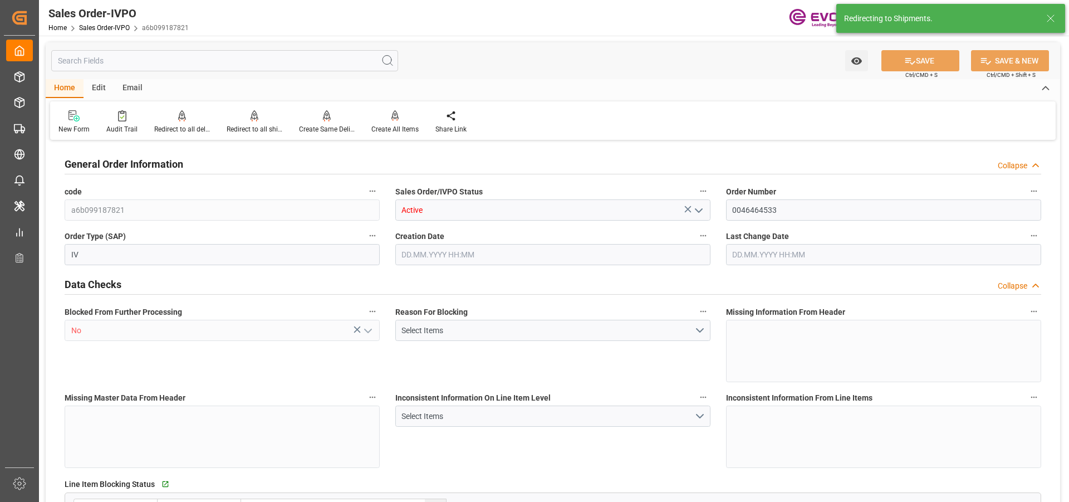
type input "30.07.2025 12:02"
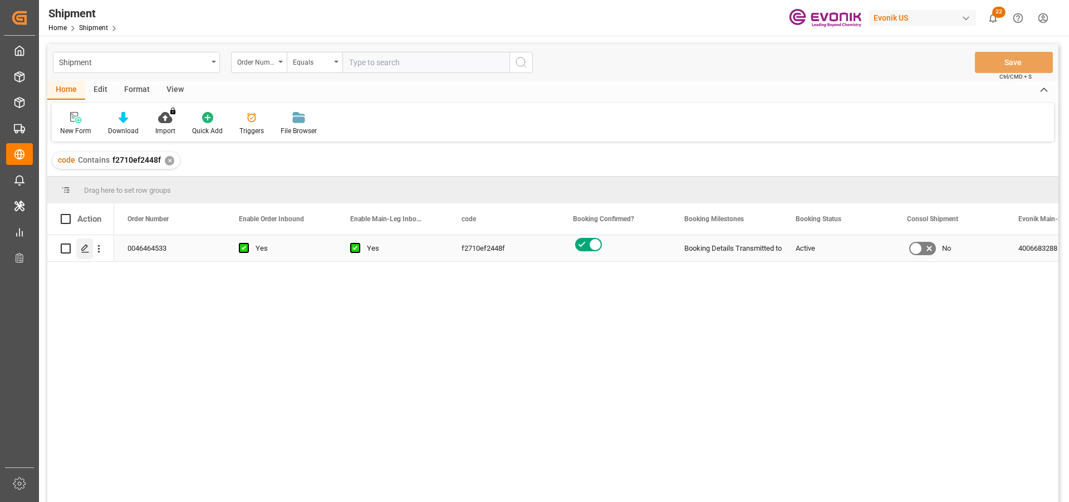
click at [88, 247] on icon "Press SPACE to select this row." at bounding box center [85, 248] width 9 height 9
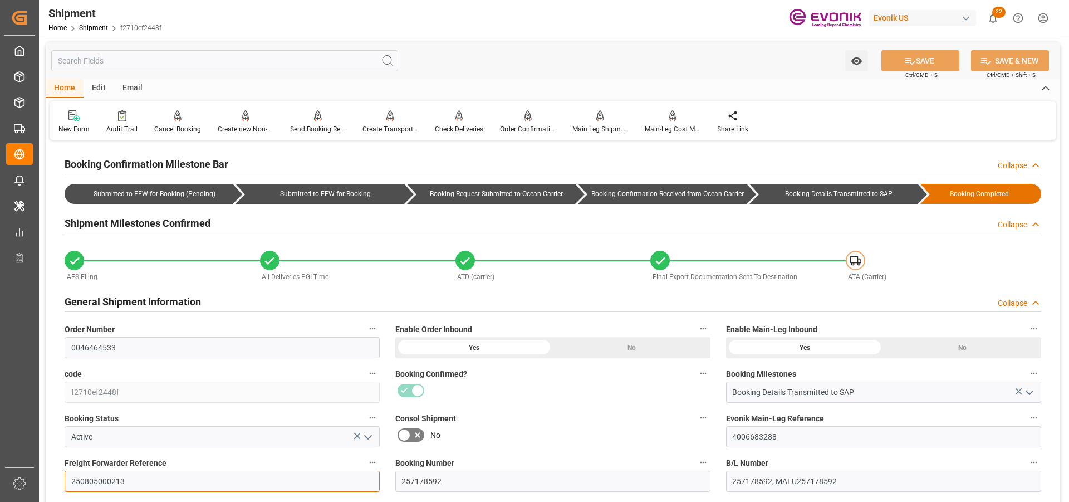
drag, startPoint x: 130, startPoint y: 479, endPoint x: 76, endPoint y: 473, distance: 54.4
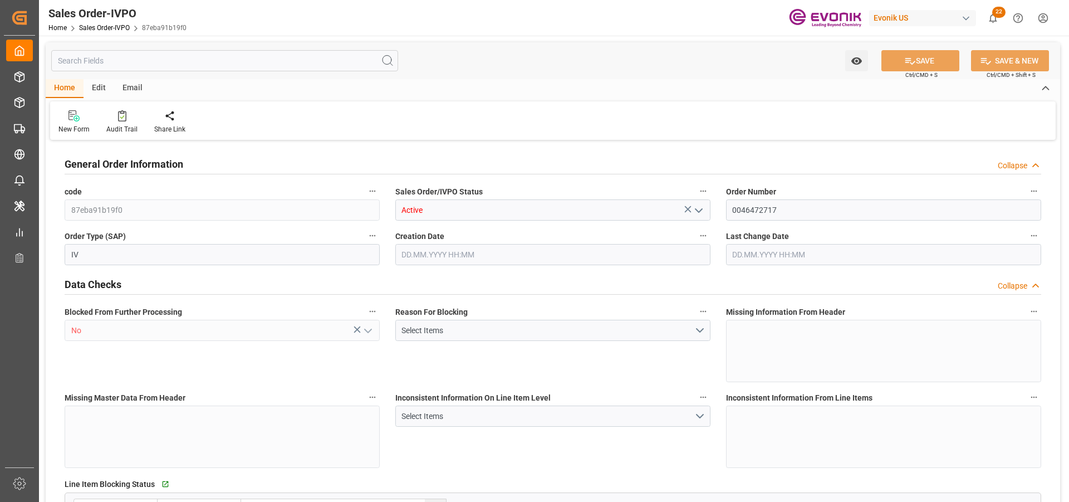
type input "BEANR"
type input "0"
type input "1"
type input "2"
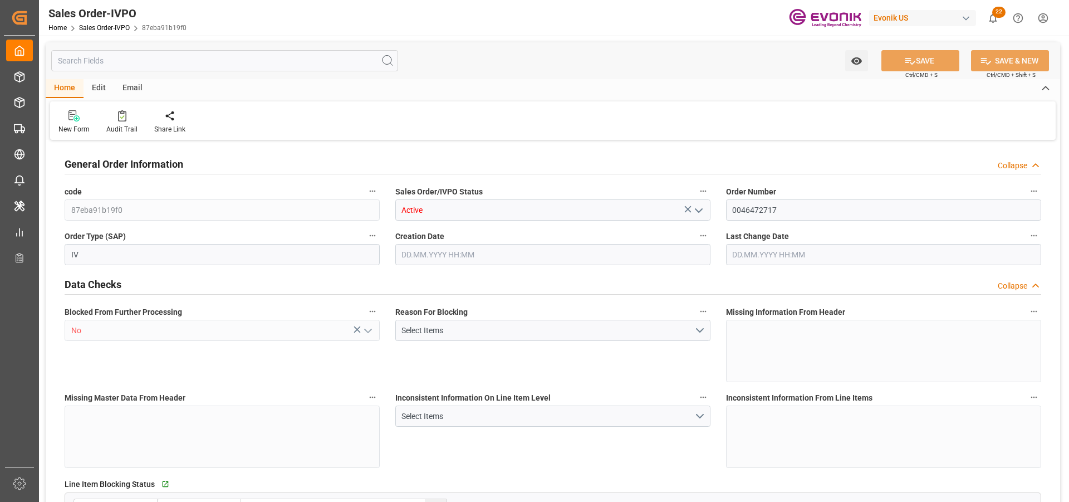
type input "15504"
type input "46.006"
type input "17000"
type input "30"
type input "[DATE] 19:16"
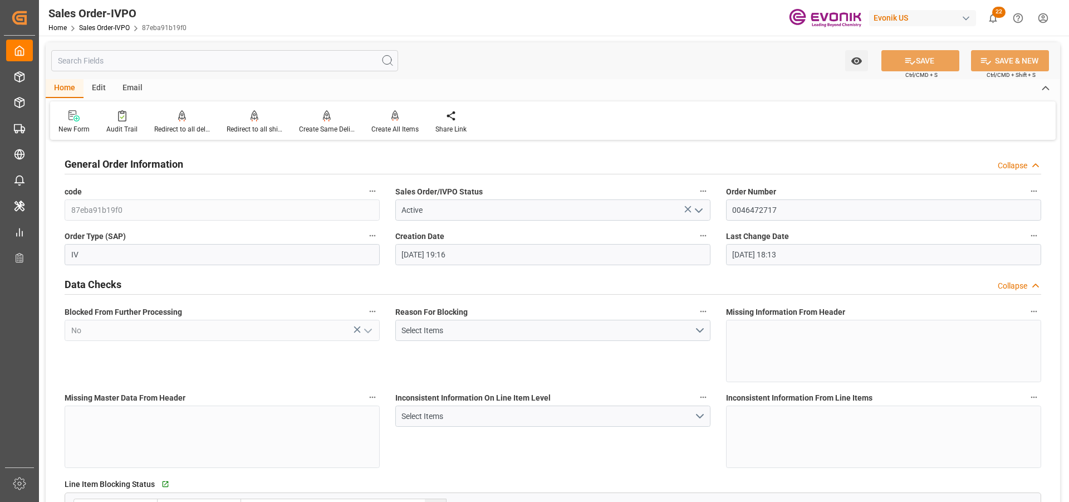
type input "[DATE] 18:13"
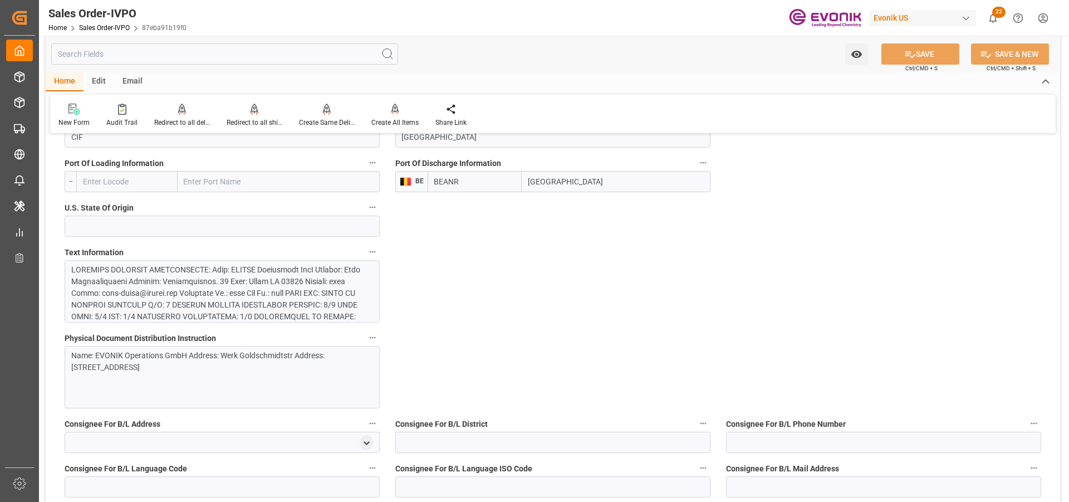
scroll to position [779, 0]
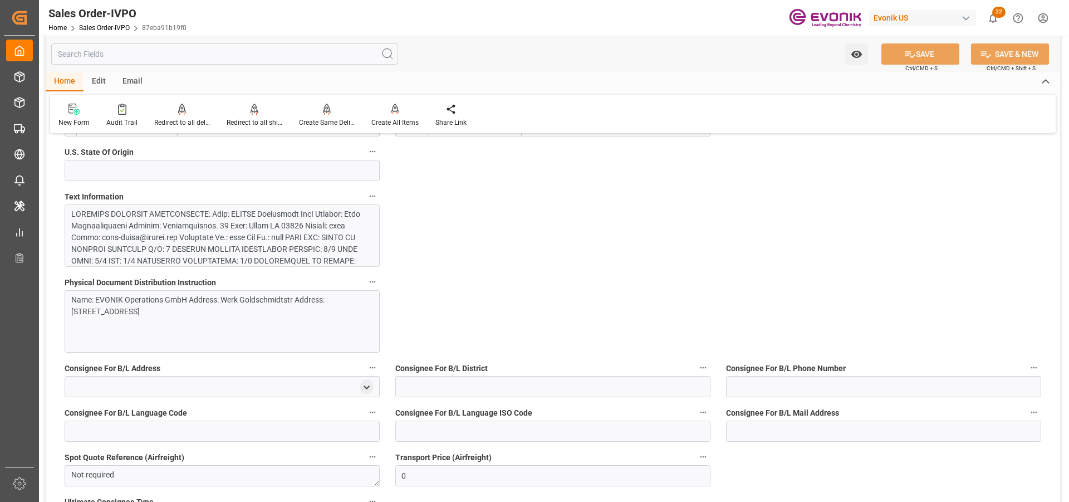
click at [143, 277] on span "Physical Document Distribution Instruction" at bounding box center [140, 283] width 151 height 12
click at [365, 277] on button "Physical Document Distribution Instruction" at bounding box center [372, 281] width 14 height 14
click at [174, 253] on div at bounding box center [534, 251] width 1069 height 502
click at [233, 239] on div at bounding box center [217, 354] width 293 height 292
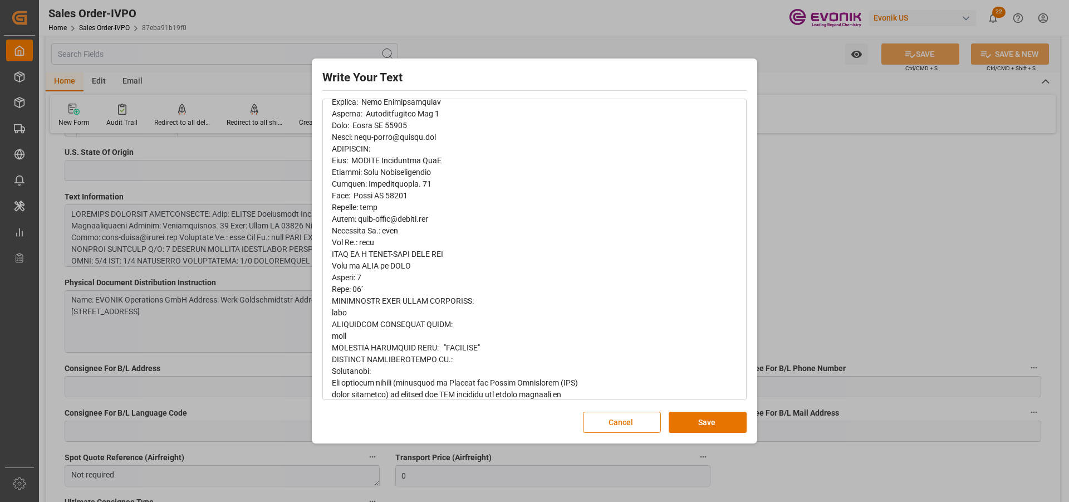
scroll to position [390, 0]
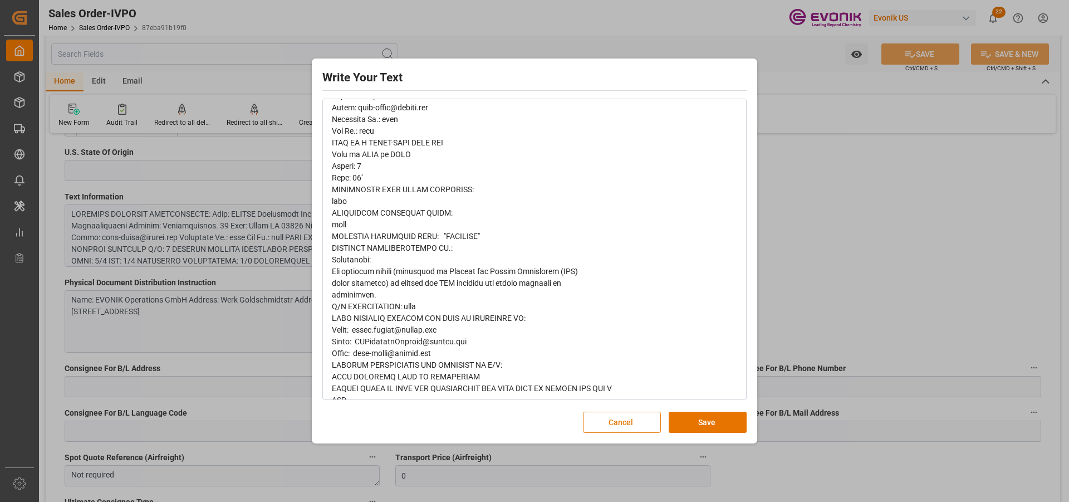
drag, startPoint x: 624, startPoint y: 425, endPoint x: 593, endPoint y: 428, distance: 30.2
click at [624, 425] on button "Cancel" at bounding box center [622, 421] width 78 height 21
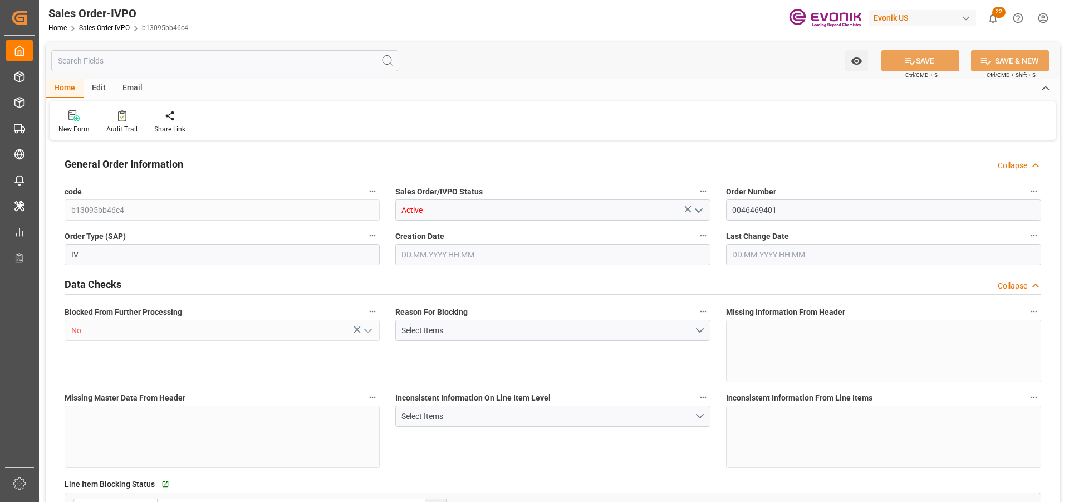
type input "BRSSZ"
type input "livia.leone@evonik.comTelephone No: 55 19 3475-3130"
type input "0"
type input "1"
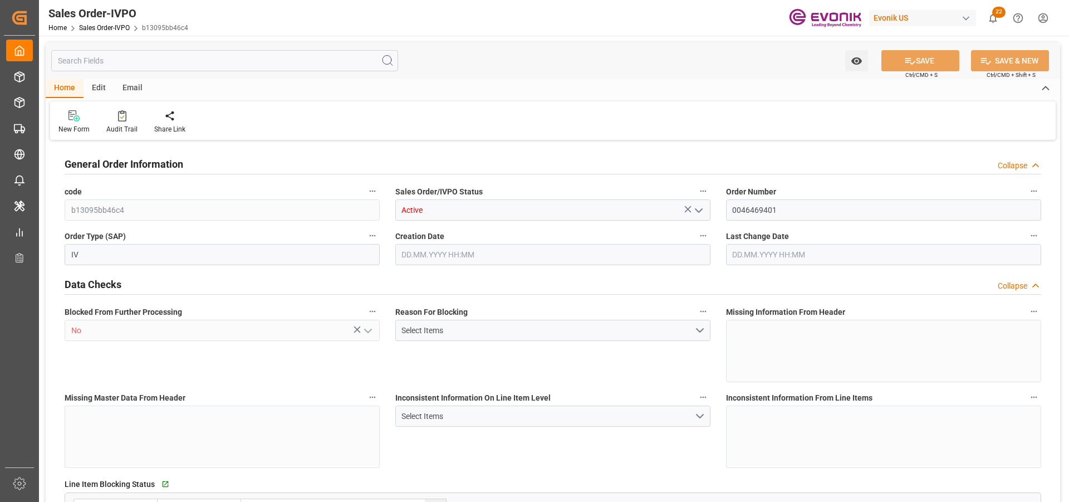
type input "1"
type input "9457.69"
type input "12.3197"
type input "17000"
type input "30"
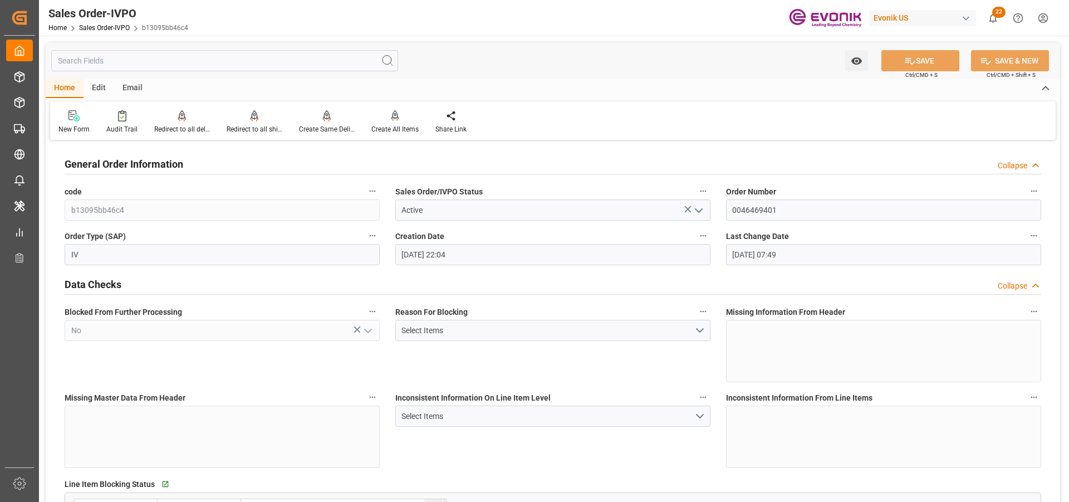
type input "20.08.2025 22:04"
type input "02.09.2025 07:49"
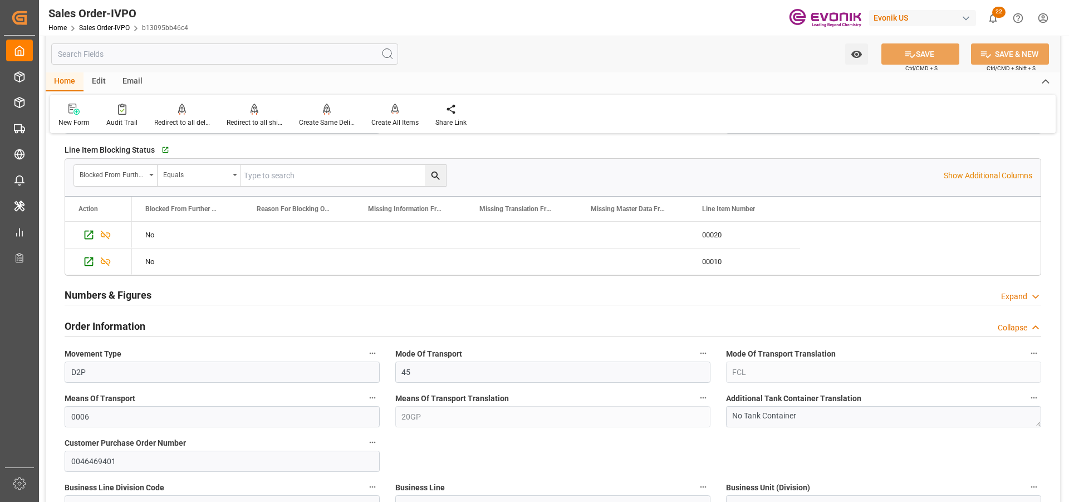
scroll to position [668, 0]
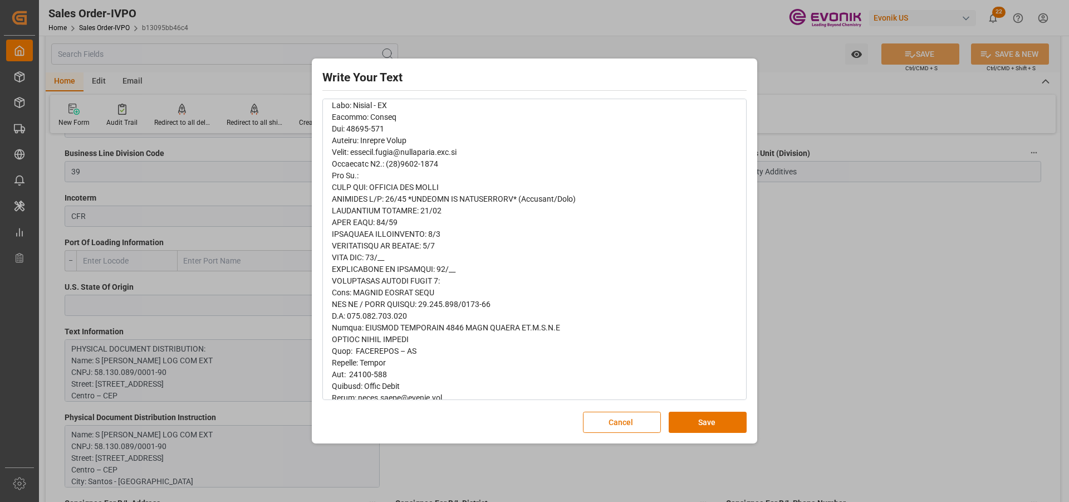
scroll to position [167, 0]
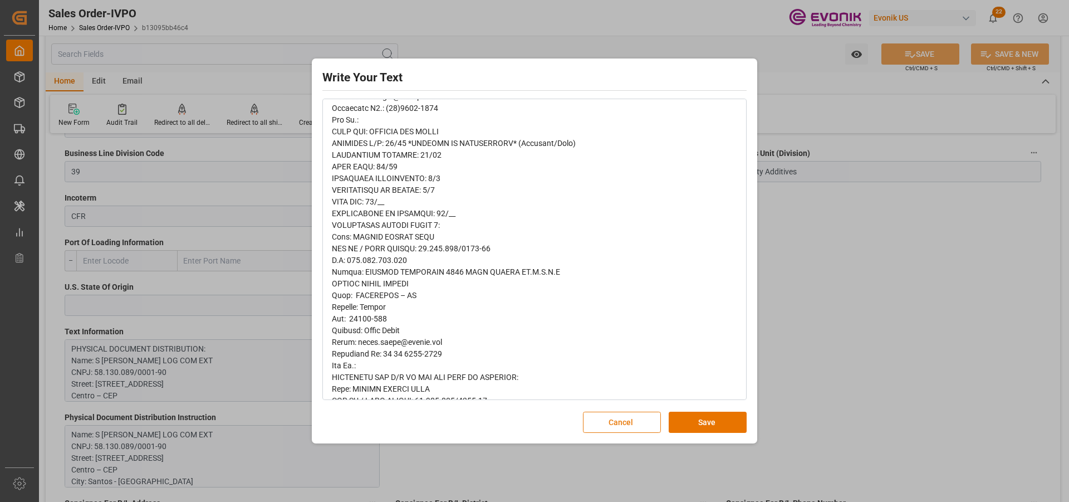
click at [633, 416] on button "Cancel" at bounding box center [622, 421] width 78 height 21
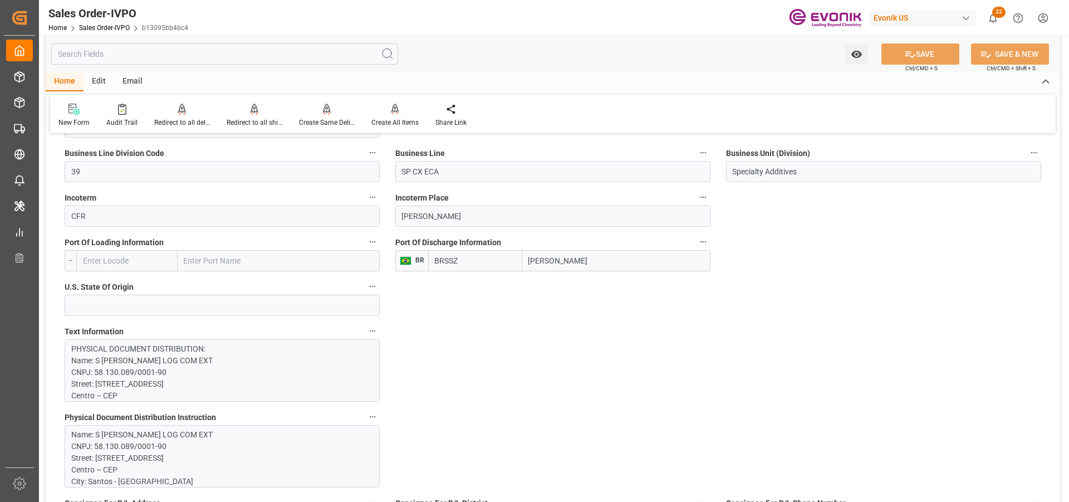
type input "livia.leone@evonik.comTelephone No: 55 19 3475-3130"
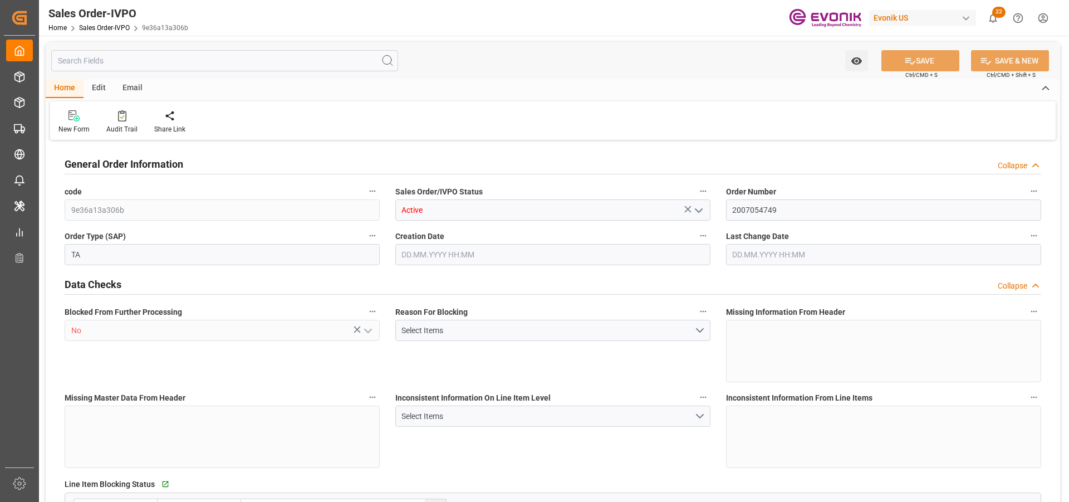
type input "CLSAI"
type input "0"
type input "1"
type input "2"
type input "1"
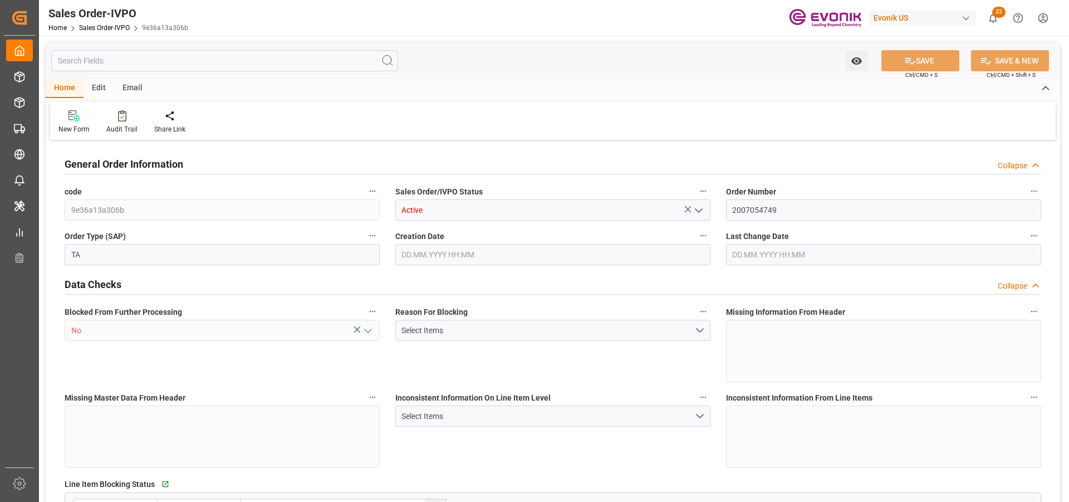
type input "6058.4"
type input "14.9168"
type input "17000"
type input "30"
type input "[DATE] 20:55"
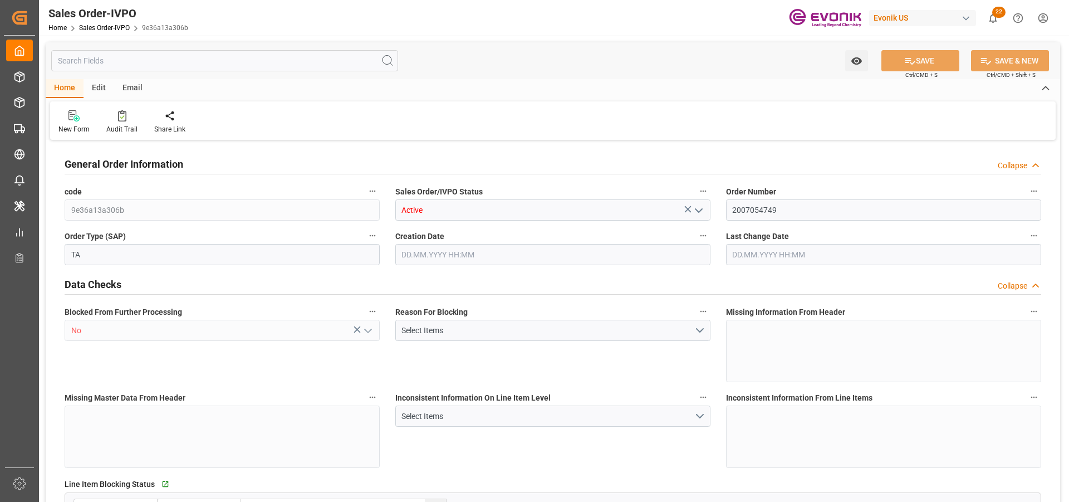
type input "[DATE] 16:39"
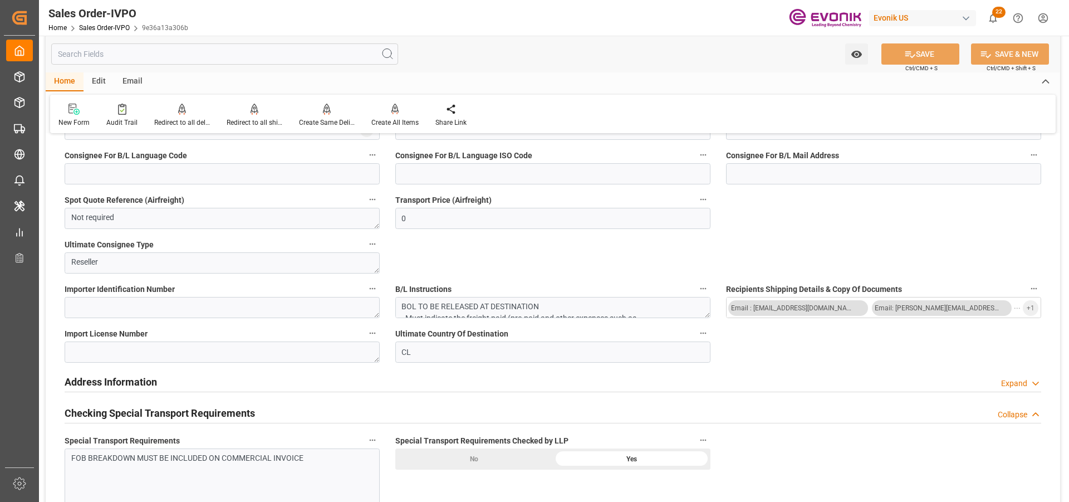
scroll to position [1336, 0]
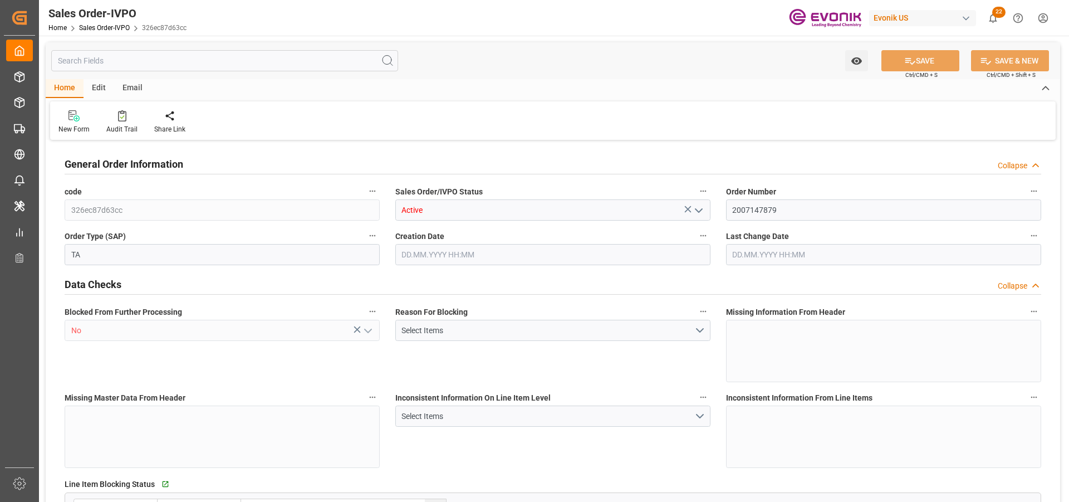
type input "BRRIO"
type input "0"
type input "1"
type input "2"
type input "20000"
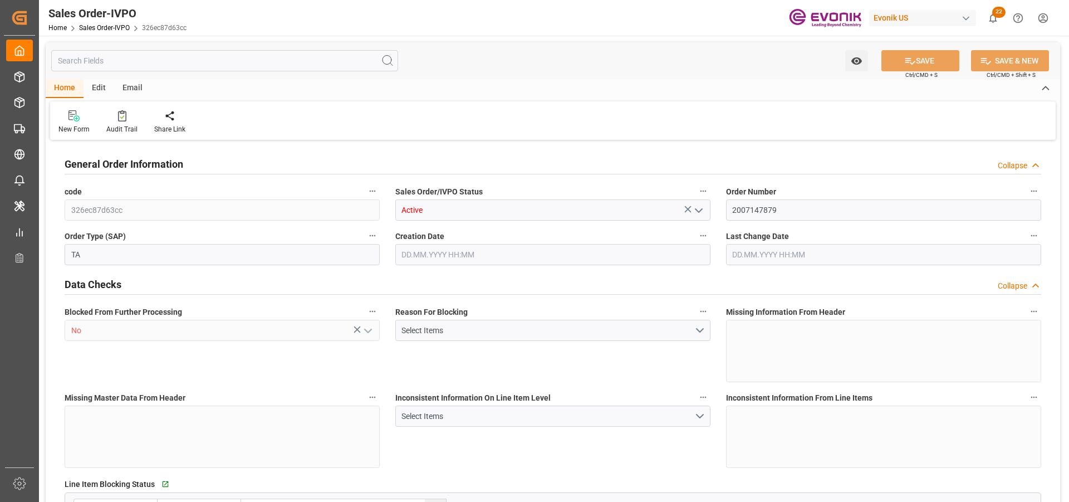
type input "0"
type input "17000"
type input "30"
type input "20.08.2025 18:01"
type input "19.09.2025 18:16"
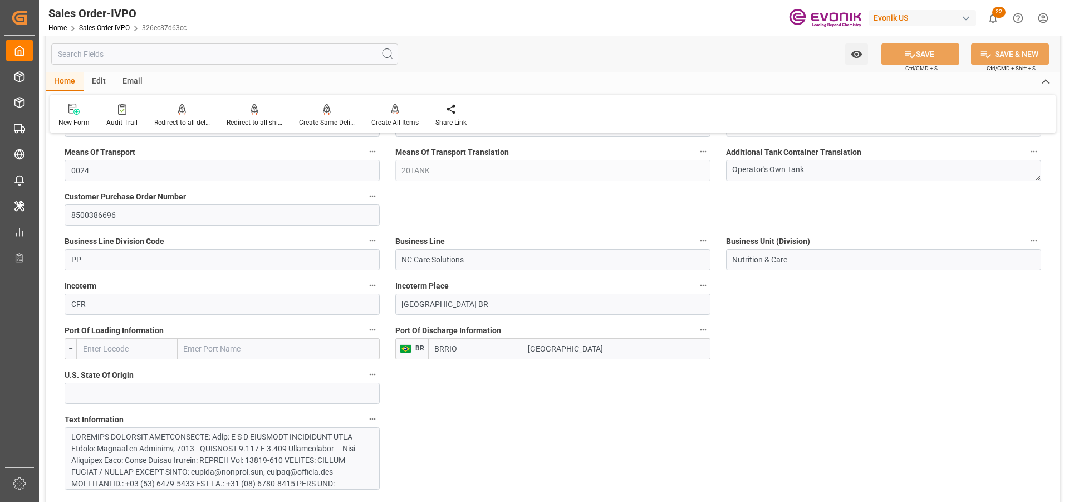
scroll to position [779, 0]
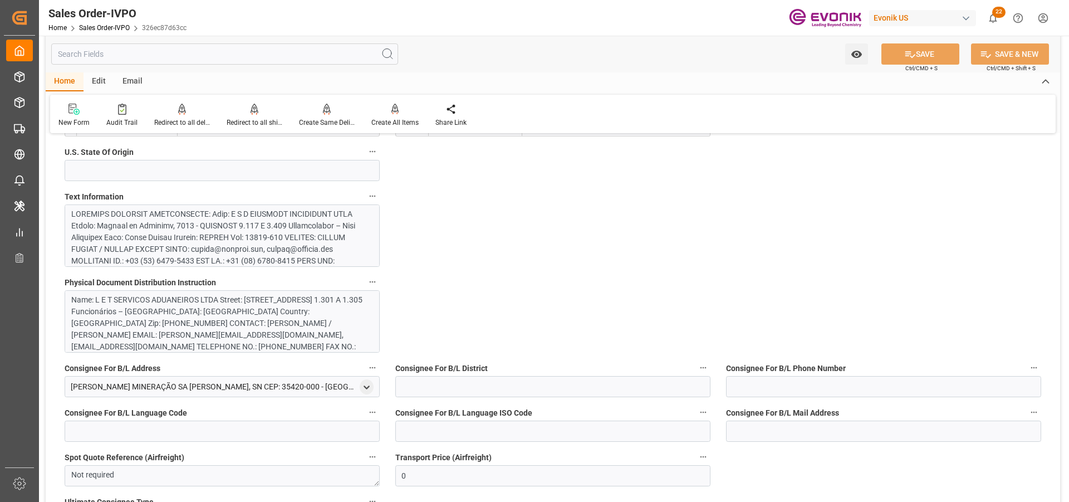
click at [235, 249] on div at bounding box center [217, 465] width 293 height 514
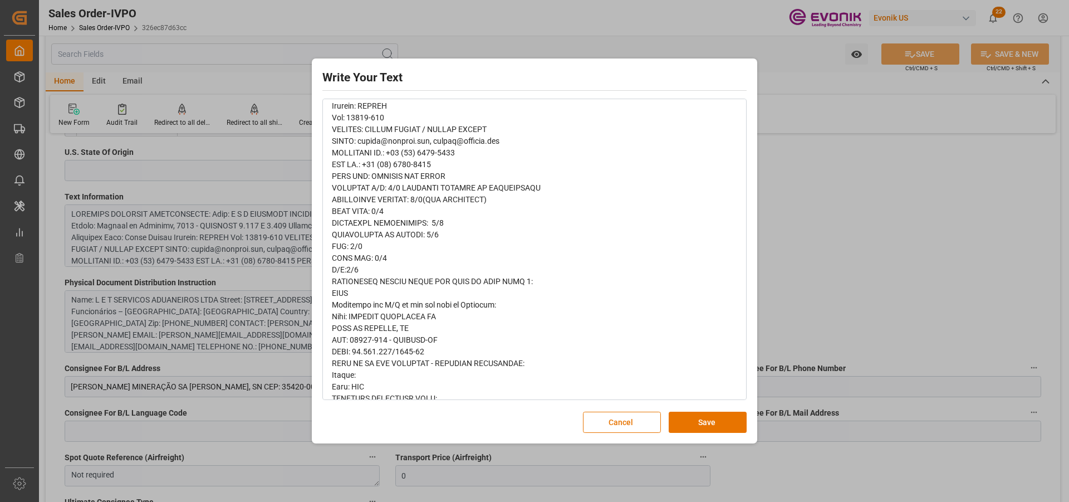
scroll to position [0, 0]
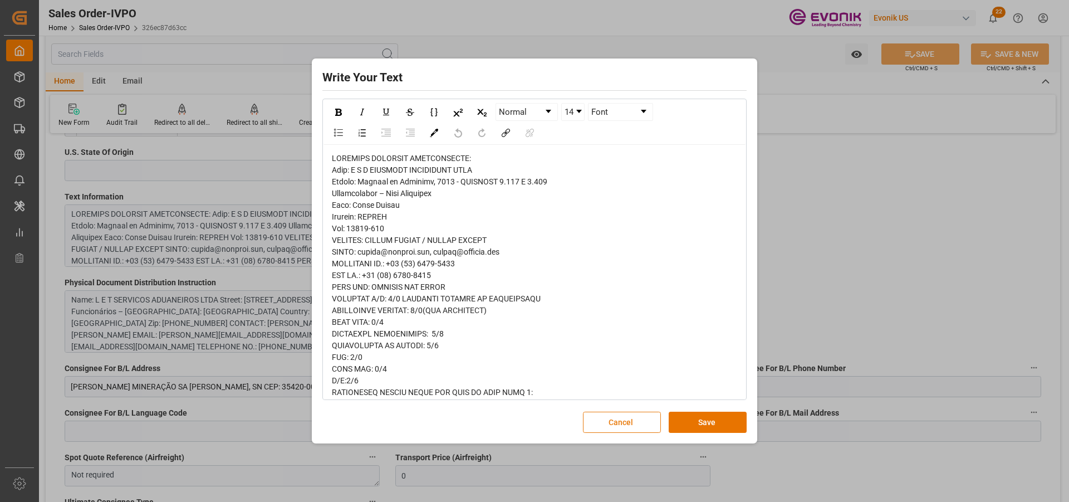
click at [625, 416] on button "Cancel" at bounding box center [622, 421] width 78 height 21
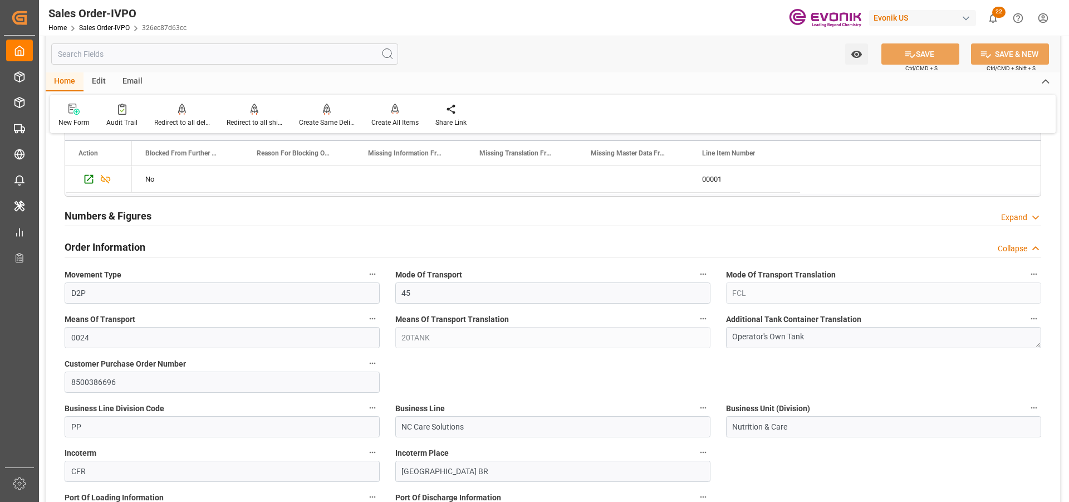
scroll to position [668, 0]
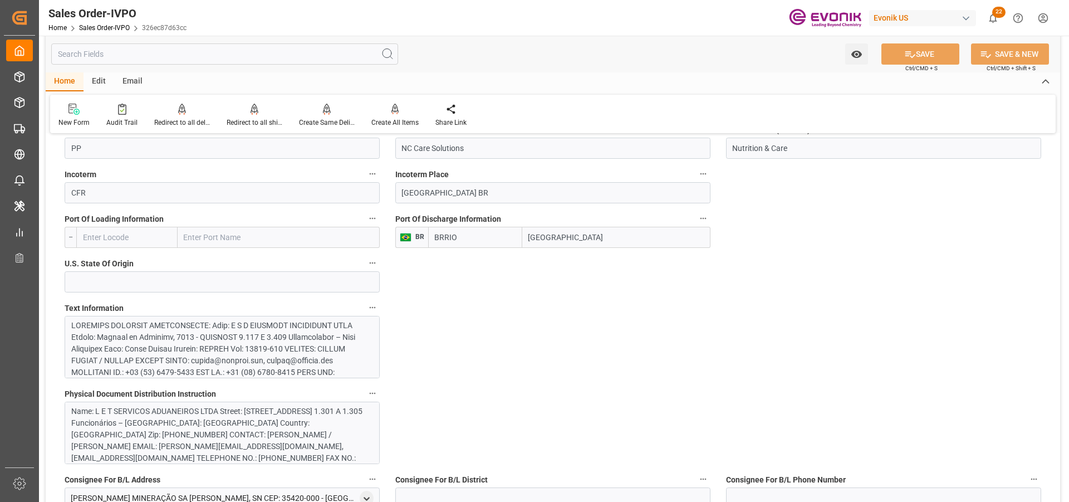
click at [224, 435] on div "Name: L E T SERVICOS ADUANEIROS LTDA Street: Avenida do Contorno, 4480 - CONJUN…" at bounding box center [217, 440] width 293 height 70
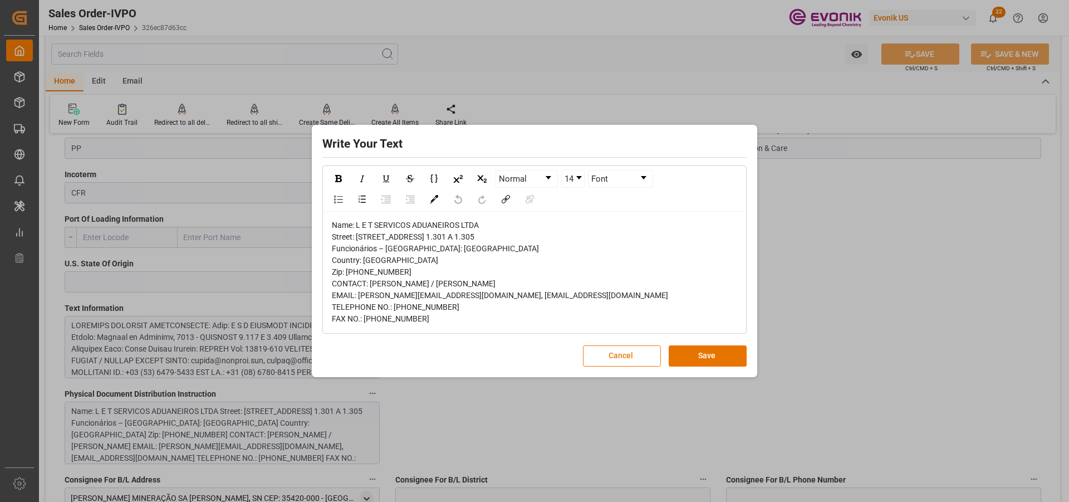
click at [587, 361] on button "Cancel" at bounding box center [622, 355] width 78 height 21
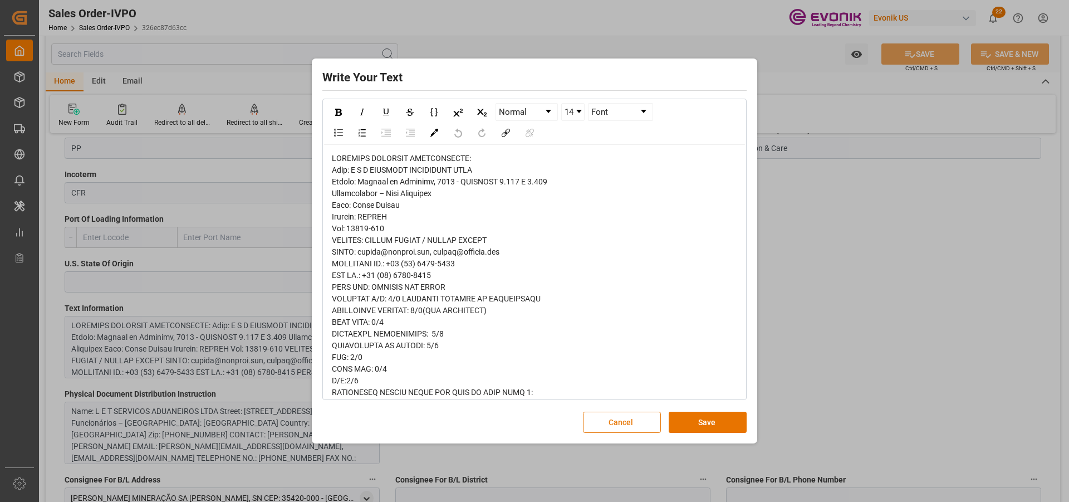
click at [624, 418] on button "Cancel" at bounding box center [622, 421] width 78 height 21
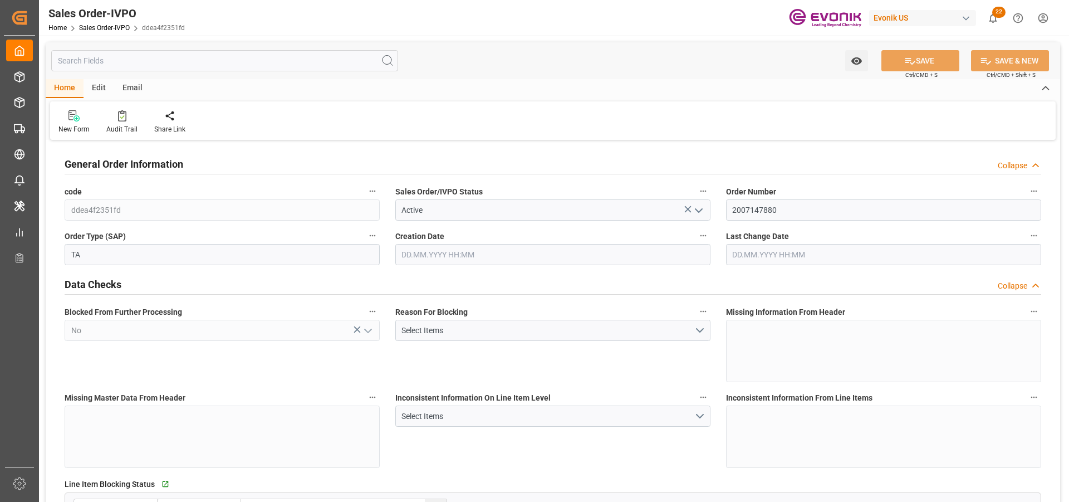
type input "BRRIO"
type input "0"
type input "1"
type input "2"
type input "20000"
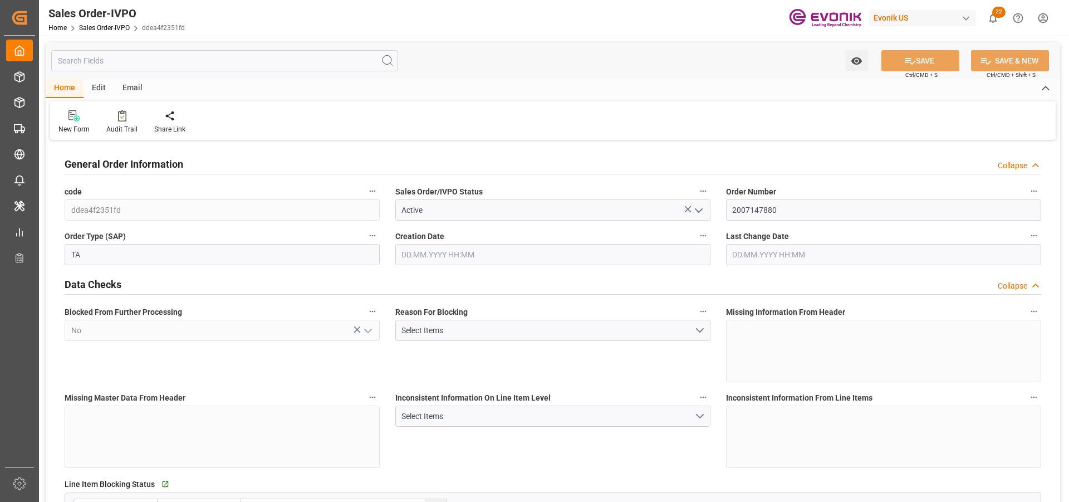
type input "0"
type input "17000"
type input "30"
type input "[DATE] 12:21"
type input "[DATE] 18:20"
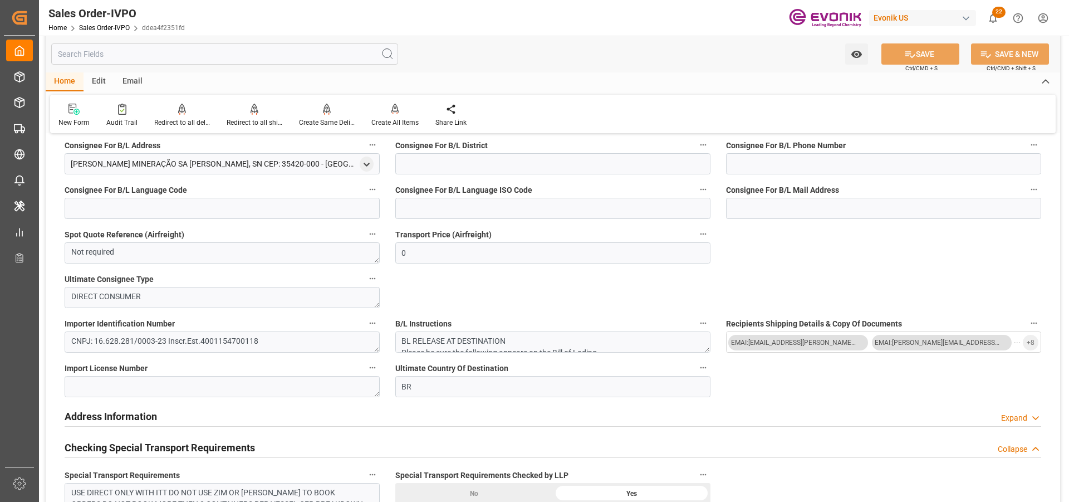
scroll to position [779, 0]
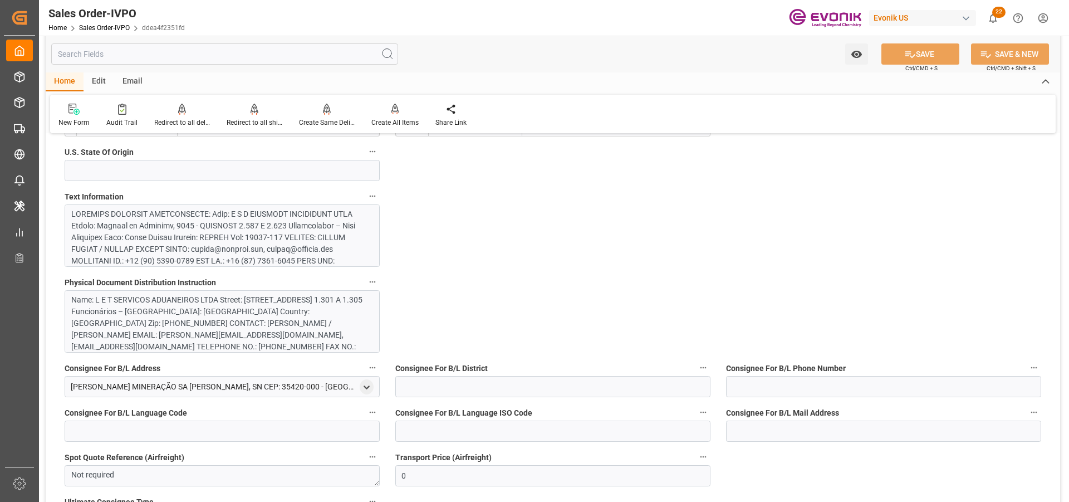
click at [278, 237] on div at bounding box center [217, 465] width 293 height 514
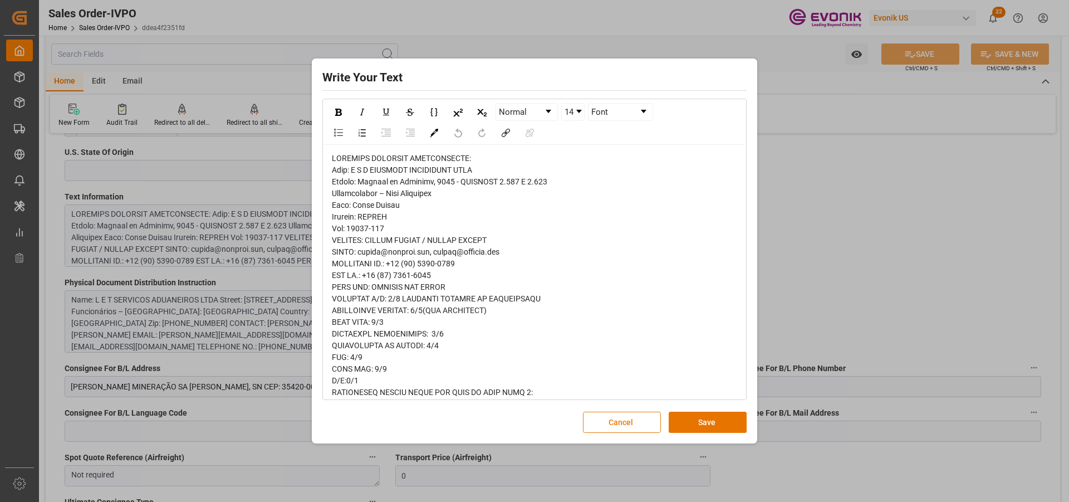
click at [641, 417] on button "Cancel" at bounding box center [622, 421] width 78 height 21
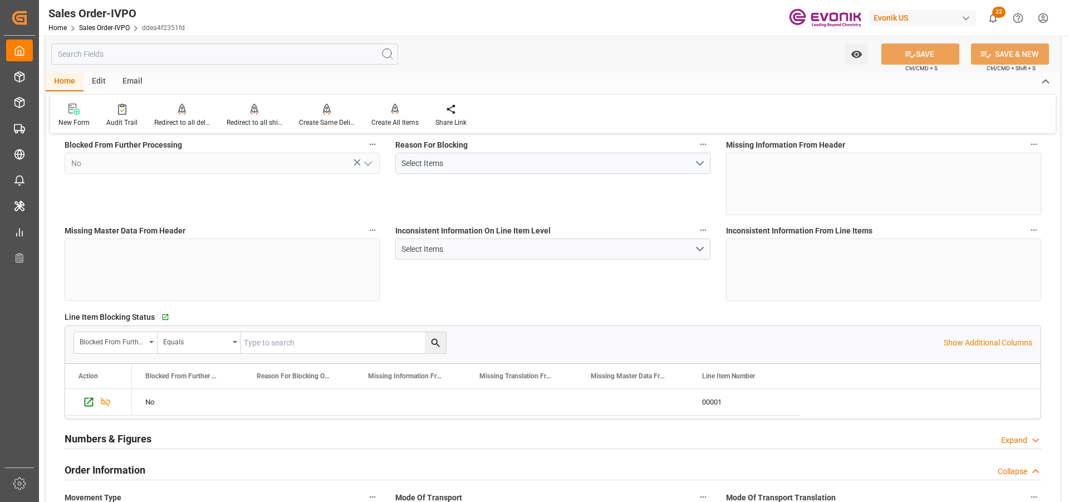
scroll to position [0, 0]
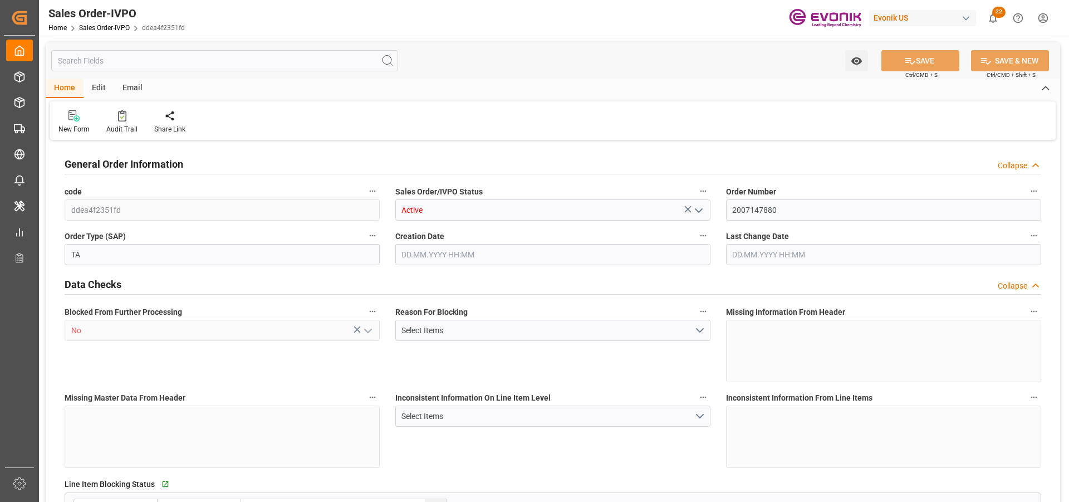
type input "BRRIO"
type input "0"
type input "1"
type input "2"
type input "20000"
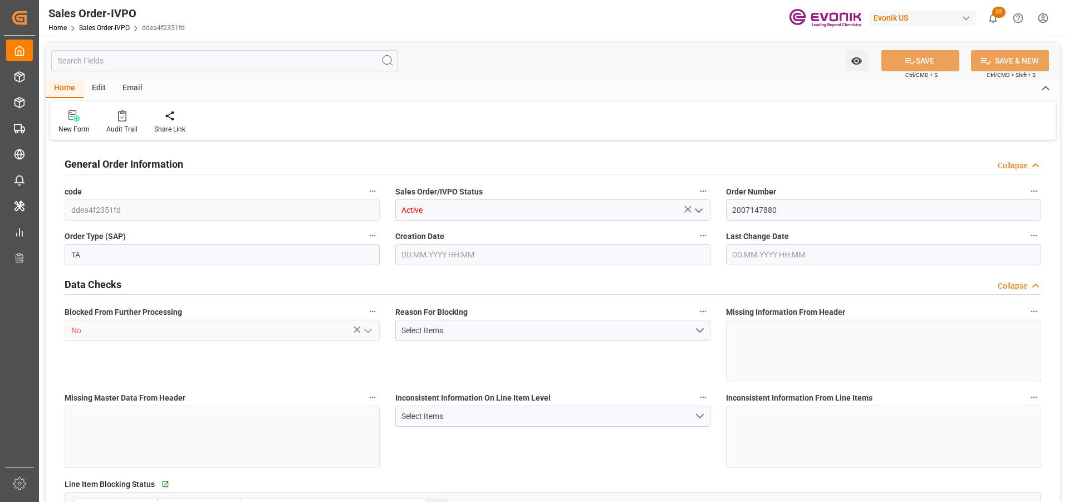
type input "0"
type input "17000"
type input "30"
type input "27.08.2025 12:21"
type input "19.09.2025 18:20"
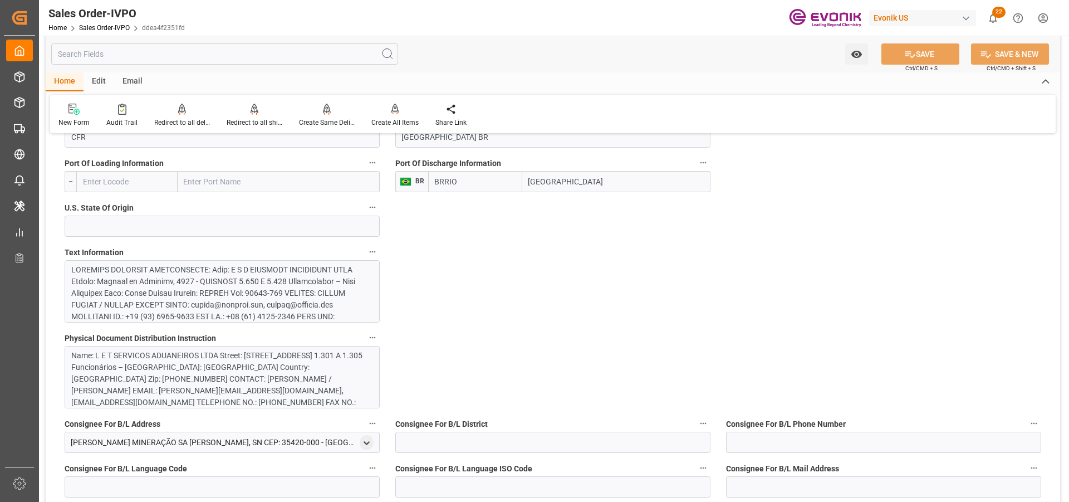
scroll to position [835, 0]
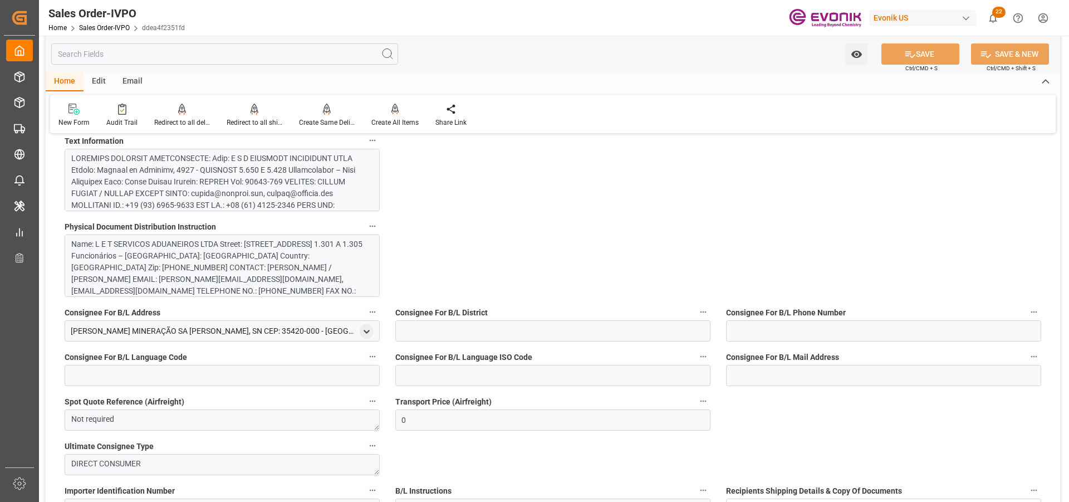
click at [301, 195] on div at bounding box center [217, 410] width 293 height 514
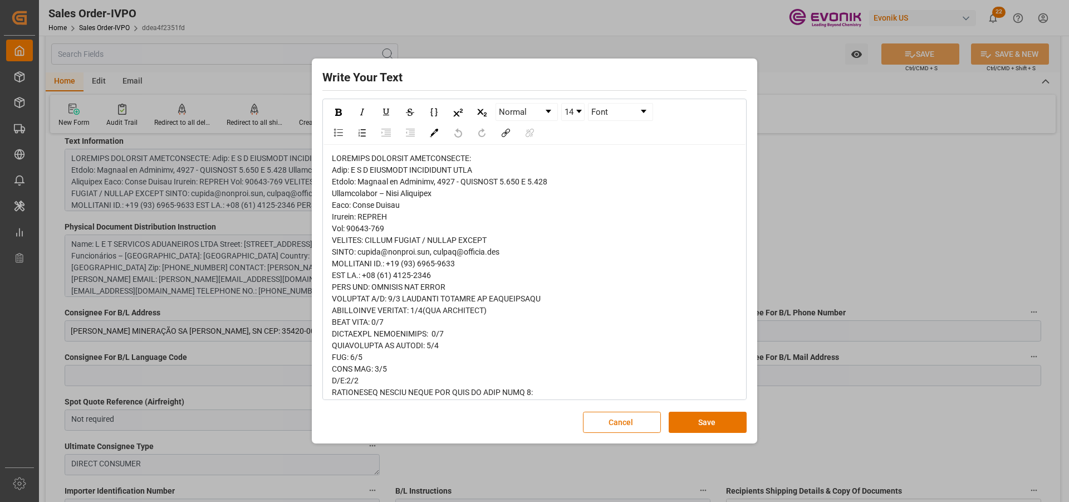
click at [163, 475] on div "Write Your Text Normal 14 Font Cancel Save" at bounding box center [534, 251] width 1069 height 502
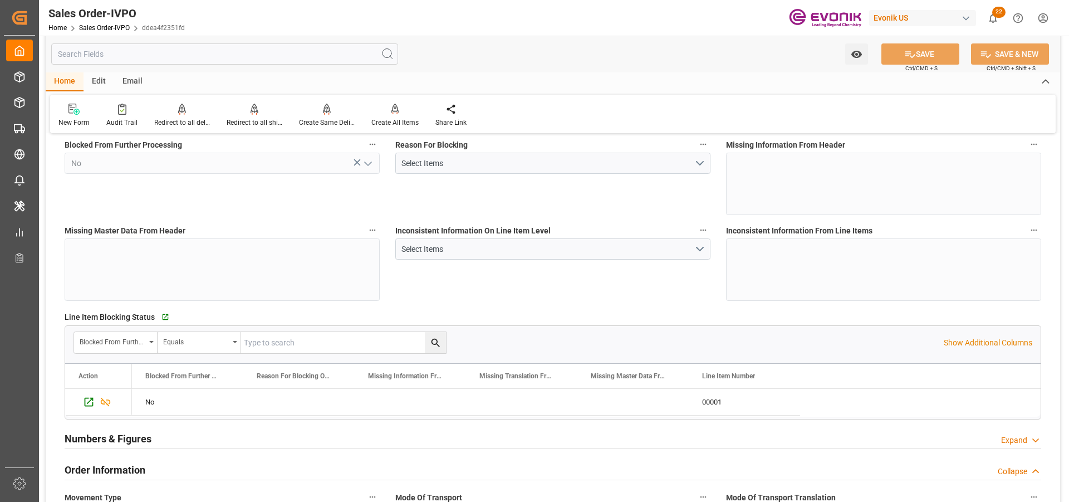
scroll to position [0, 0]
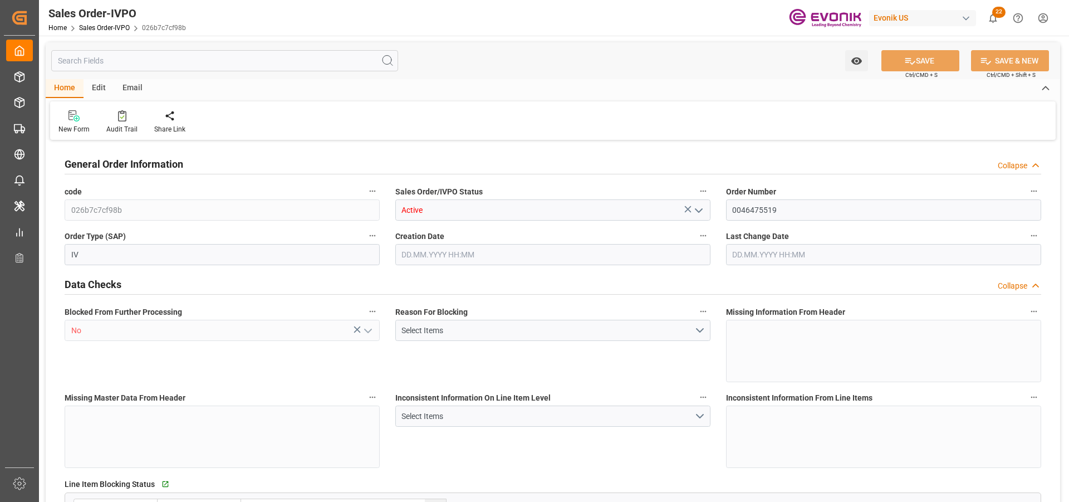
type input "NLRTM"
type input "0"
type input "1"
type input "2"
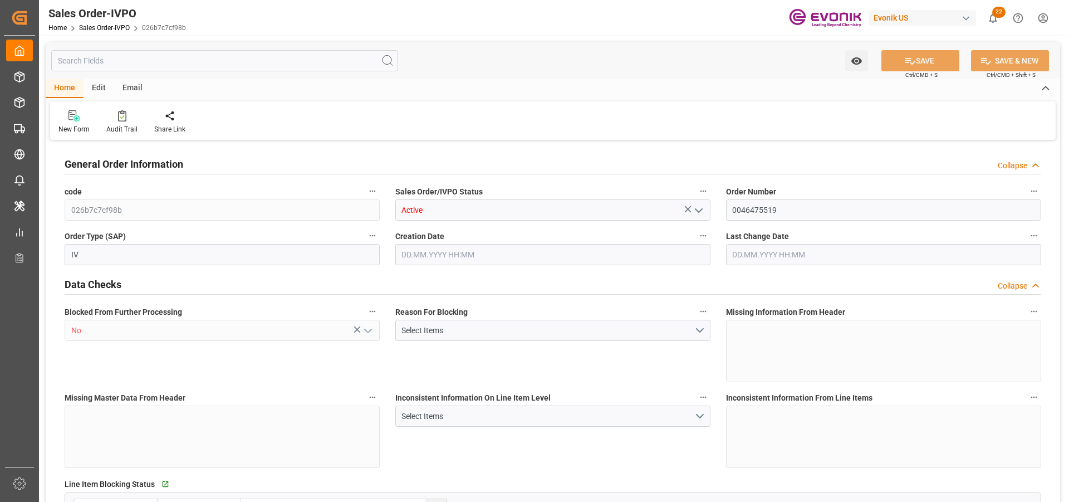
type input "14210.2"
type input "41.869"
type input "17000"
type input "30"
type input "[DATE] 17:05"
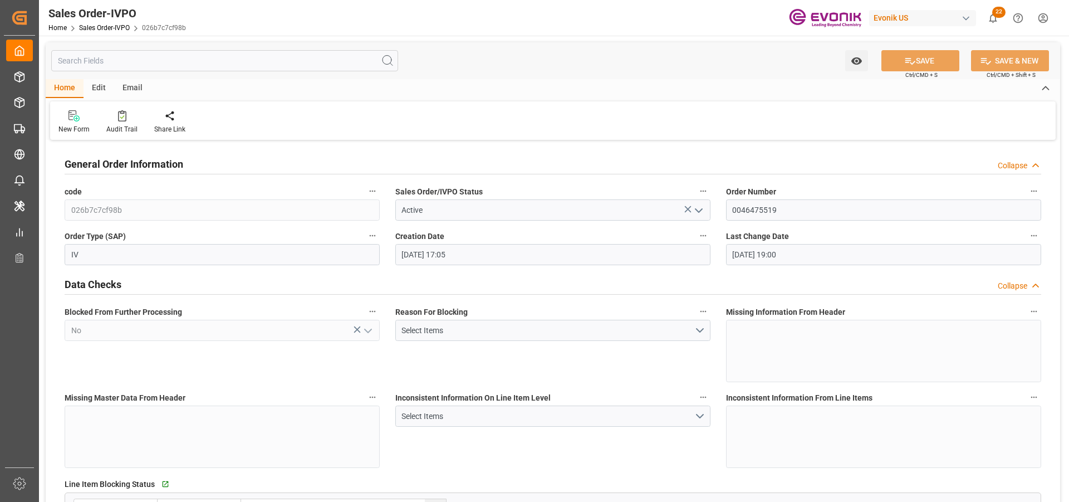
type input "[DATE] 19:00"
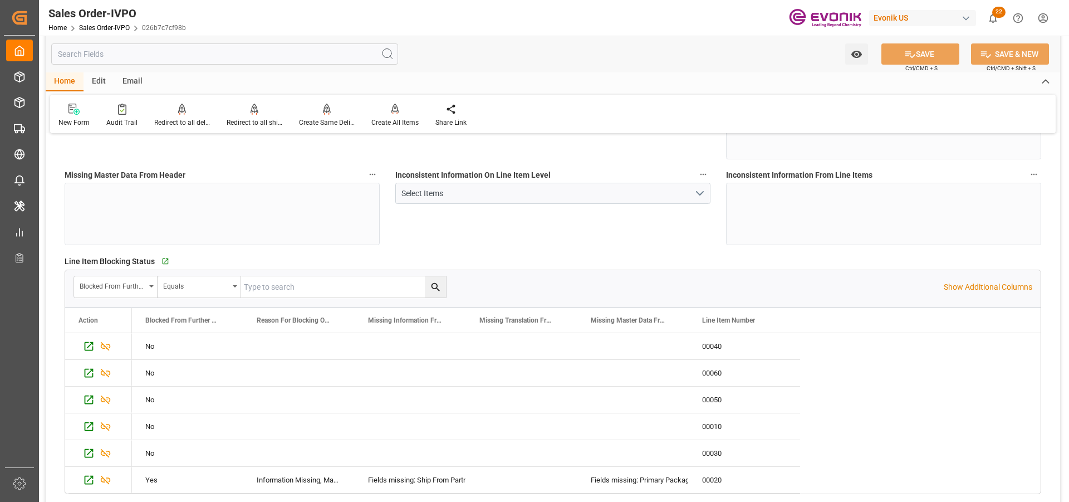
scroll to position [390, 0]
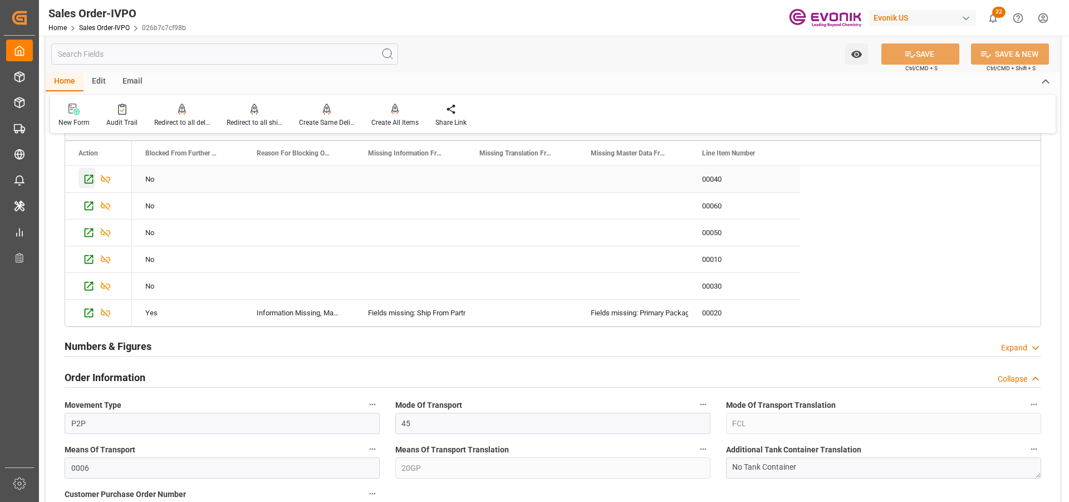
click at [92, 178] on icon "Press SPACE to select this row." at bounding box center [89, 179] width 12 height 12
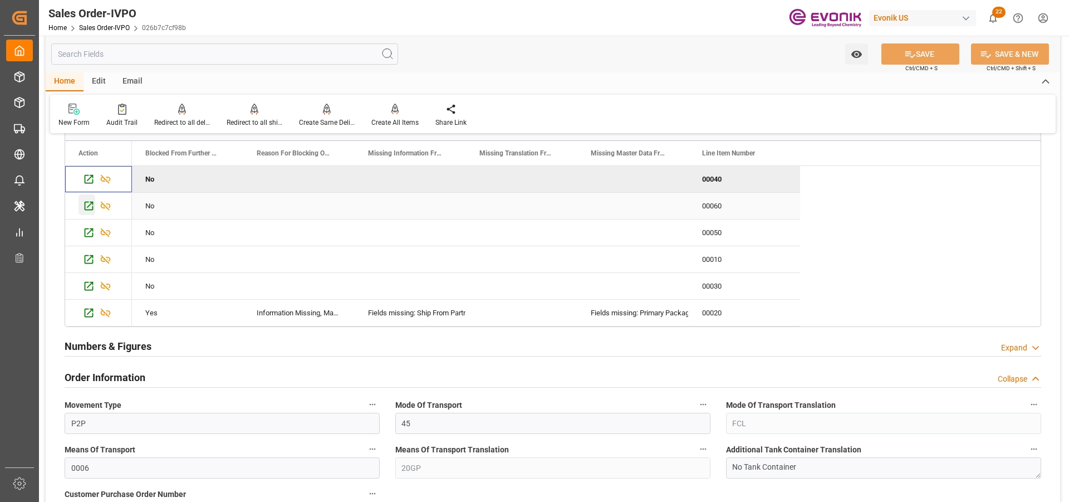
click at [90, 204] on icon "Press SPACE to select this row." at bounding box center [89, 206] width 12 height 12
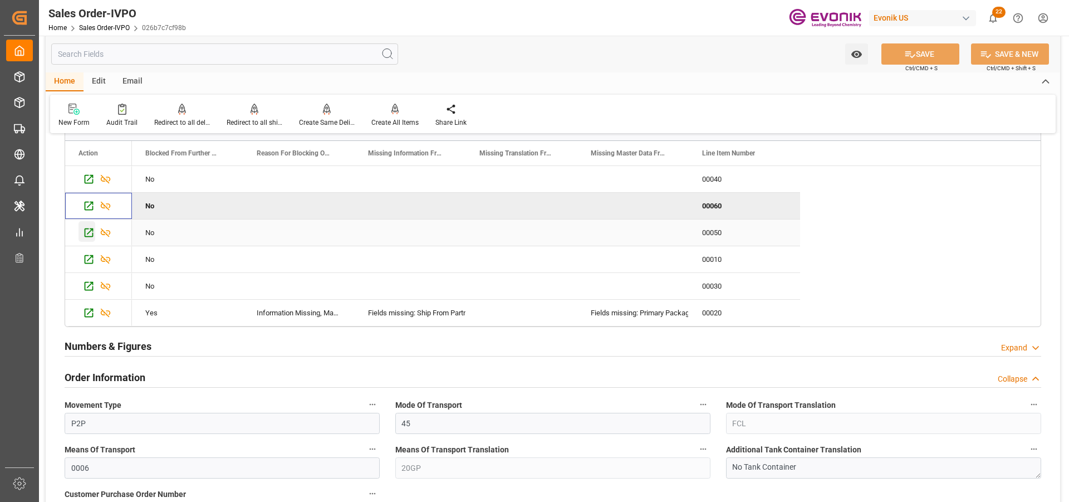
click at [88, 234] on icon "Press SPACE to select this row." at bounding box center [89, 232] width 9 height 9
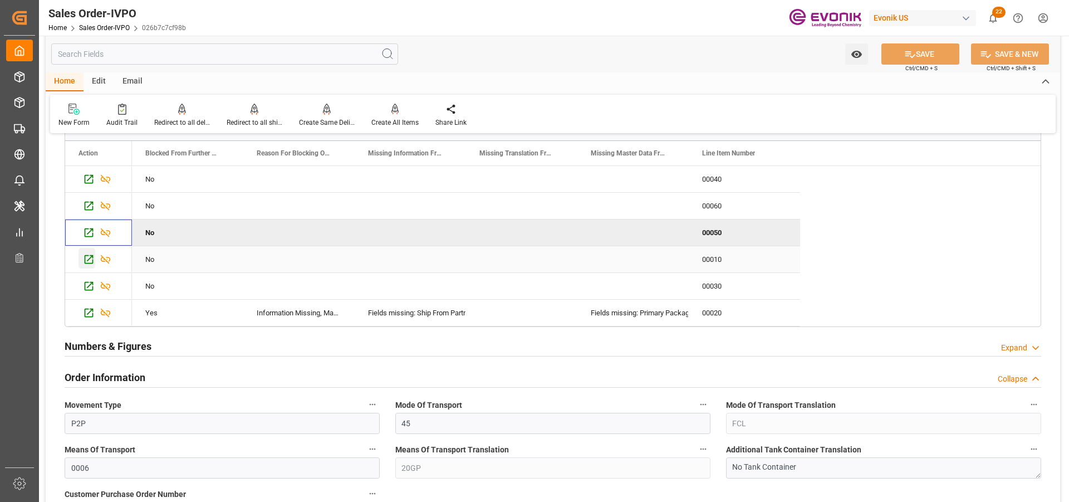
click at [87, 258] on icon "Press SPACE to select this row." at bounding box center [89, 259] width 12 height 12
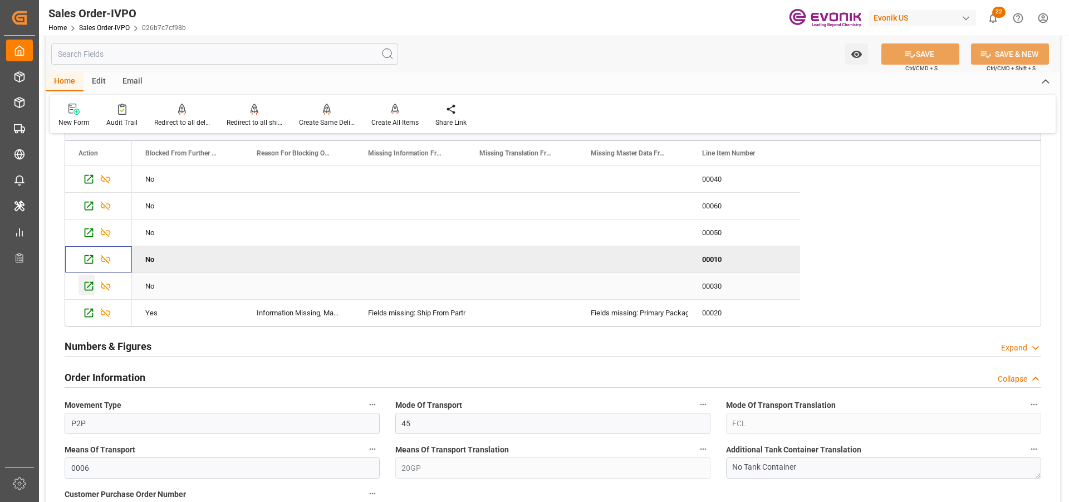
click at [88, 284] on icon "Press SPACE to select this row." at bounding box center [89, 286] width 12 height 12
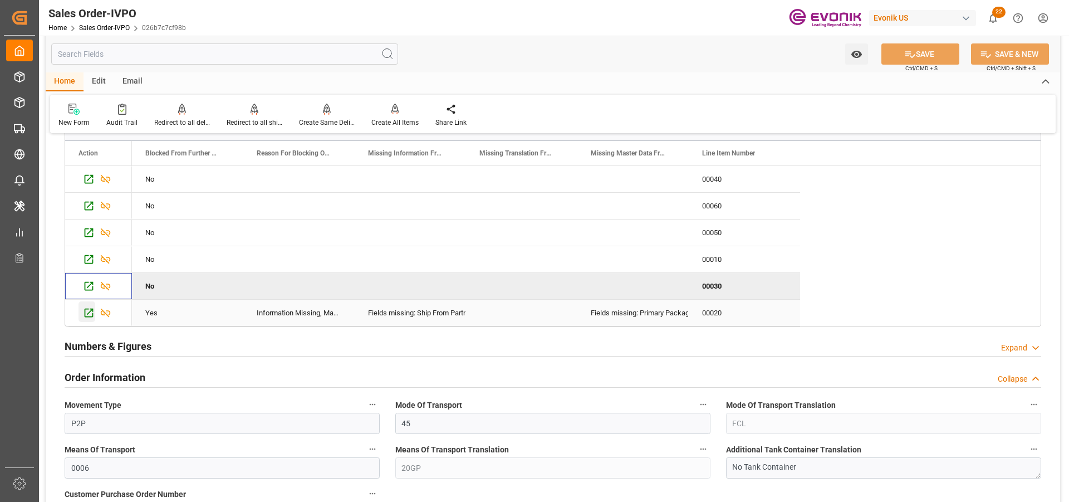
click at [92, 308] on icon "Press SPACE to select this row." at bounding box center [89, 312] width 9 height 9
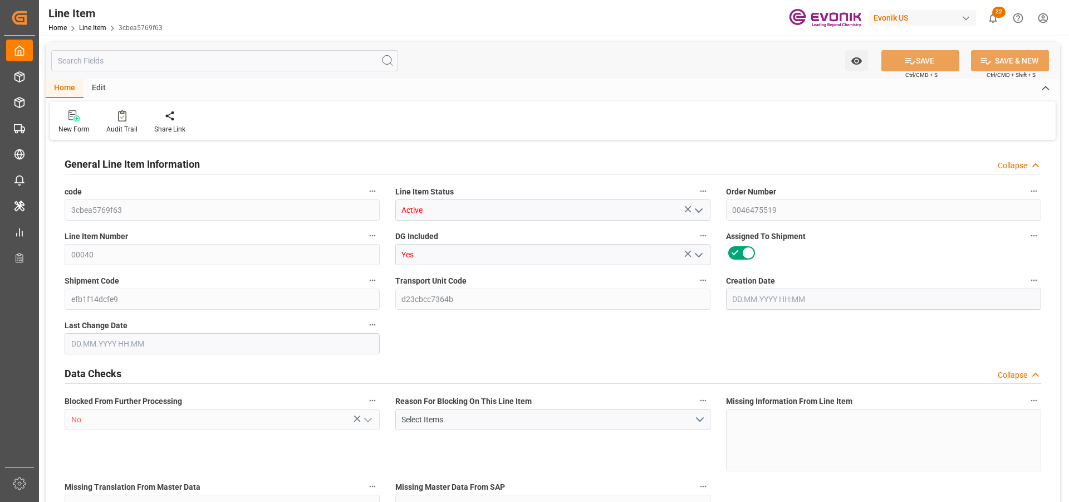
type input "3"
type input "2241.6"
type input "2040"
type input "3.4387"
type input "12"
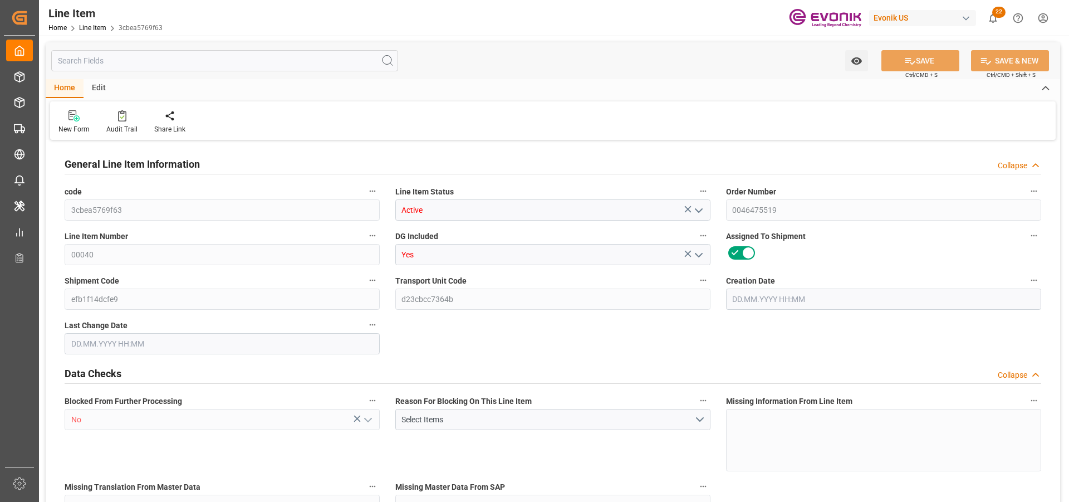
type input "15585.6"
type input "12"
type input "2241.6"
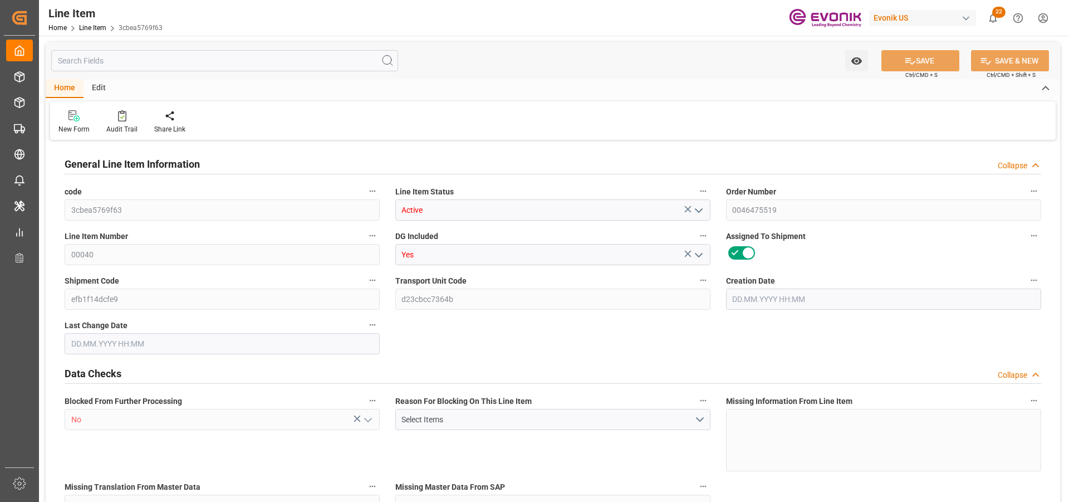
type input "2301.6"
type input "2040"
type input "3.4387"
type input "3438.744"
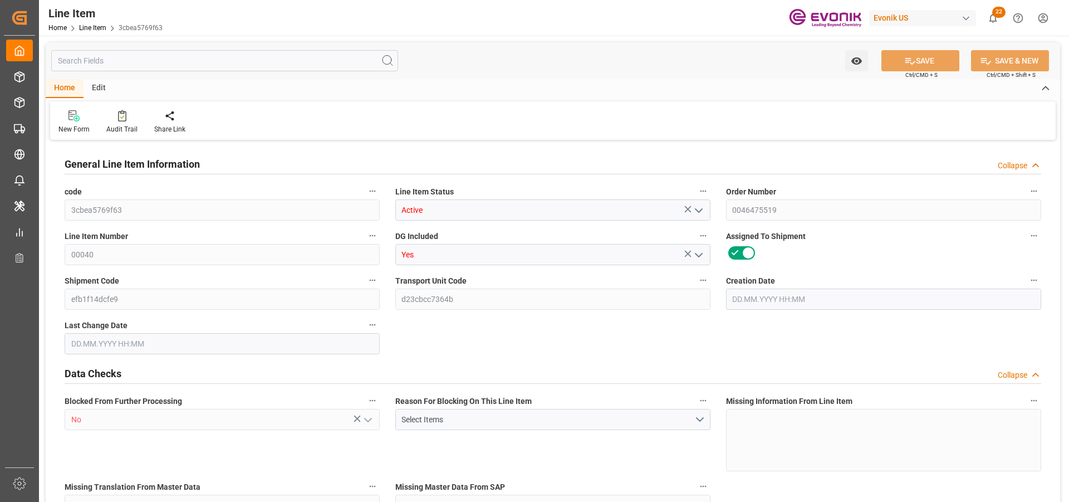
type input "12"
type input "2241.6"
type input "2040"
type input "3.4387"
type input "[DATE] 17:05"
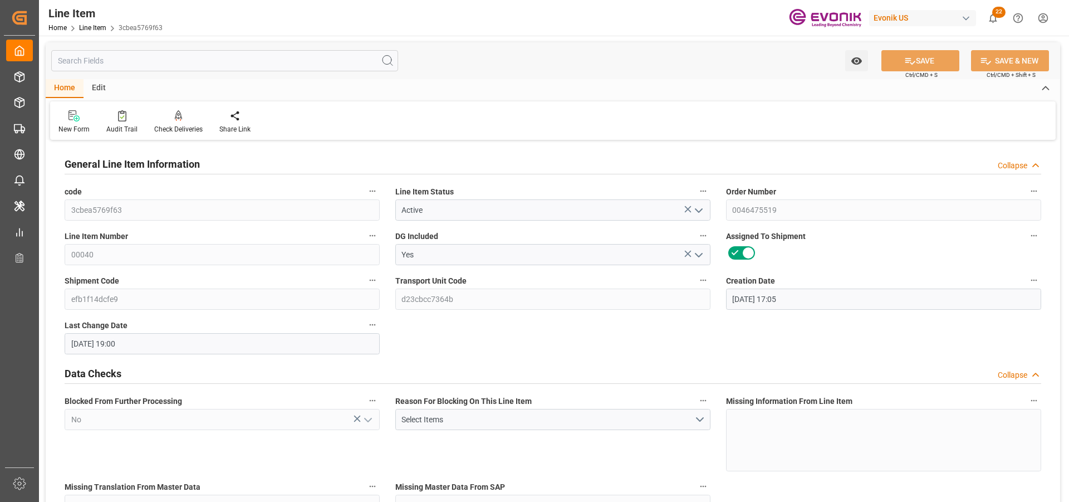
type input "03.10.2025 19:00"
type input "[DATE]"
type input "06.10.2025"
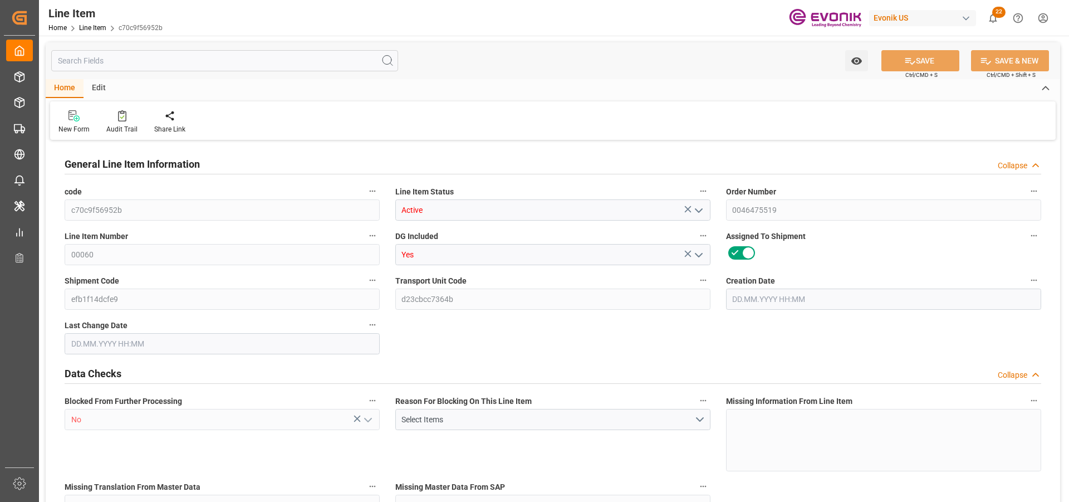
type input "2"
type input "1646.4"
type input "1512"
type input "2.3003"
type input "8"
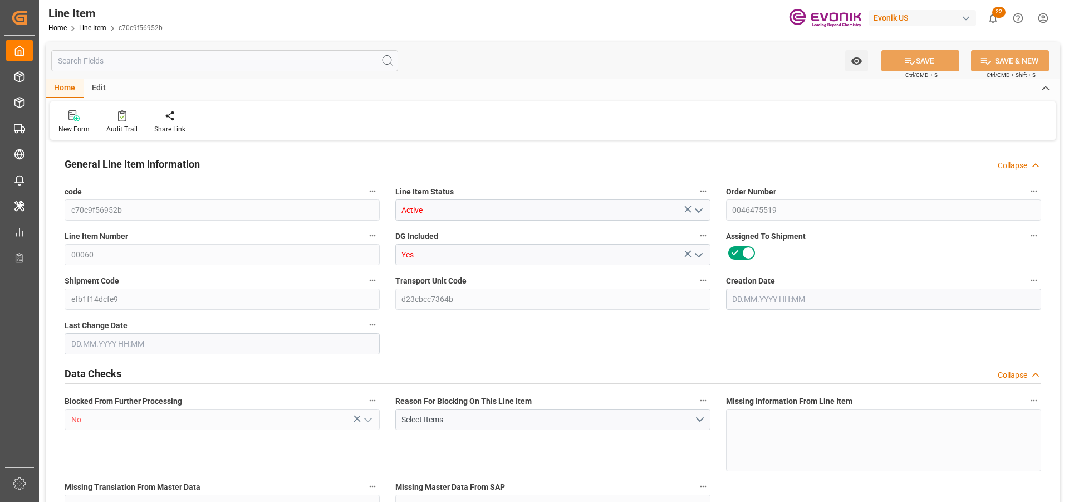
type input "11400.48"
type input "8"
type input "1646.4"
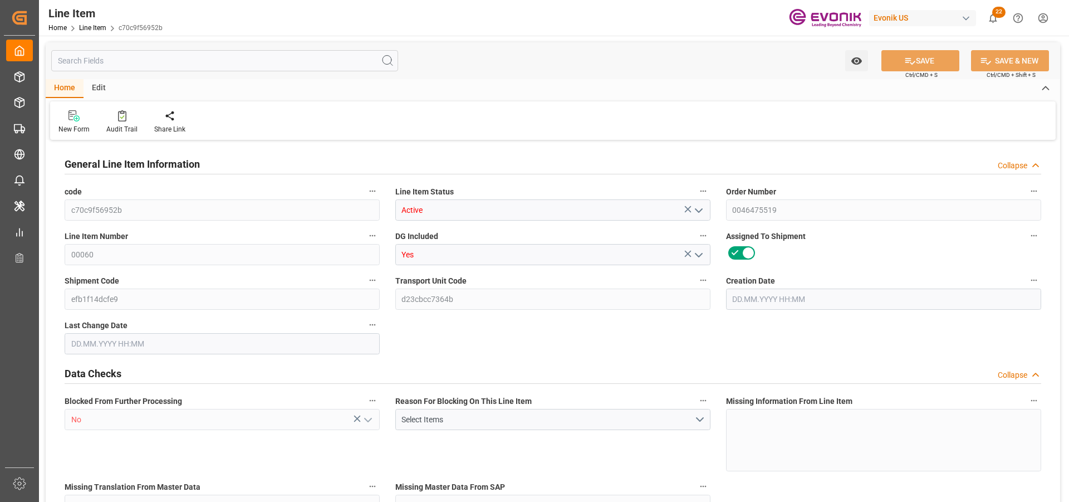
type input "1686.4"
type input "1512"
type input "2.3003"
type input "2300.296"
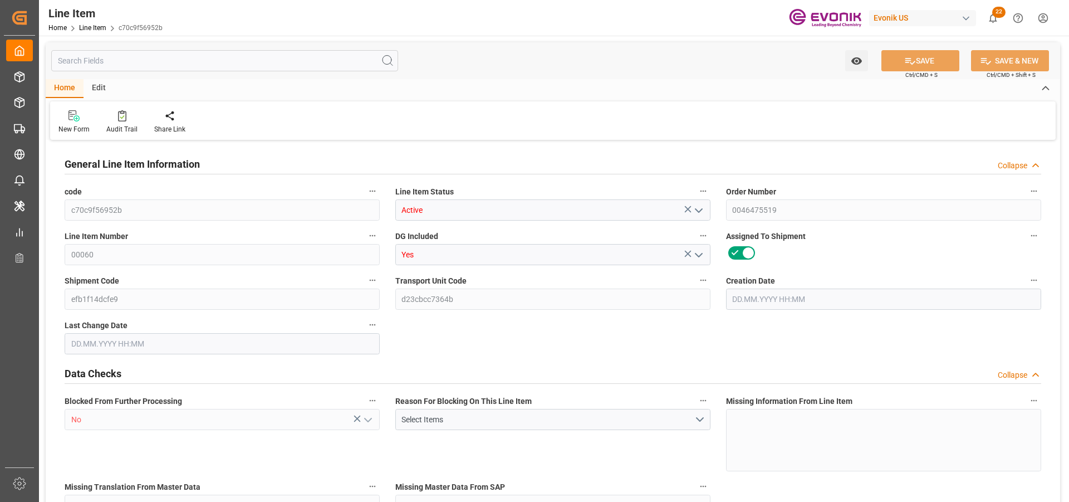
type input "8"
type input "1646.4"
type input "1512"
type input "2.3003"
type input "[DATE] 17:05"
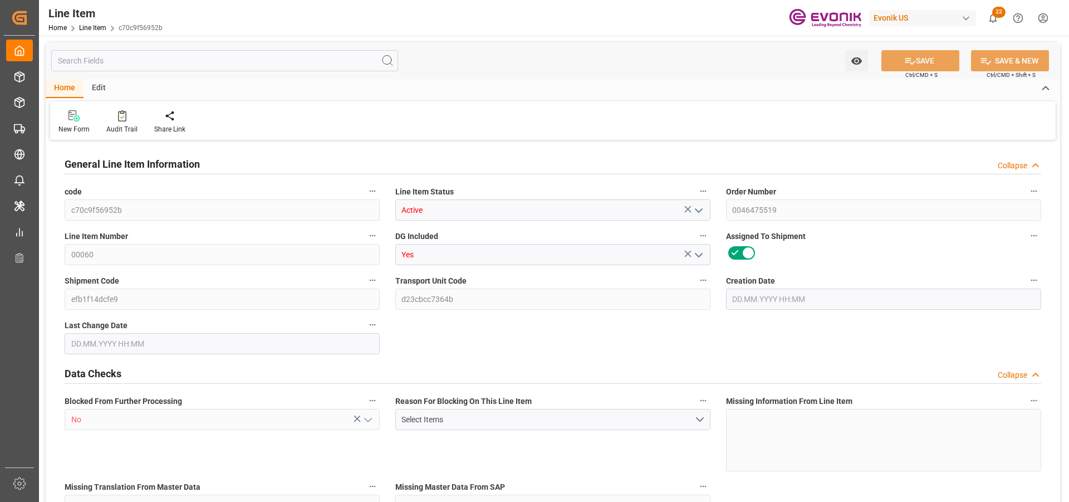
type input "[DATE] 19:00"
type input "[DATE]"
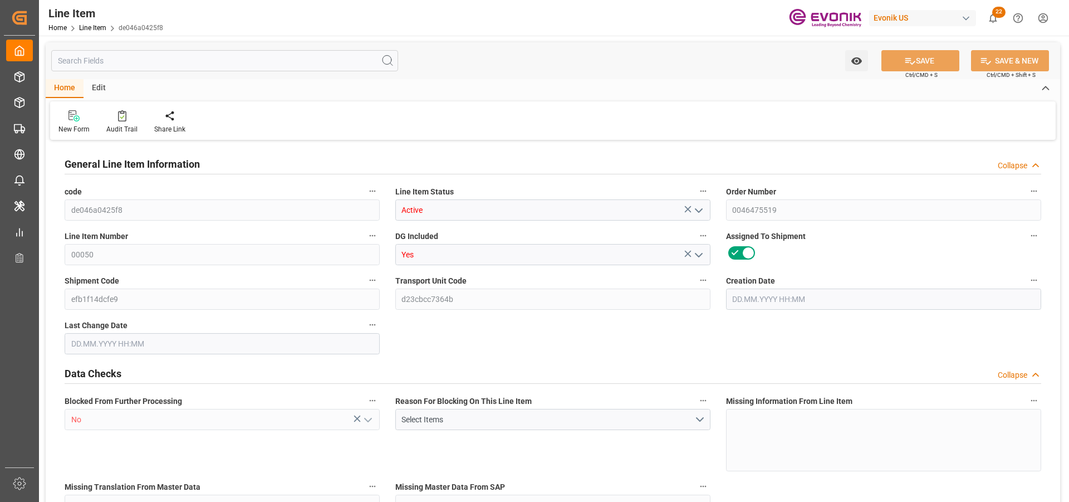
type input "3"
type input "2241.6"
type input "2040"
type input "3.4387"
type input "12"
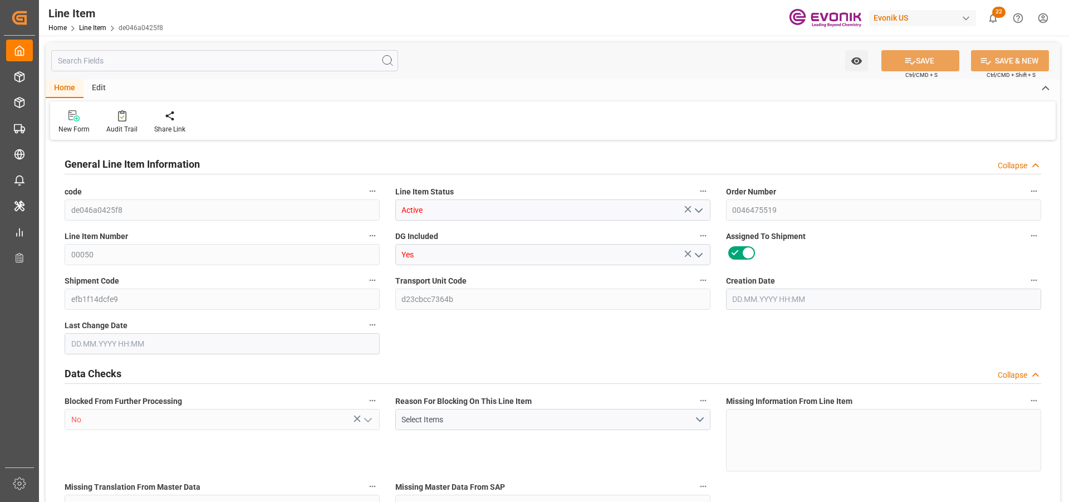
type input "15524.4"
type input "12"
type input "2241.6"
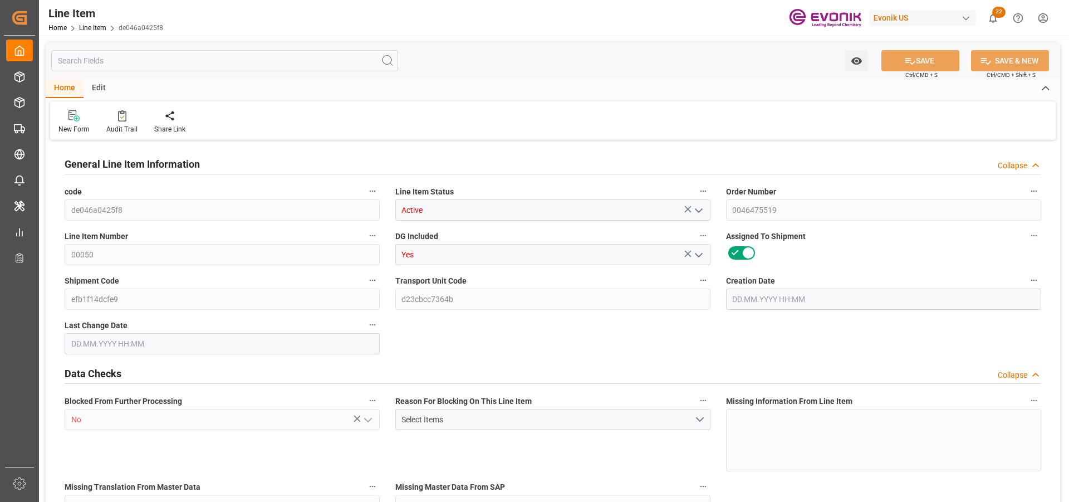
type input "2301.6"
type input "2040"
type input "3.4387"
type input "3438.744"
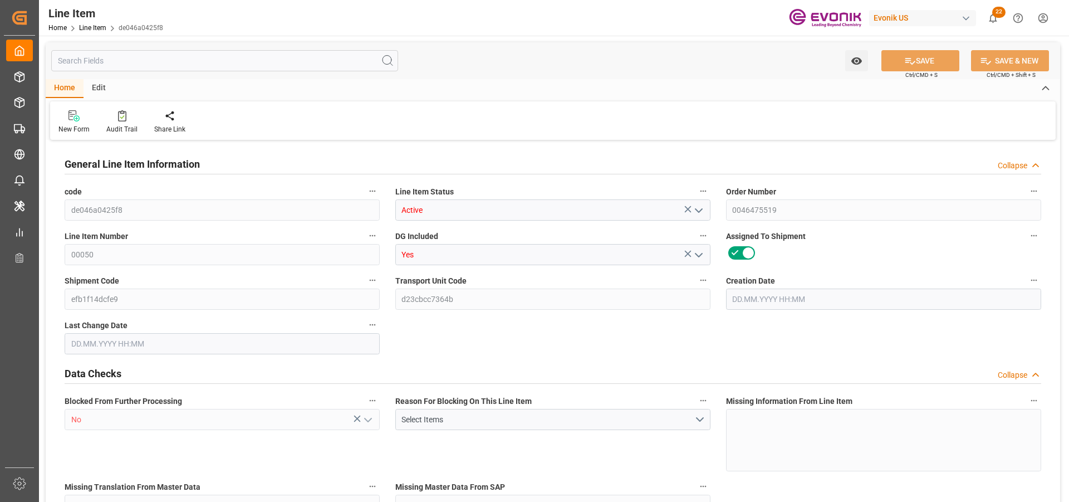
type input "12"
type input "2241.6"
type input "2040"
type input "3.4387"
type input "[DATE] 17:05"
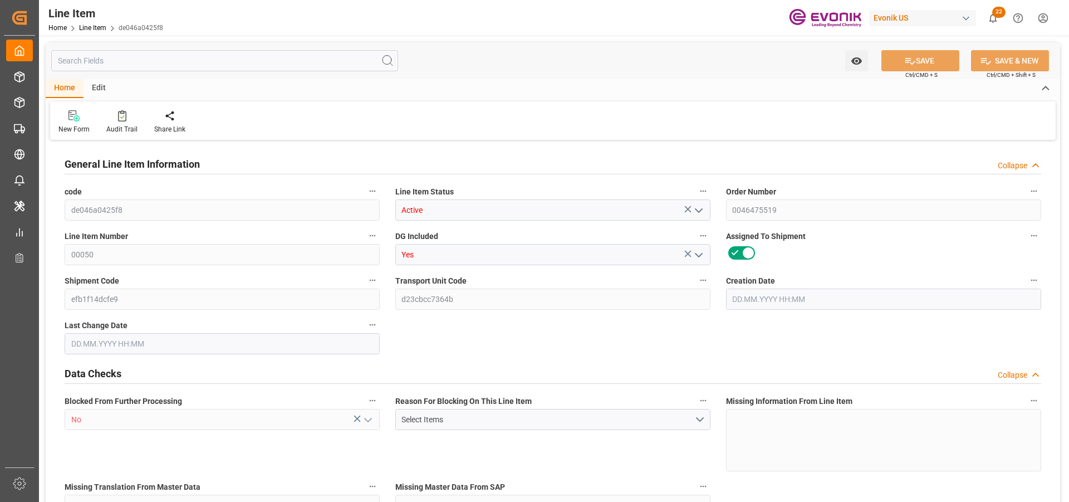
type input "03.10.2025 19:00"
type input "[DATE]"
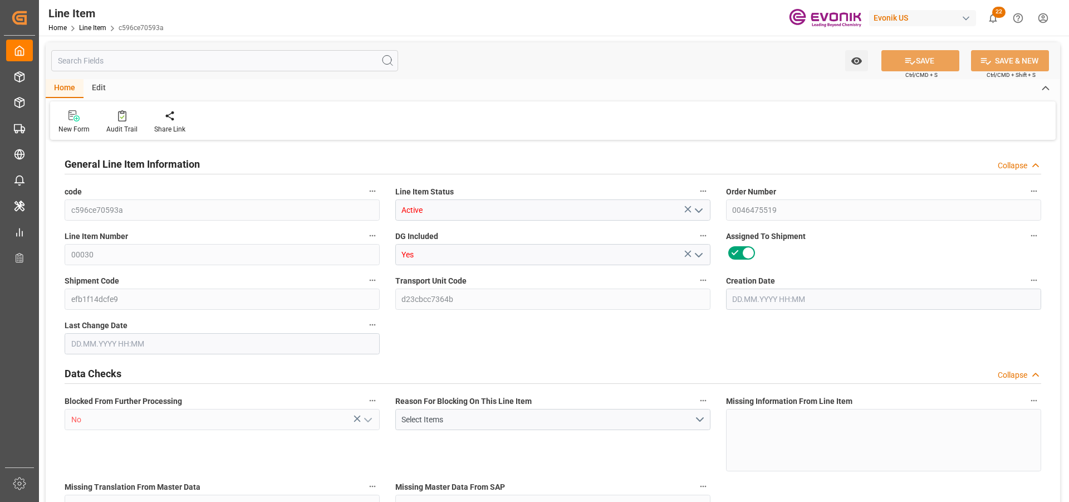
type input "7"
type input "6335"
type input "5950"
type input "9.744"
type input "7"
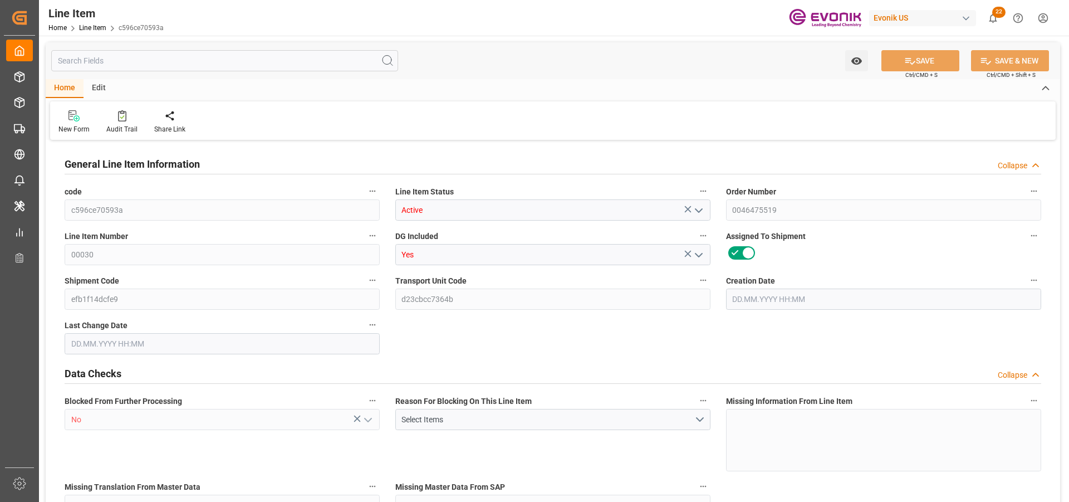
type input "97877.5"
type input "7"
type input "6335"
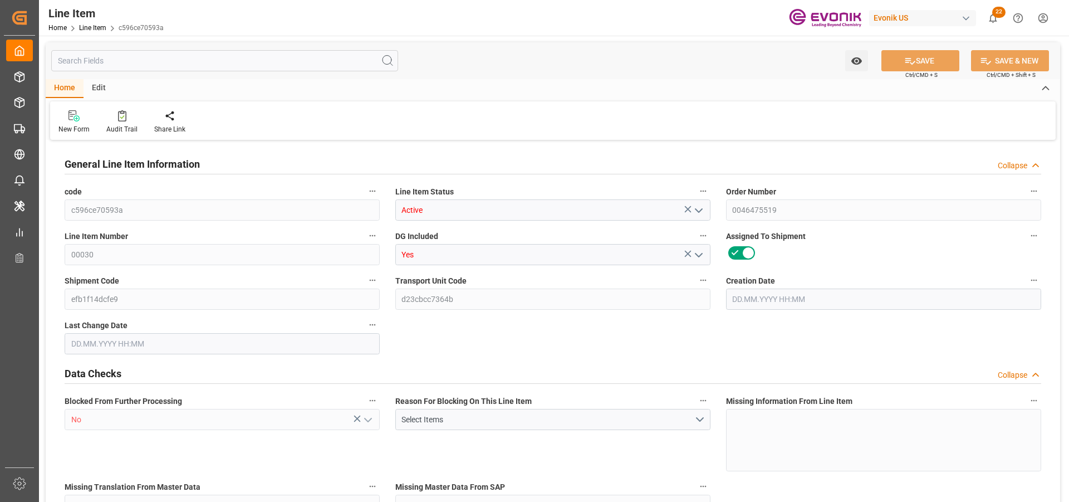
type input "6335"
type input "5950"
type input "9.744"
type input "9744"
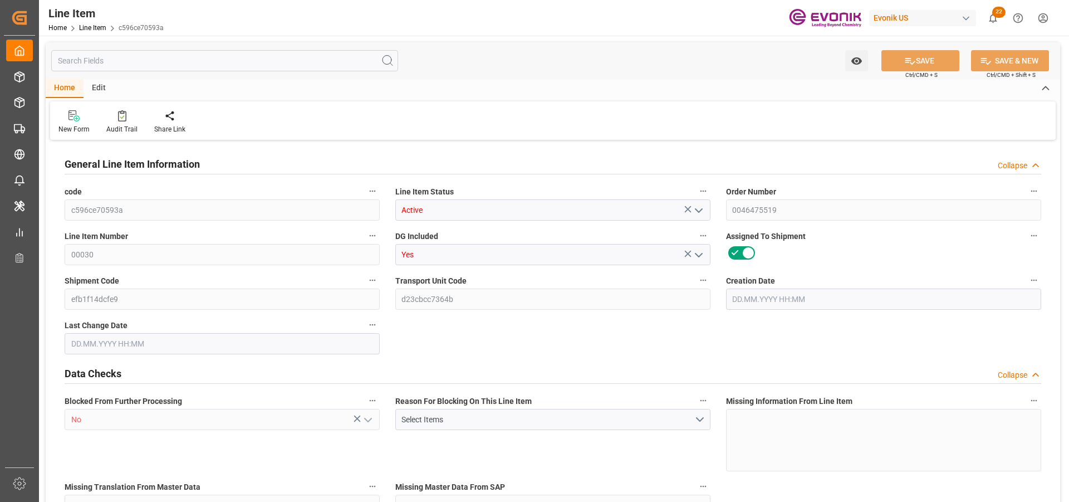
type input "7"
type input "6335"
type input "5950"
type input "9.744"
type input "[DATE] 17:05"
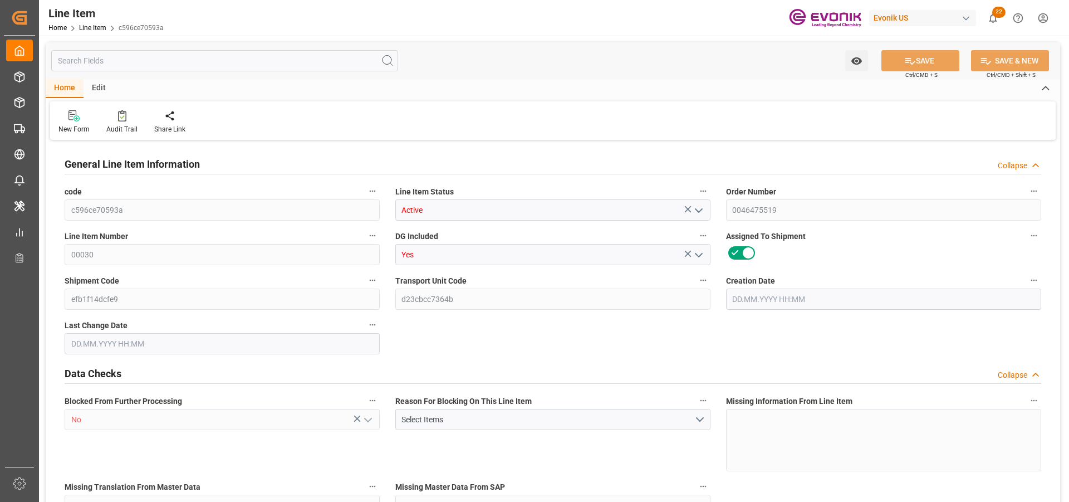
type input "[DATE] 18:33"
type input "[DATE]"
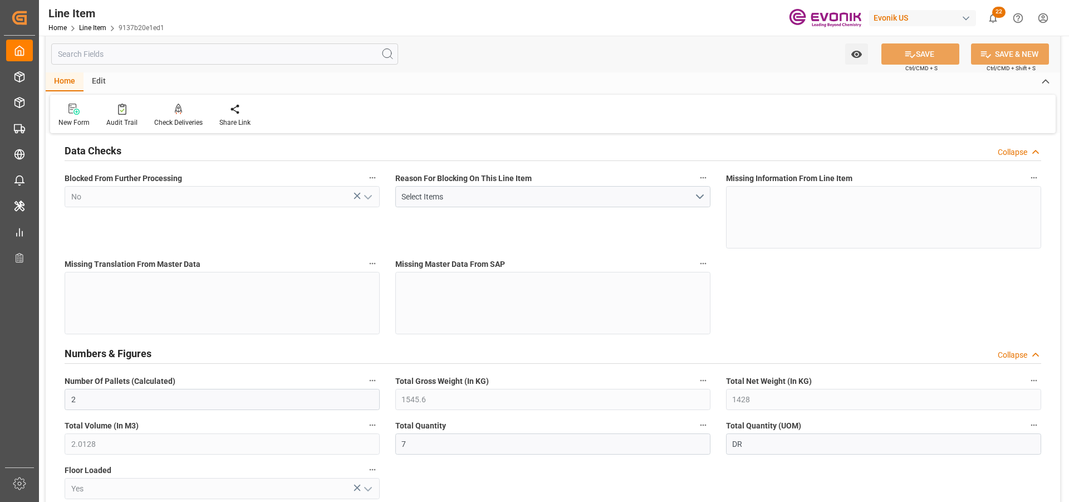
scroll to position [167, 0]
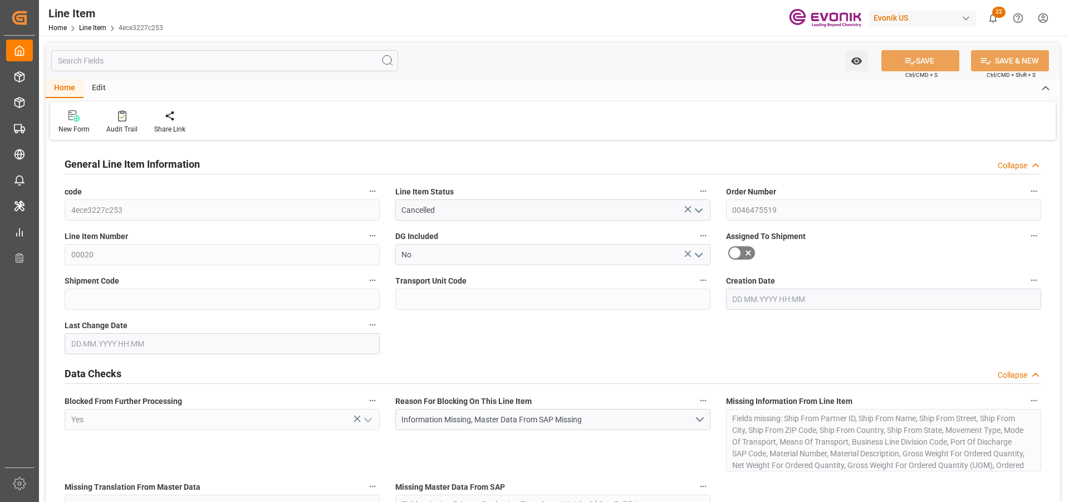
type input "0"
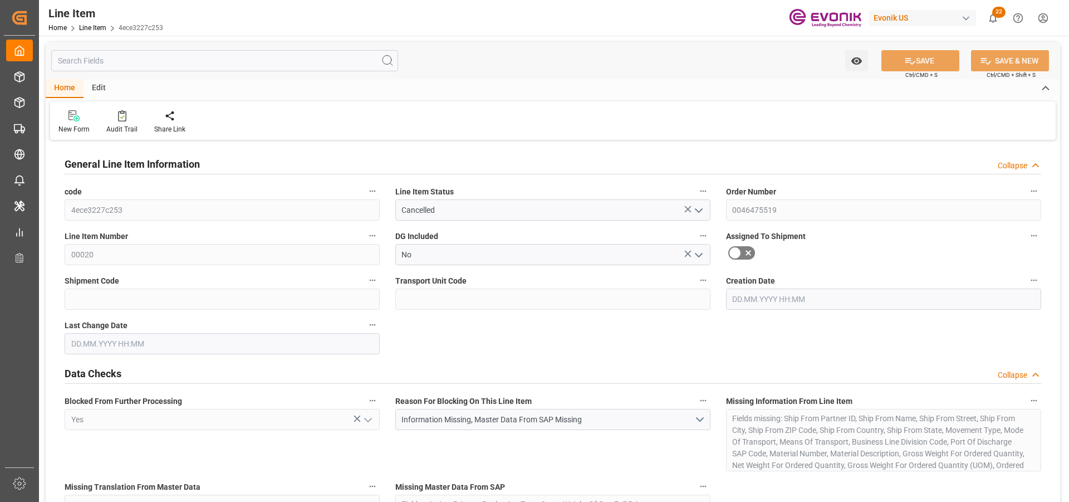
type input "0"
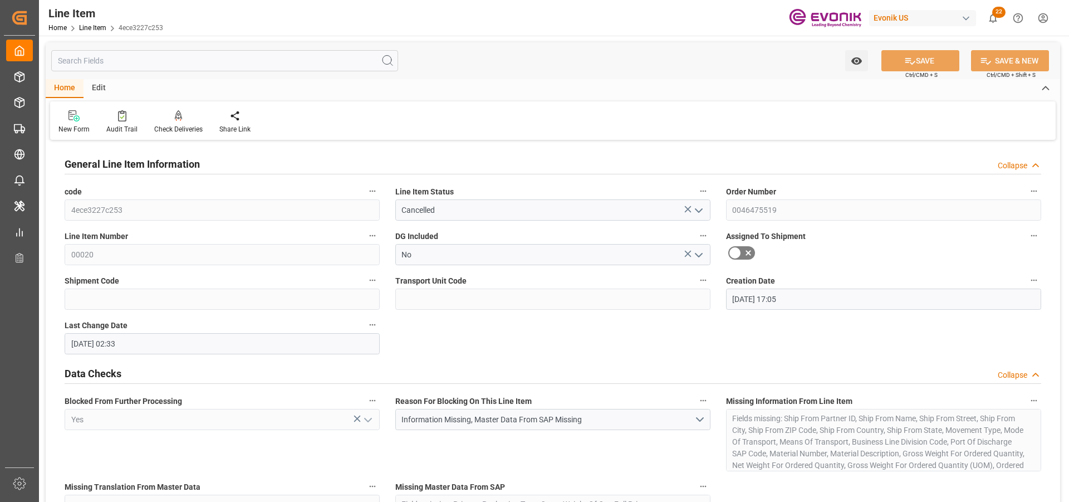
type input "[DATE] 17:05"
type input "01.10.2025 02:33"
type input "05.11.2025"
type input "07.10.2025"
type input "30.09.2025"
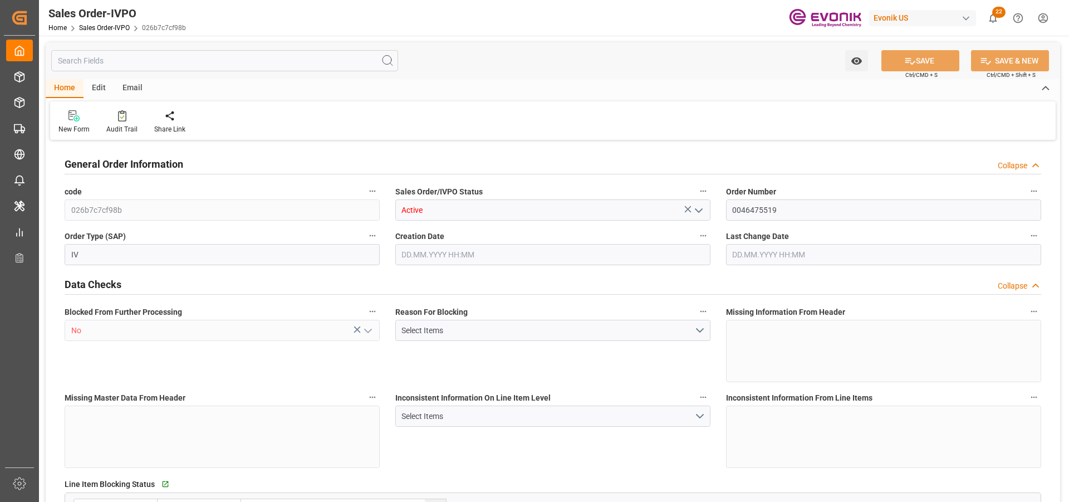
type input "NLRTM"
type input "0"
type input "1"
type input "2"
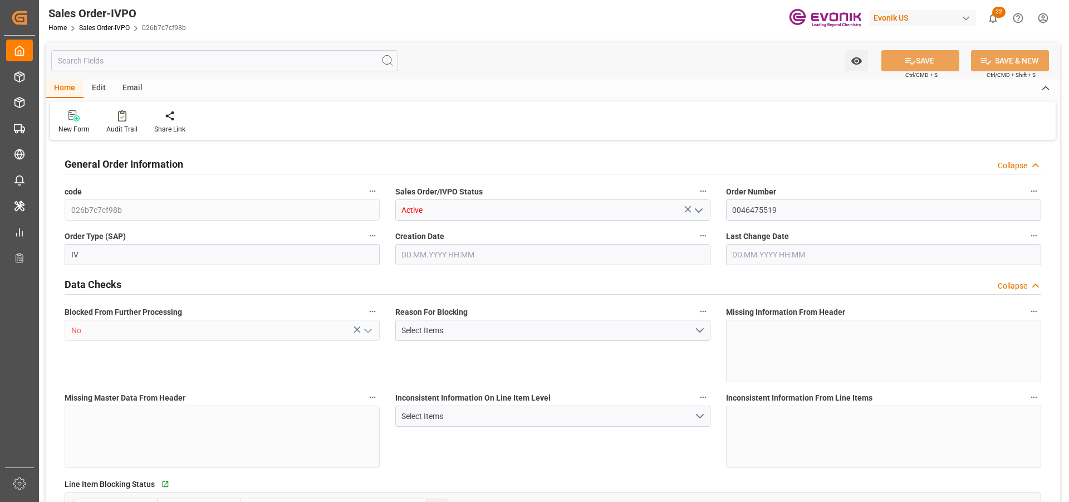
type input "14210.2"
type input "41.869"
type input "17000"
type input "30"
type input "[DATE] 17:05"
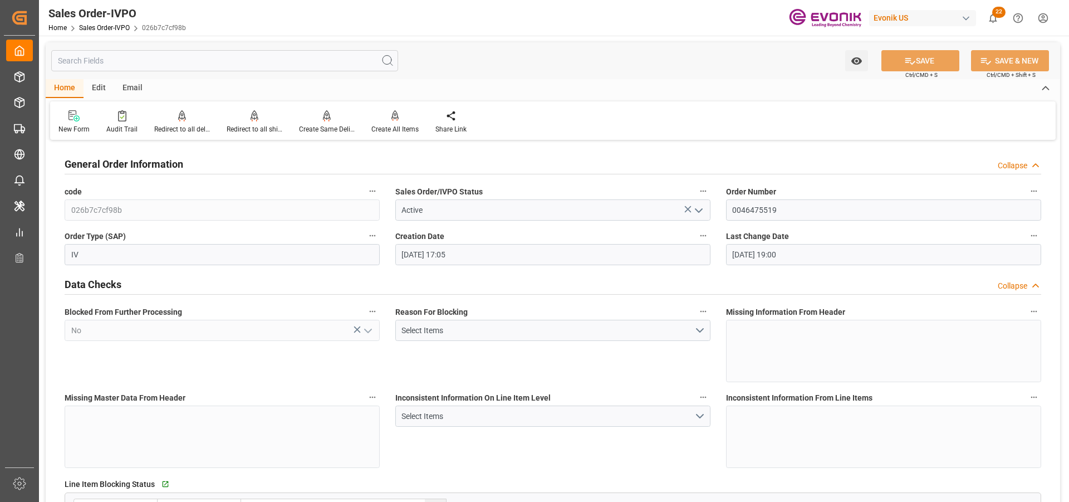
type input "03.10.2025 19:00"
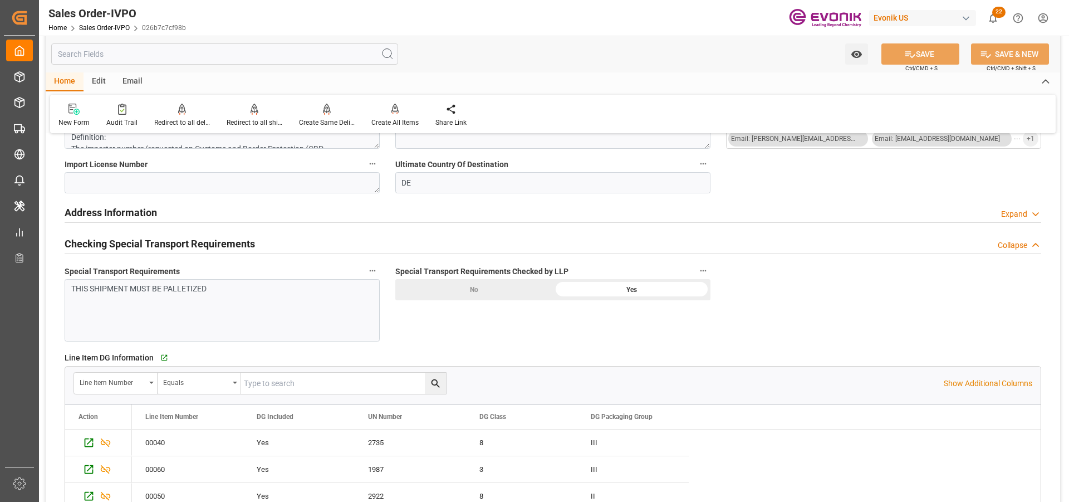
scroll to position [1559, 0]
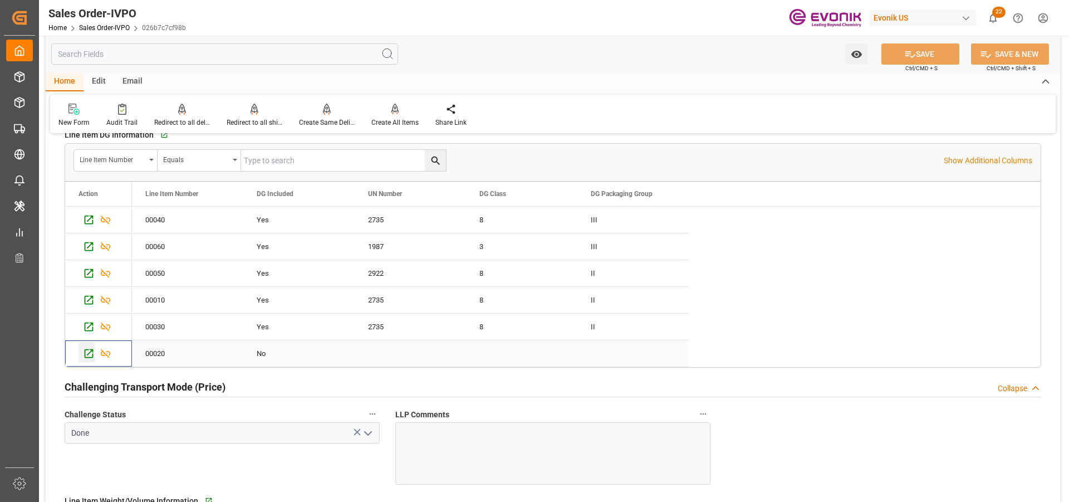
click at [86, 354] on icon "Press SPACE to select this row." at bounding box center [89, 353] width 12 height 12
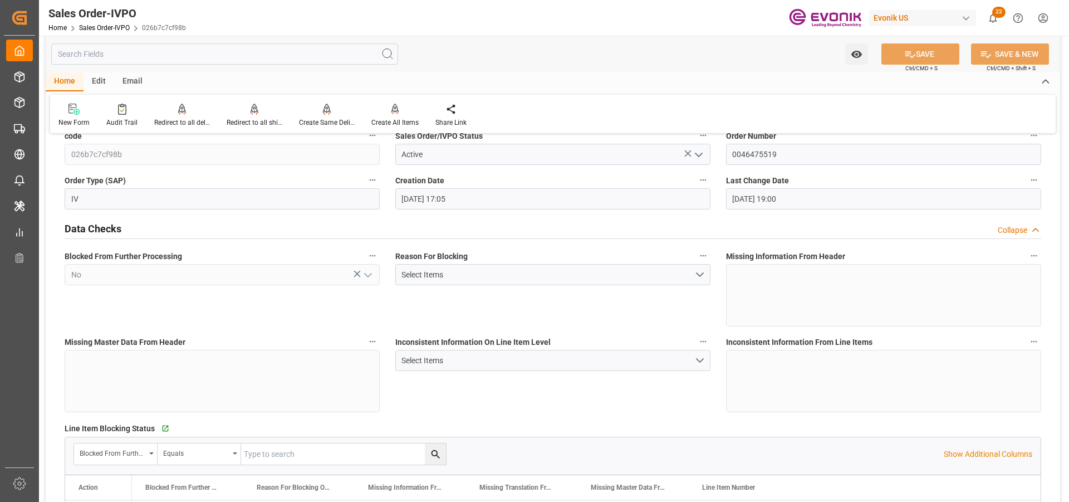
scroll to position [0, 0]
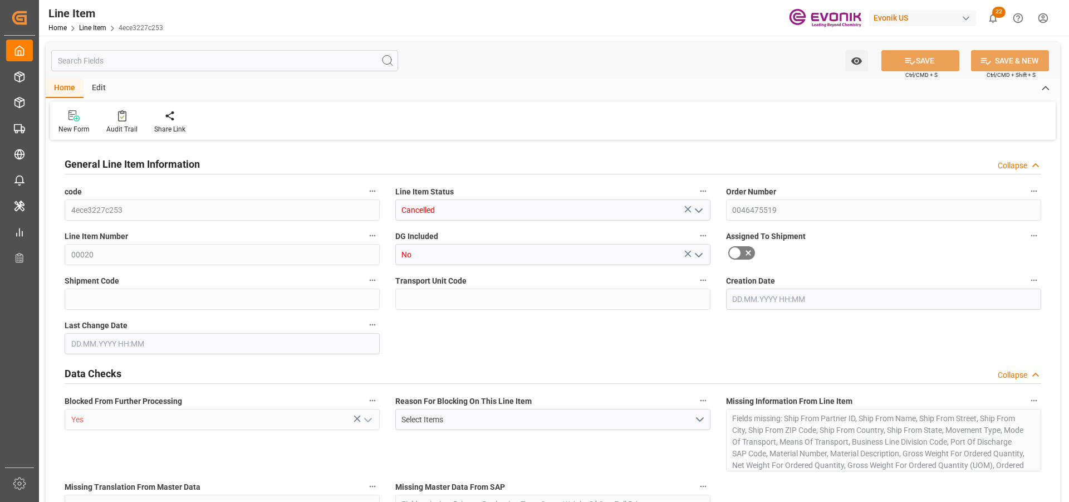
type input "0"
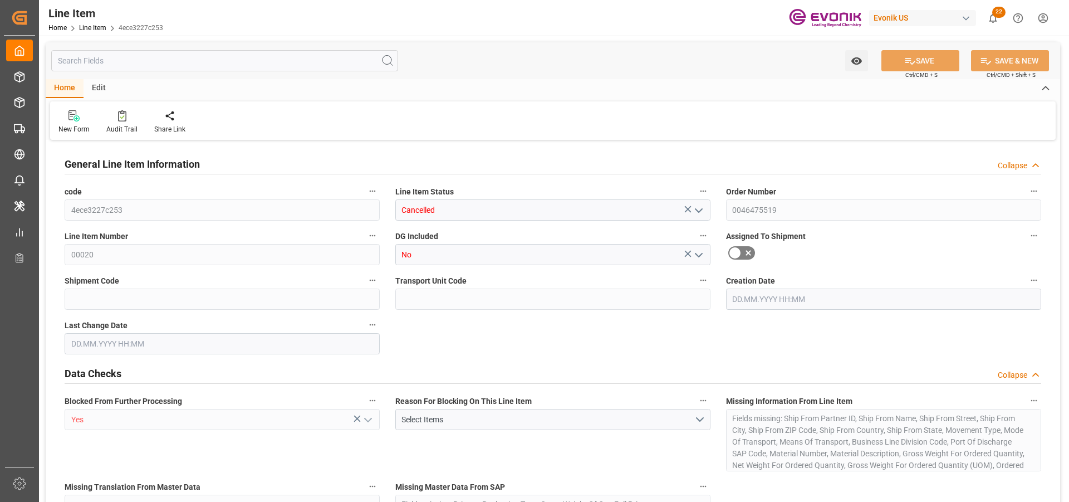
type input "0"
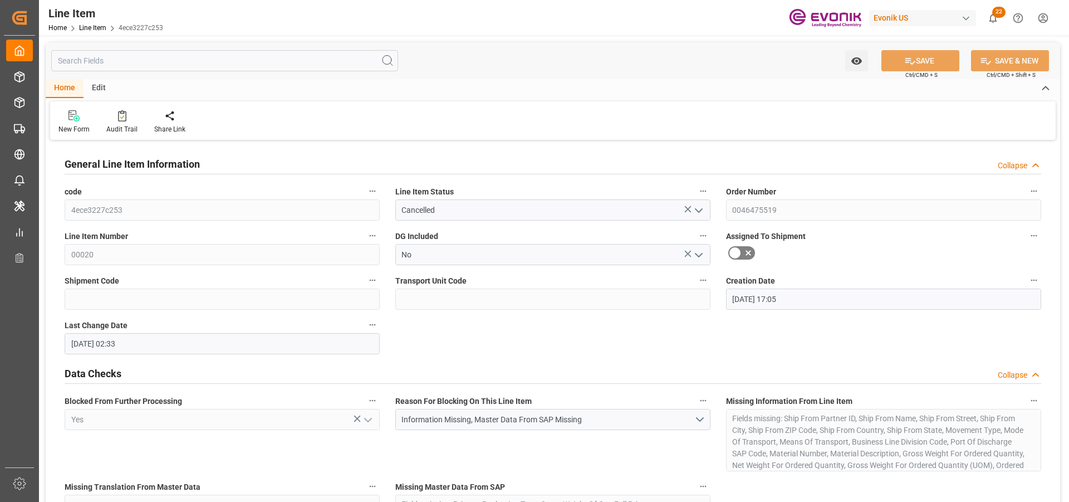
type input "[DATE] 17:05"
type input "[DATE] 02:33"
type input "[DATE]"
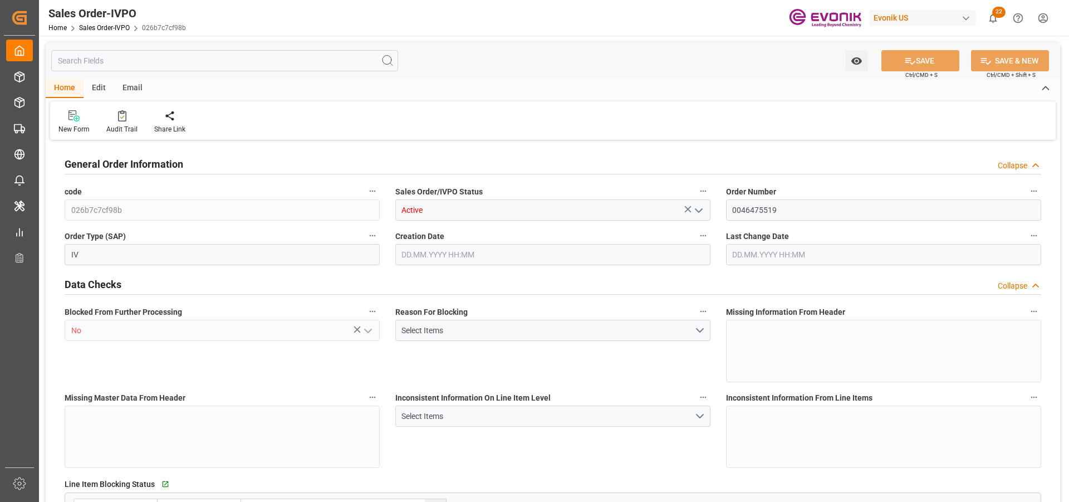
type input "NLRTM"
type input "0"
type input "1"
type input "2"
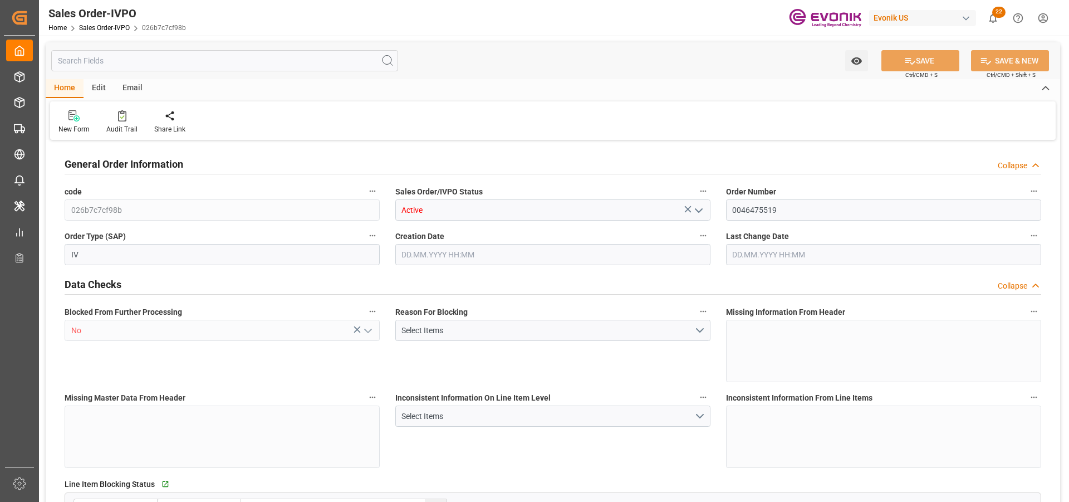
type input "14210.2"
type input "41.869"
type input "17000"
type input "30"
type input "30.09.2025 17:05"
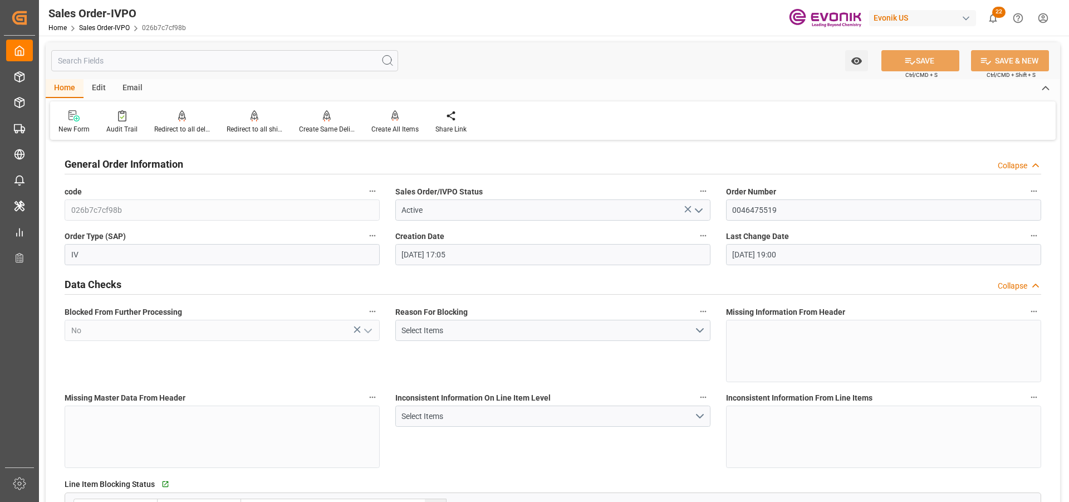
type input "03.10.2025 19:00"
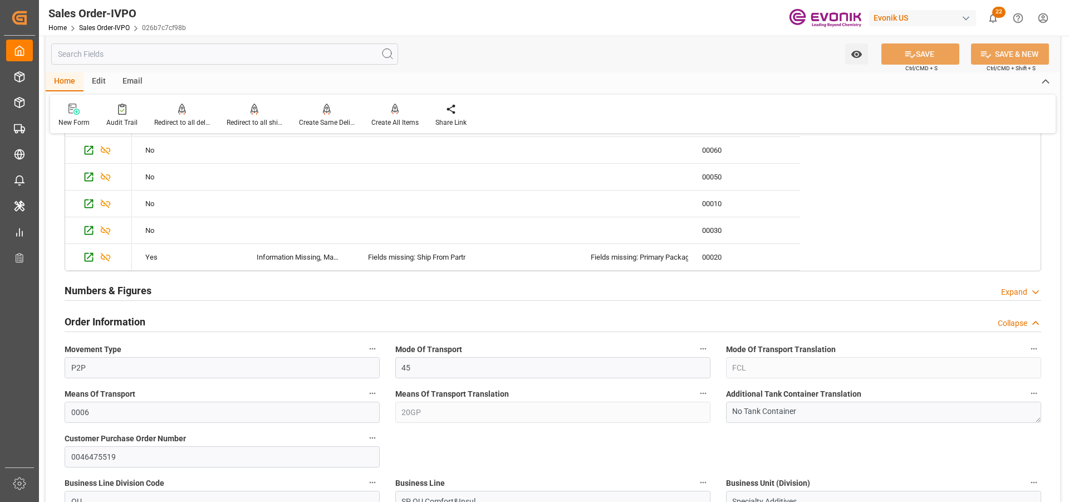
scroll to position [390, 0]
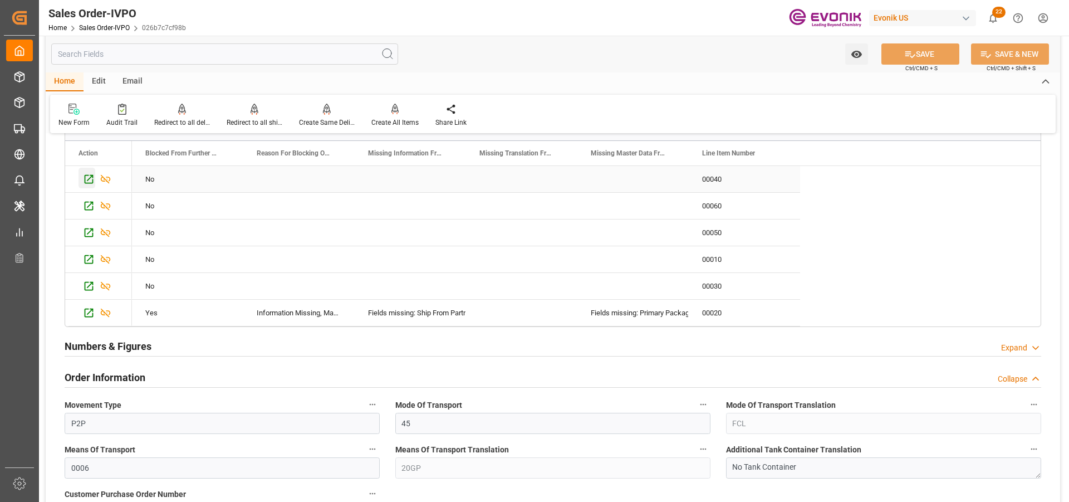
click at [89, 180] on icon "Press SPACE to select this row." at bounding box center [89, 179] width 9 height 9
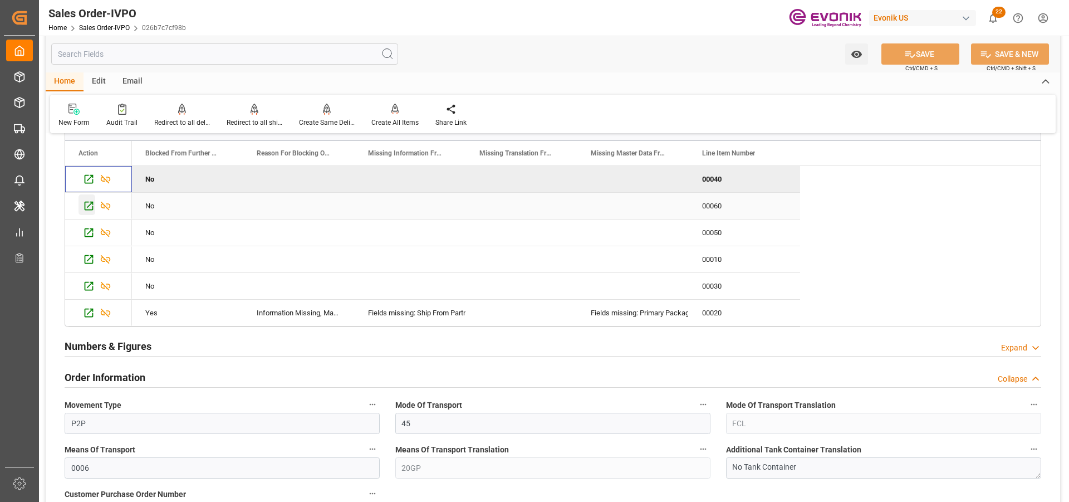
click at [89, 208] on icon "Press SPACE to select this row." at bounding box center [89, 206] width 12 height 12
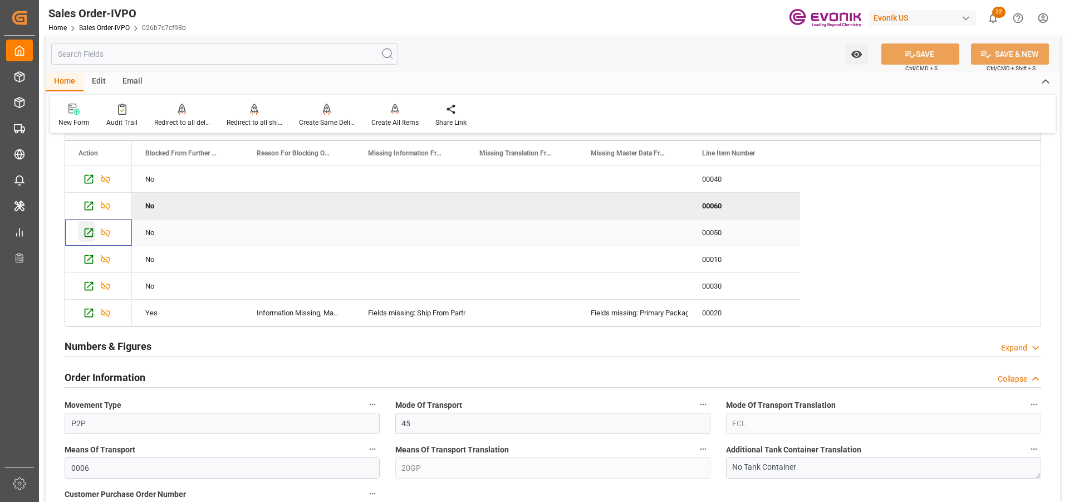
click at [86, 234] on icon "Press SPACE to select this row." at bounding box center [89, 233] width 12 height 12
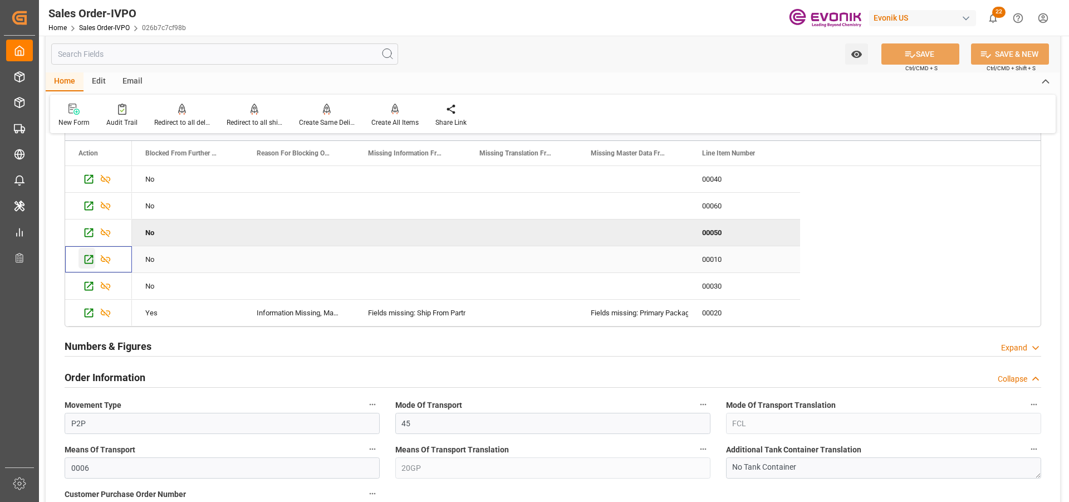
click at [90, 257] on icon "Press SPACE to select this row." at bounding box center [89, 259] width 12 height 12
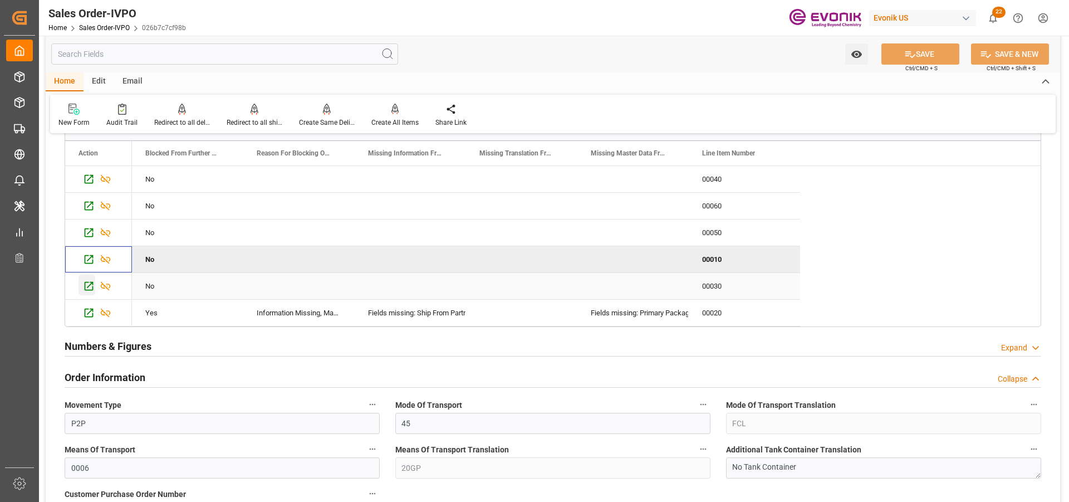
click at [91, 291] on icon "Press SPACE to select this row." at bounding box center [89, 286] width 12 height 12
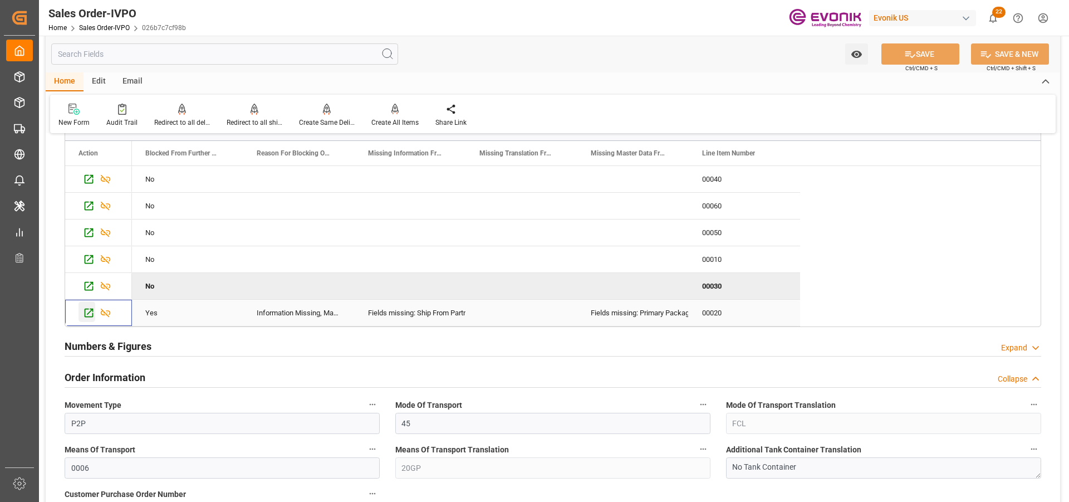
click at [89, 315] on icon "Press SPACE to select this row." at bounding box center [89, 313] width 12 height 12
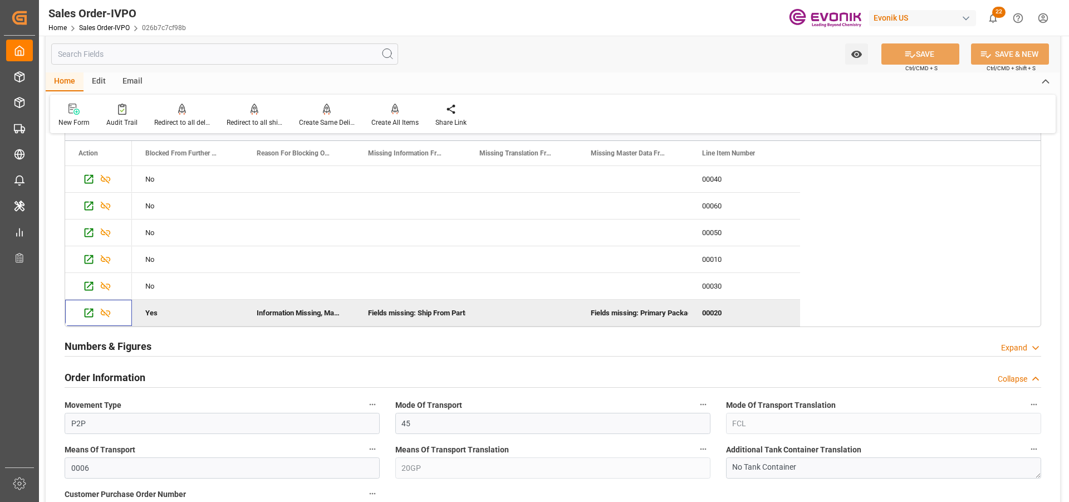
scroll to position [56, 0]
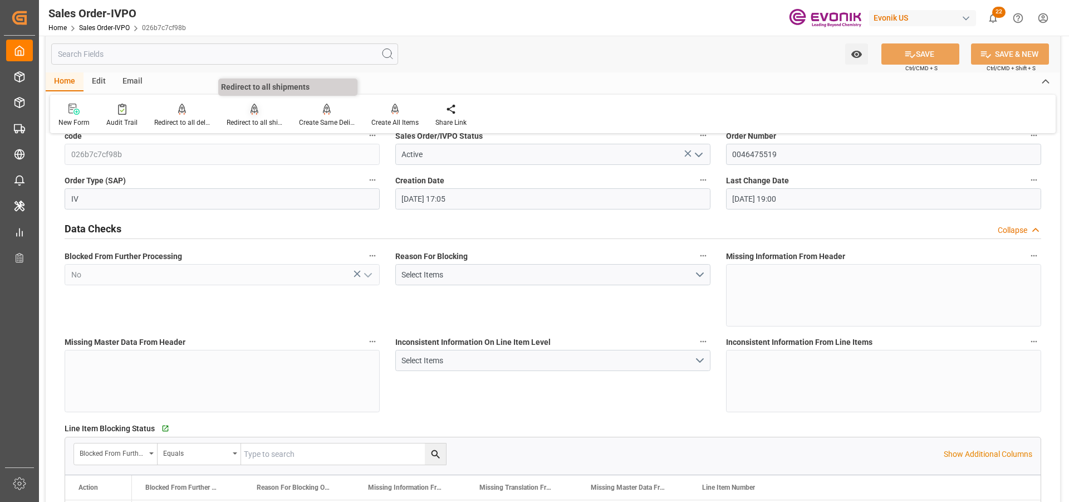
click at [246, 117] on div "Redirect to all shipments" at bounding box center [255, 122] width 56 height 10
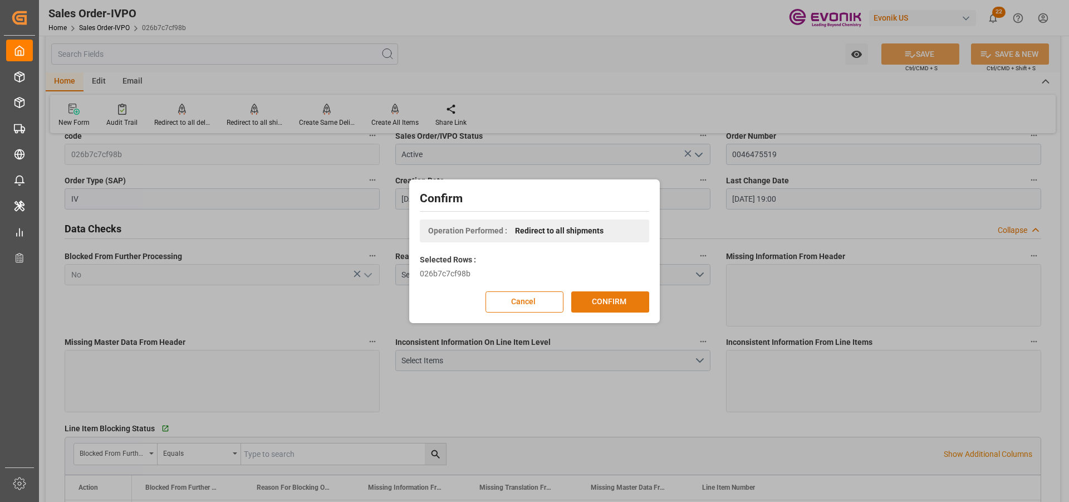
click at [615, 303] on button "CONFIRM" at bounding box center [610, 301] width 78 height 21
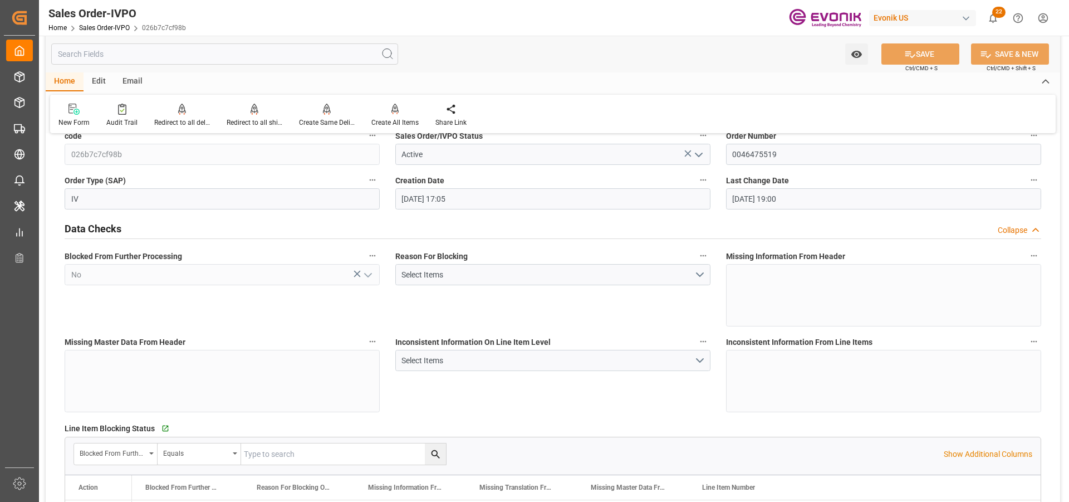
scroll to position [0, 0]
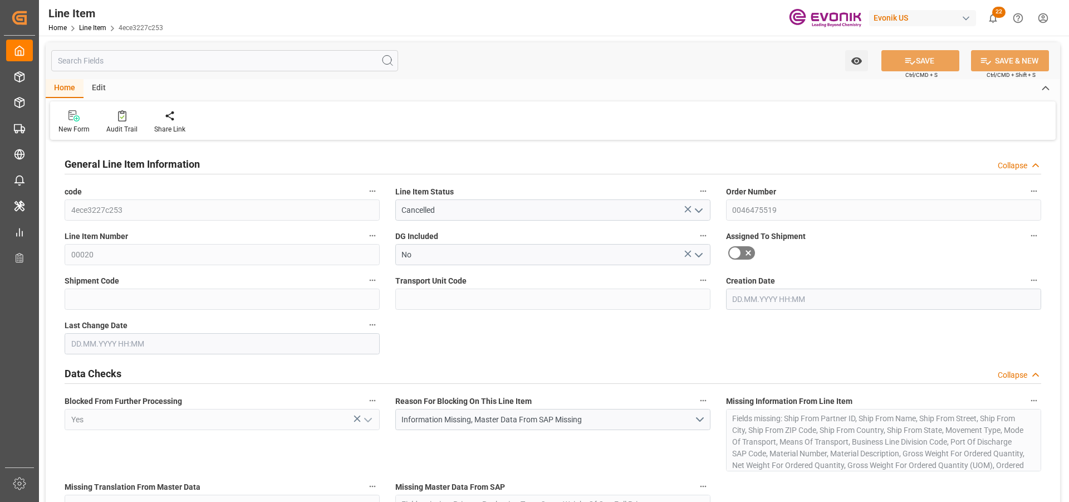
type input "0"
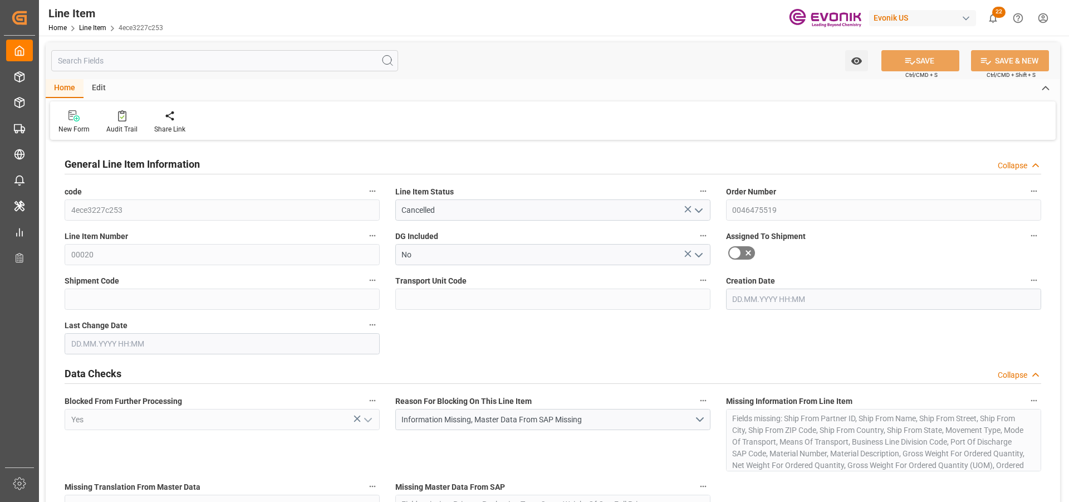
type input "0"
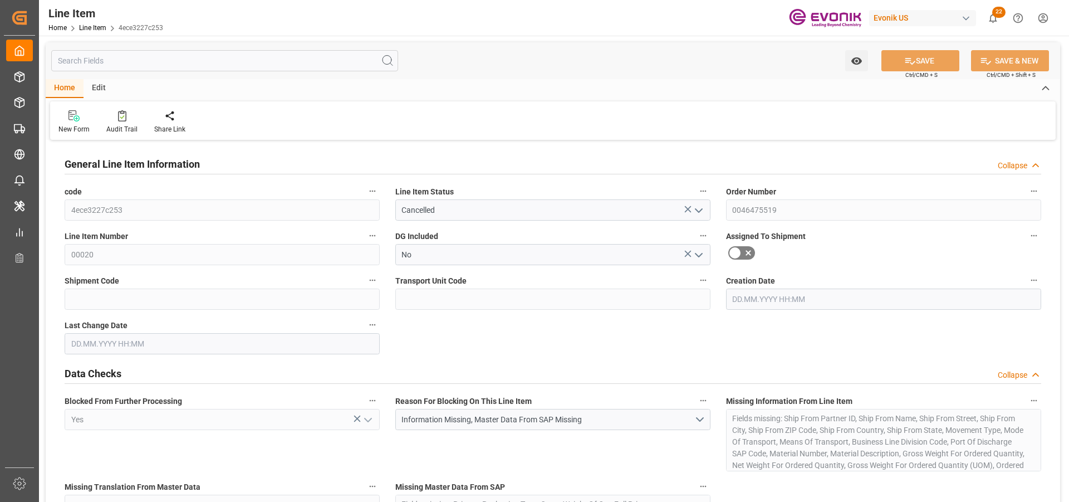
type input "30.09.2025 17:05"
type input "01.10.2025 02:33"
type input "05.11.2025"
type input "07.10.2025"
type input "30.09.2025"
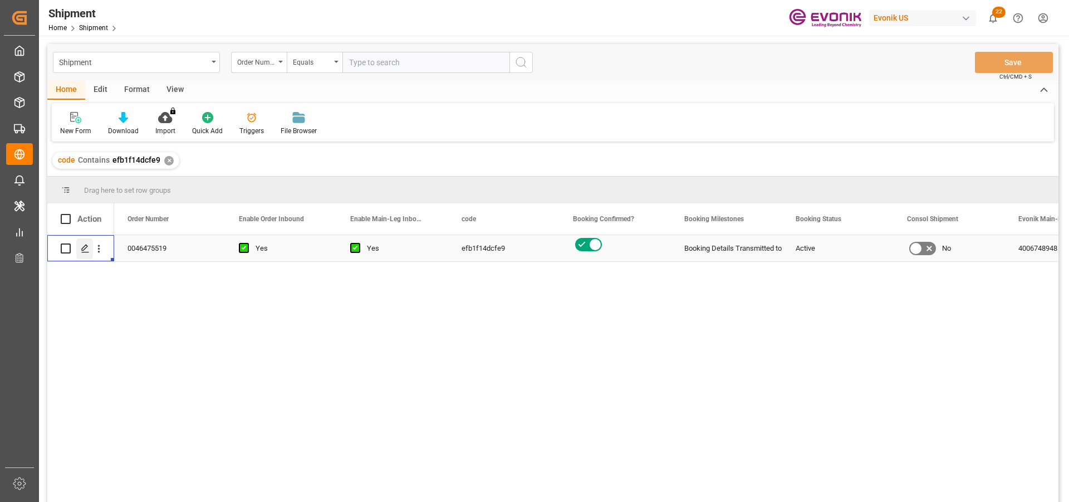
click at [79, 246] on div "Press SPACE to select this row." at bounding box center [84, 248] width 17 height 21
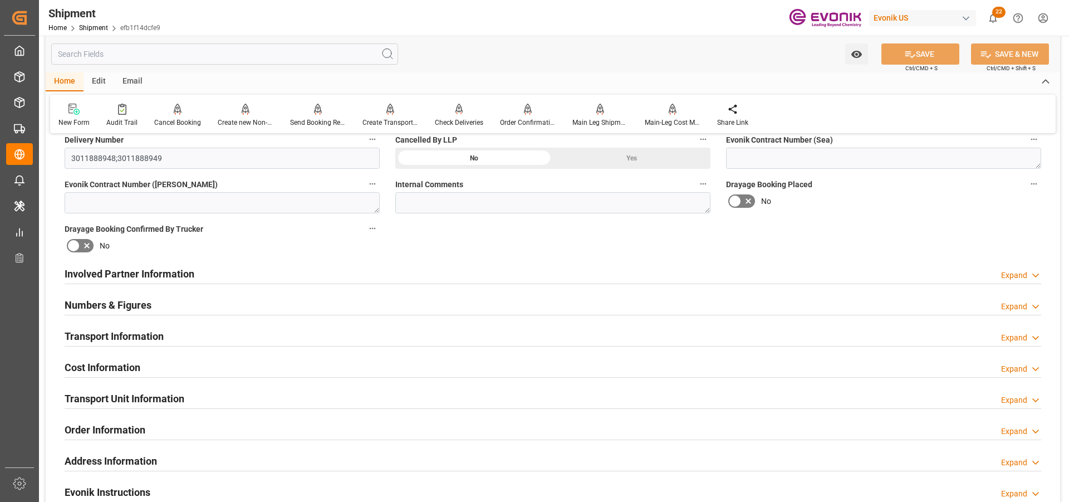
scroll to position [724, 0]
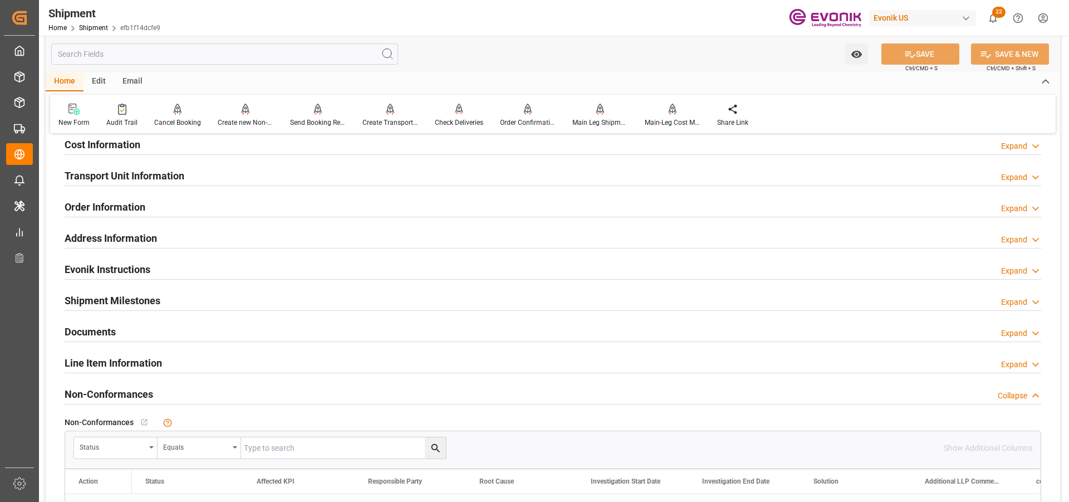
click at [144, 360] on h2 "Line Item Information" at bounding box center [113, 362] width 97 height 15
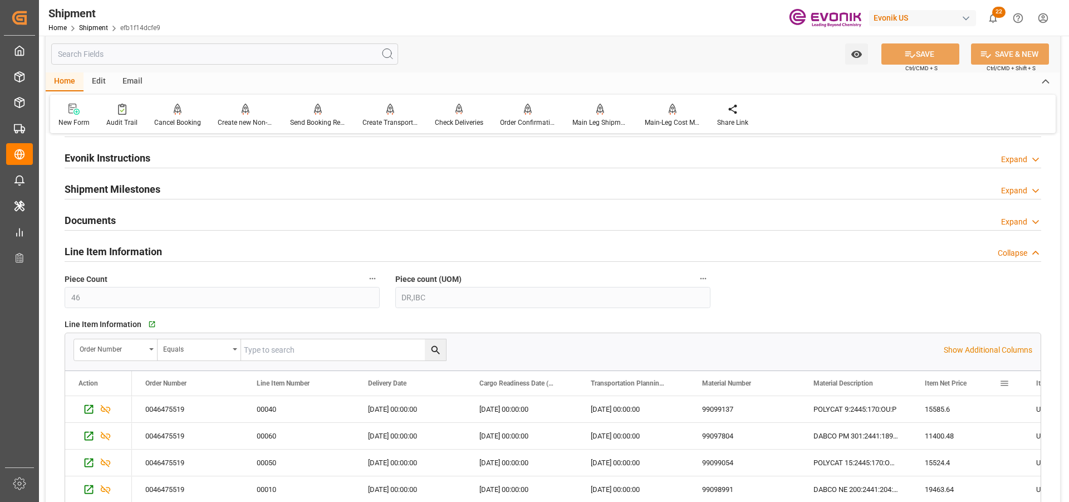
scroll to position [946, 0]
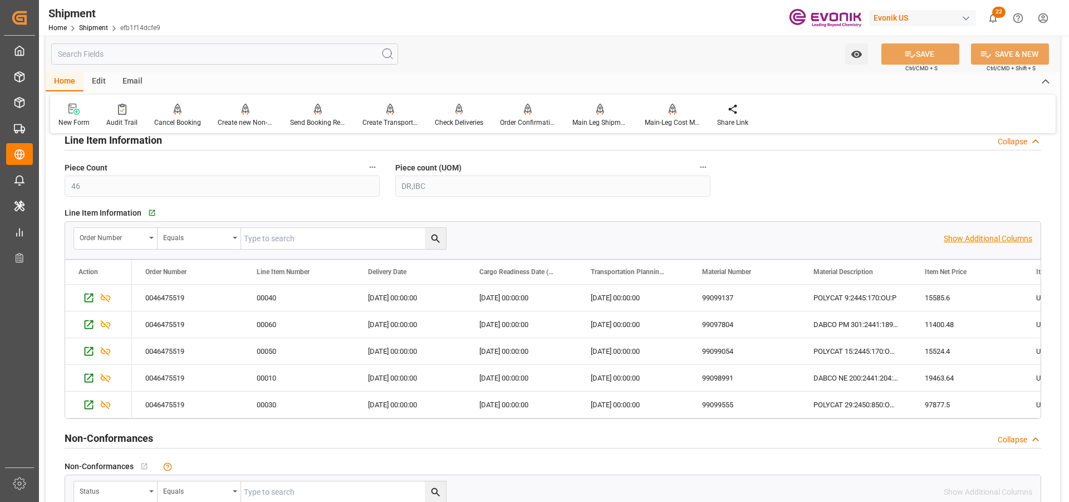
click at [1010, 240] on p "Show Additional Columns" at bounding box center [988, 239] width 89 height 12
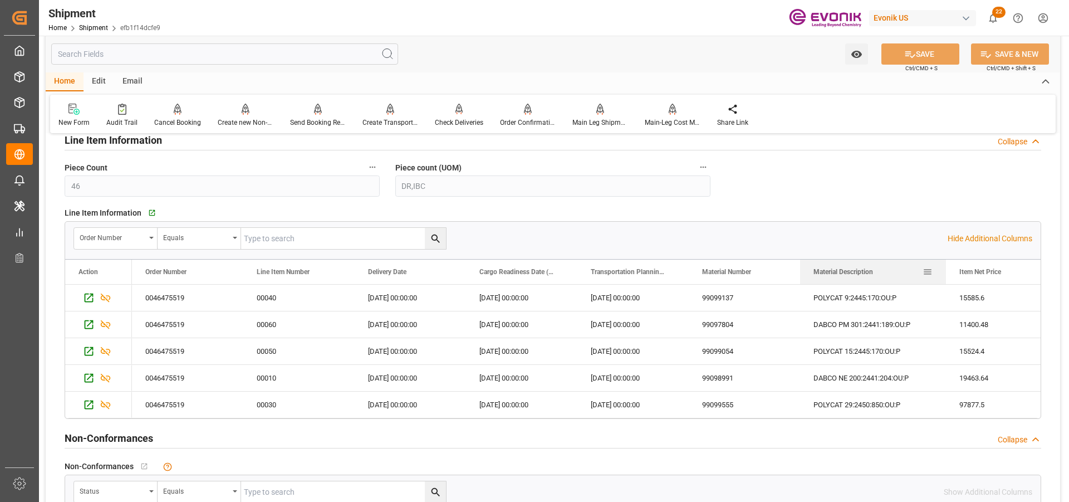
drag, startPoint x: 911, startPoint y: 271, endPoint x: 945, endPoint y: 261, distance: 35.9
click at [945, 261] on div at bounding box center [946, 271] width 4 height 24
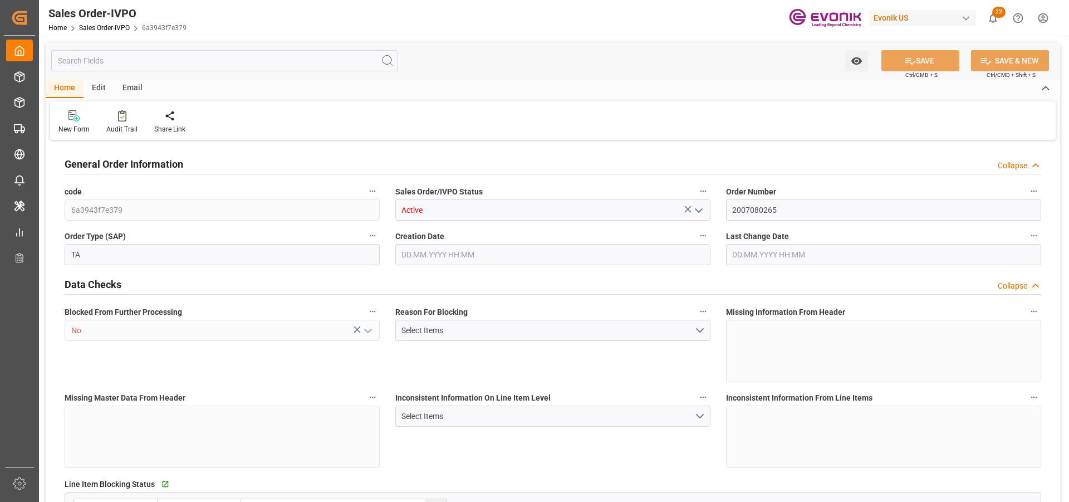
type input "BRRIO"
type input "0"
type input "1"
type input "2"
type input "20000"
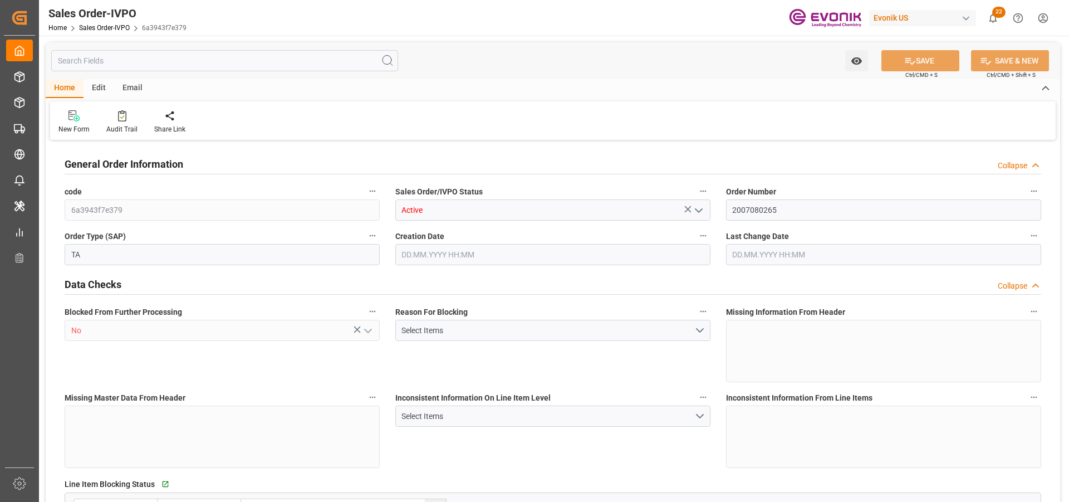
type input "0"
type input "17000"
type input "30"
type input "[DATE] 19:50"
type input "[DATE] 18:11"
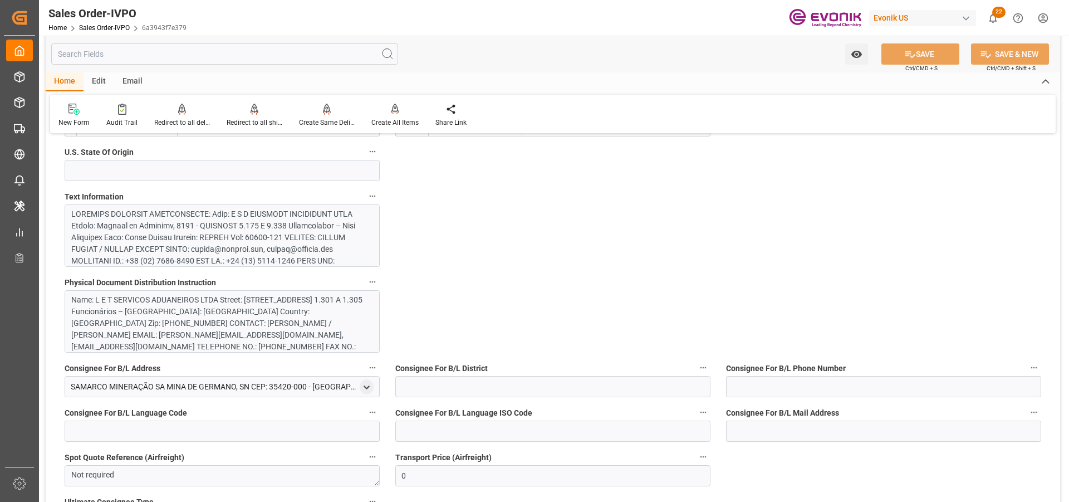
scroll to position [501, 0]
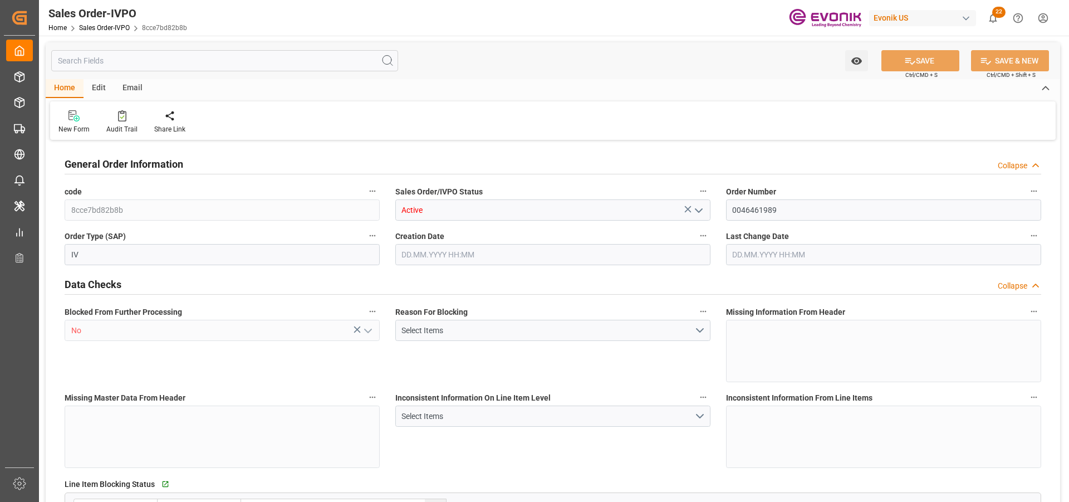
type input "BRSSZ"
type input "0"
type input "1"
type input "4236"
type input "[DATE] 17:25"
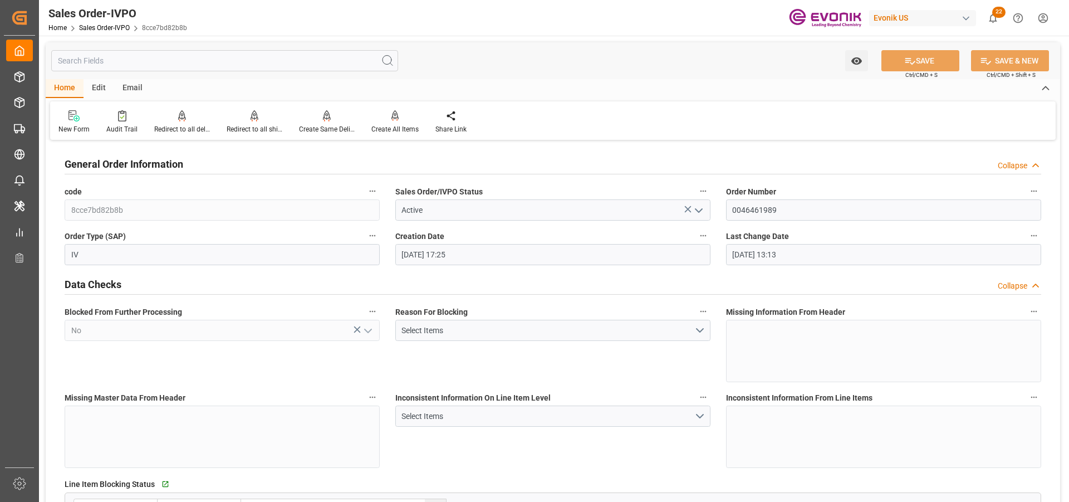
type input "[DATE] 13:13"
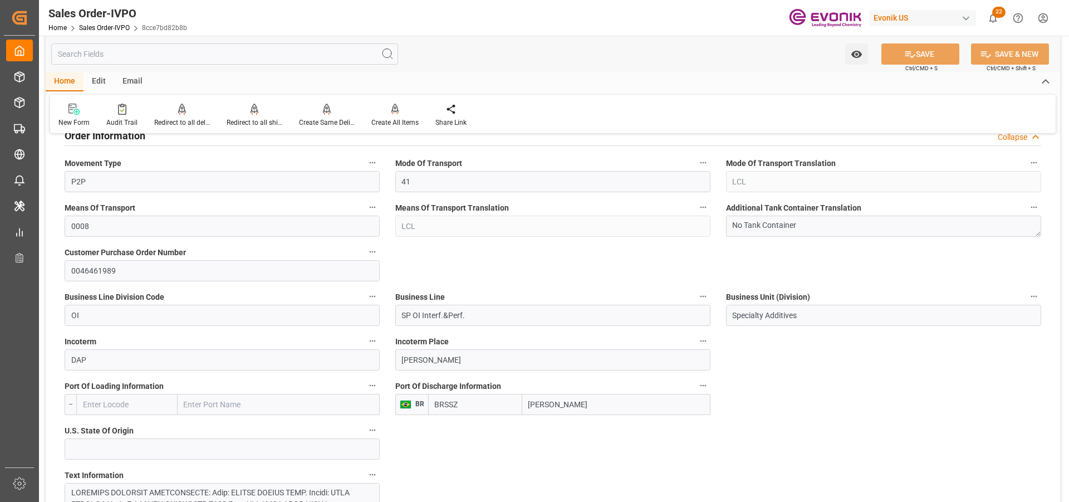
scroll to position [668, 0]
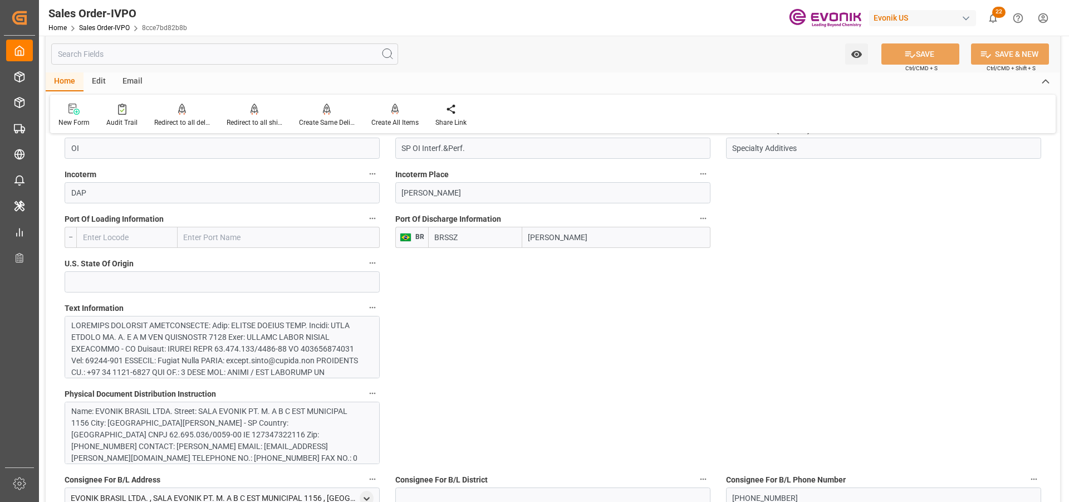
click at [234, 349] on div at bounding box center [217, 489] width 293 height 339
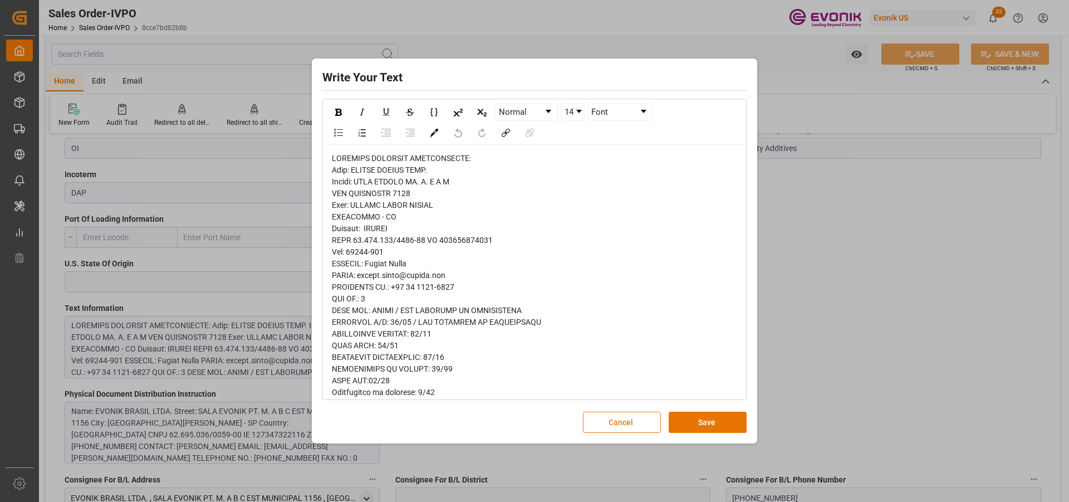
click at [611, 422] on button "Cancel" at bounding box center [622, 421] width 78 height 21
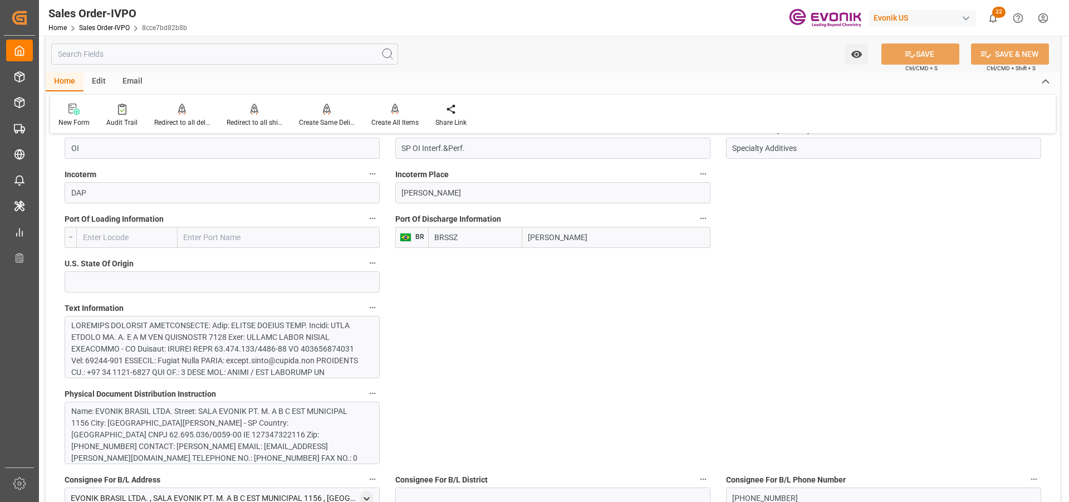
scroll to position [334, 0]
